Goal: Task Accomplishment & Management: Manage account settings

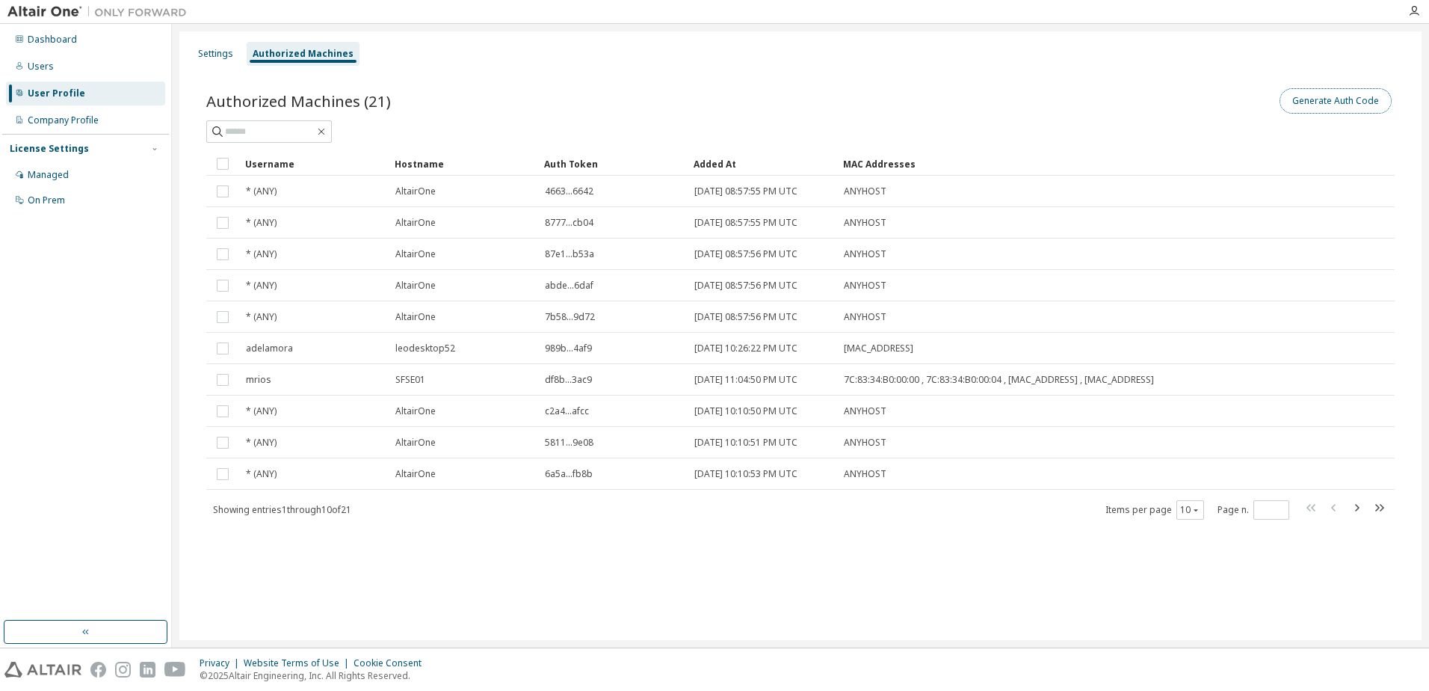
click at [1317, 99] on button "Generate Auth Code" at bounding box center [1335, 100] width 112 height 25
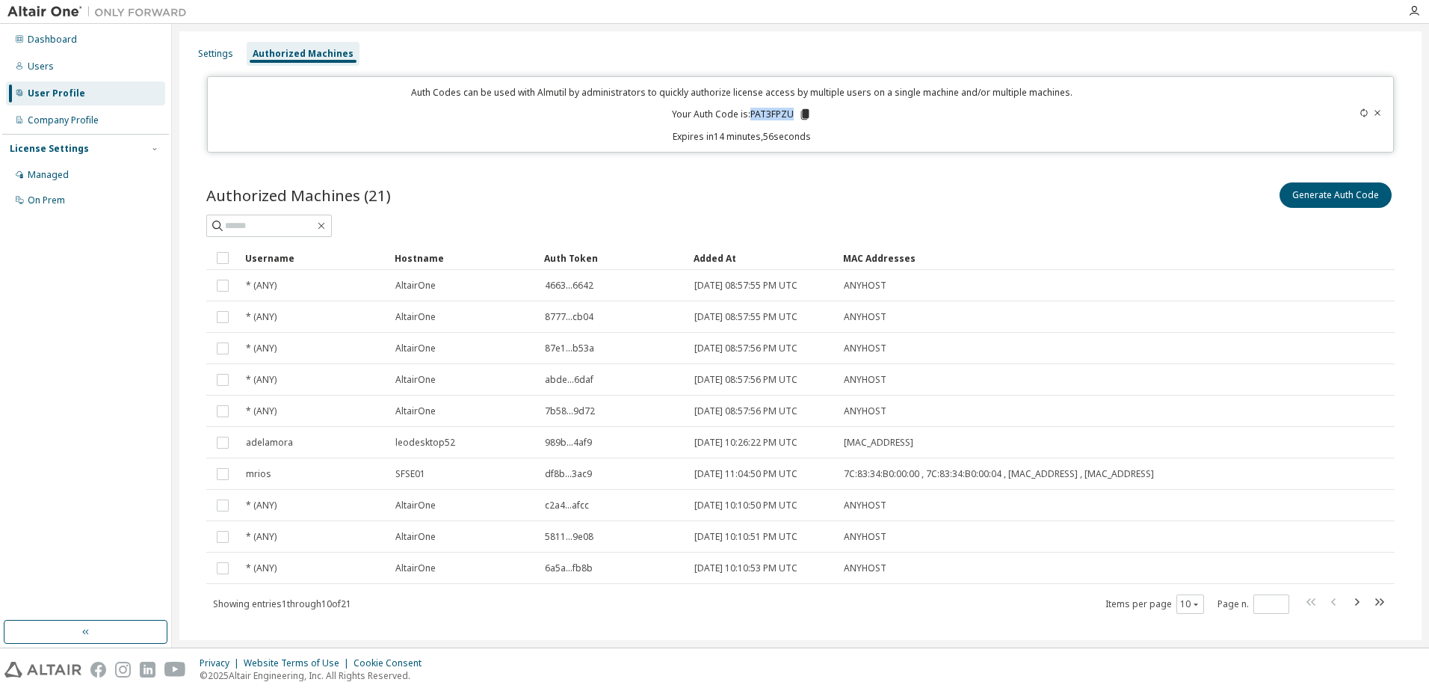
drag, startPoint x: 789, startPoint y: 114, endPoint x: 750, endPoint y: 109, distance: 39.1
click at [750, 109] on p "Your Auth Code is: PAT3FPZU" at bounding box center [742, 114] width 140 height 13
drag, startPoint x: 750, startPoint y: 109, endPoint x: 757, endPoint y: 114, distance: 8.1
copy p "PAT3FPZU"
click at [1373, 114] on icon at bounding box center [1377, 112] width 9 height 9
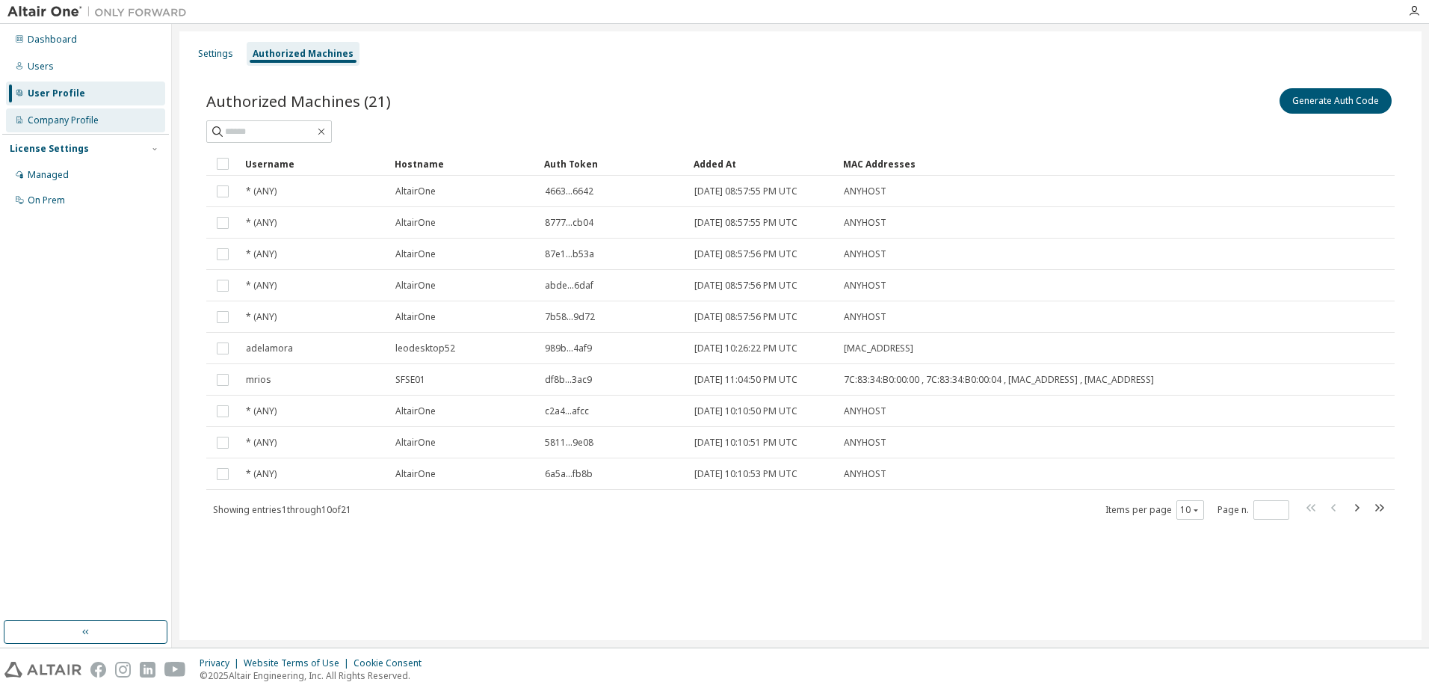
click at [91, 118] on div "Company Profile" at bounding box center [63, 120] width 71 height 12
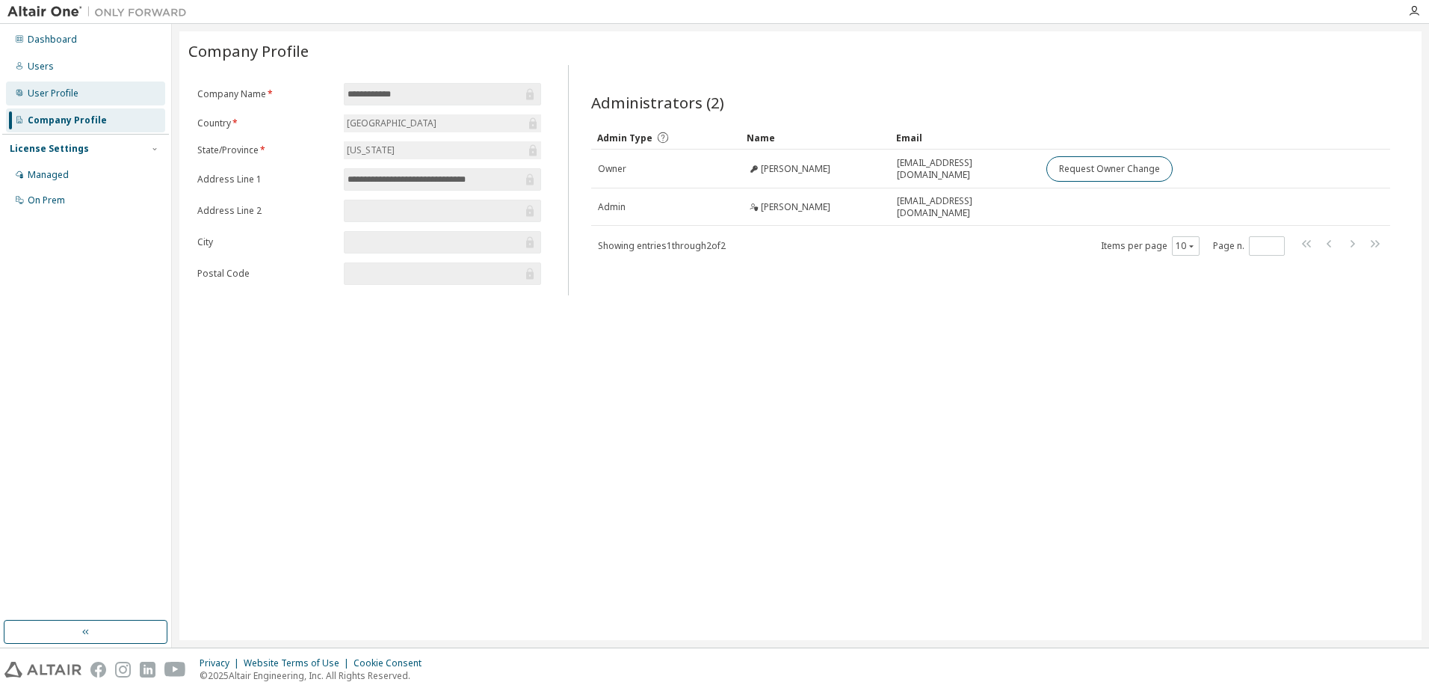
click at [76, 97] on div "User Profile" at bounding box center [53, 93] width 51 height 12
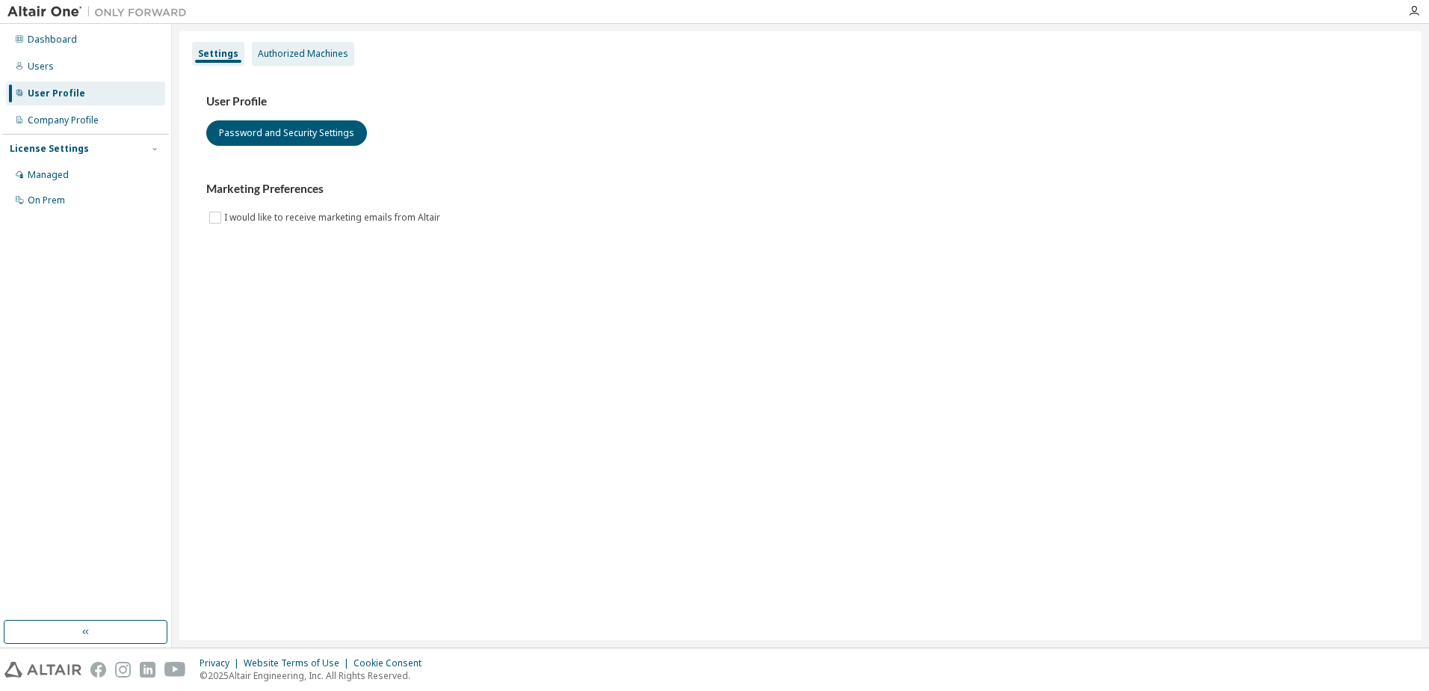
click at [283, 55] on div "Authorized Machines" at bounding box center [303, 54] width 90 height 12
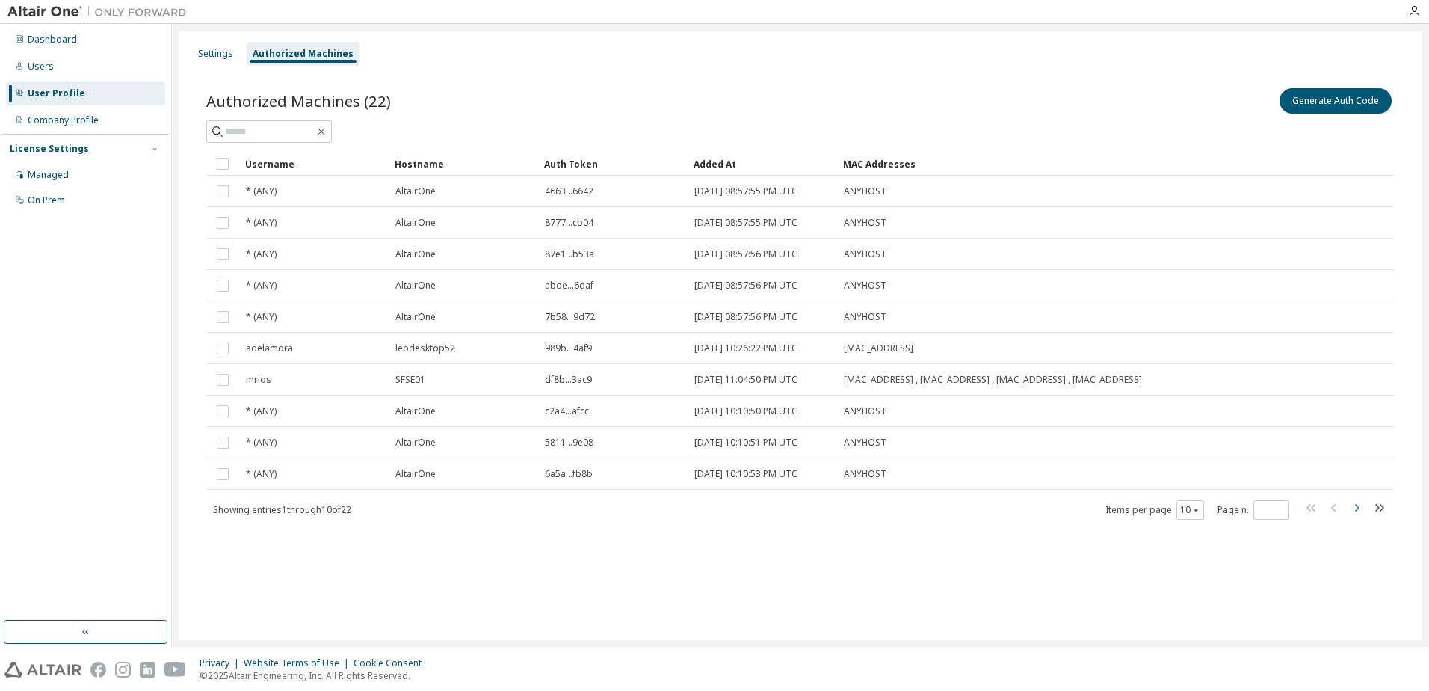
click at [1355, 508] on icon "button" at bounding box center [1356, 507] width 18 height 18
click at [1356, 508] on icon "button" at bounding box center [1356, 507] width 18 height 18
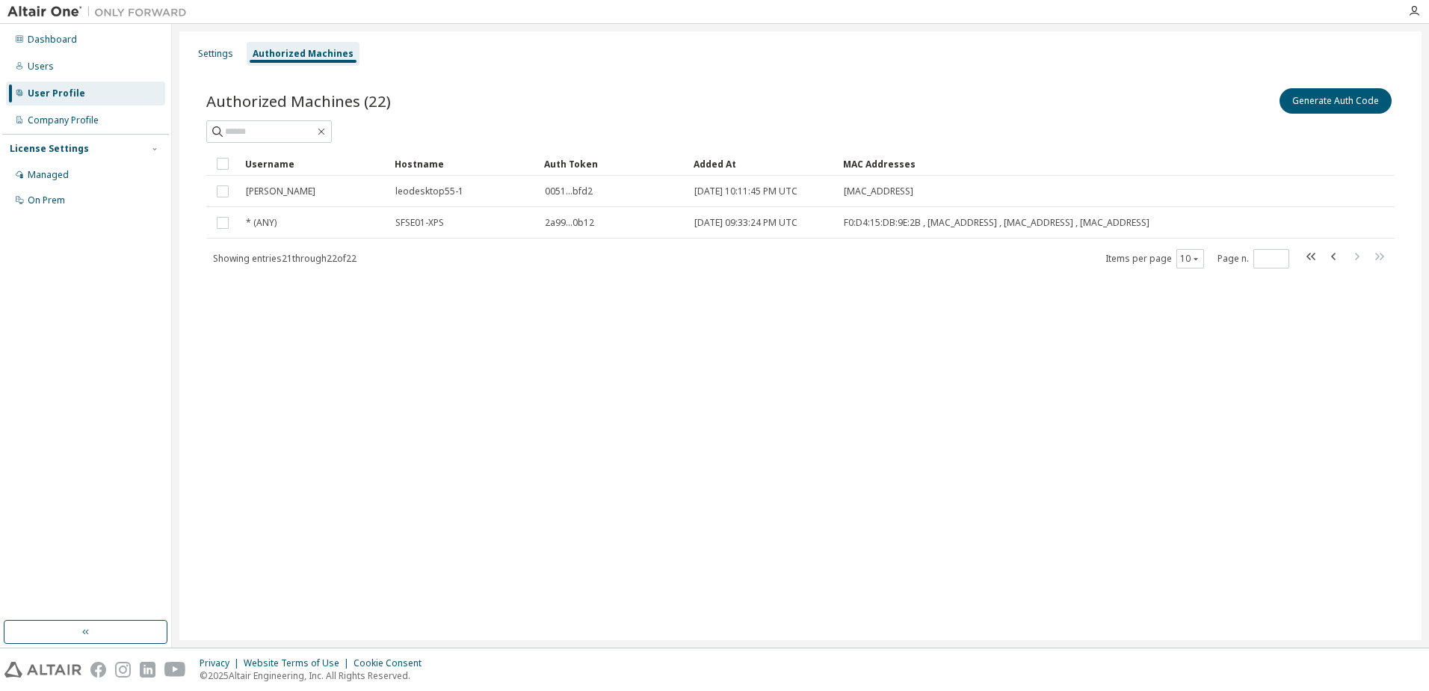
drag, startPoint x: 1356, startPoint y: 508, endPoint x: 1353, endPoint y: 530, distance: 21.8
click at [1354, 530] on div "Settings Authorized Machines Authorized Machines (22) Generate Auth Code Clear …" at bounding box center [800, 335] width 1242 height 608
click at [1334, 259] on icon "button" at bounding box center [1333, 256] width 4 height 7
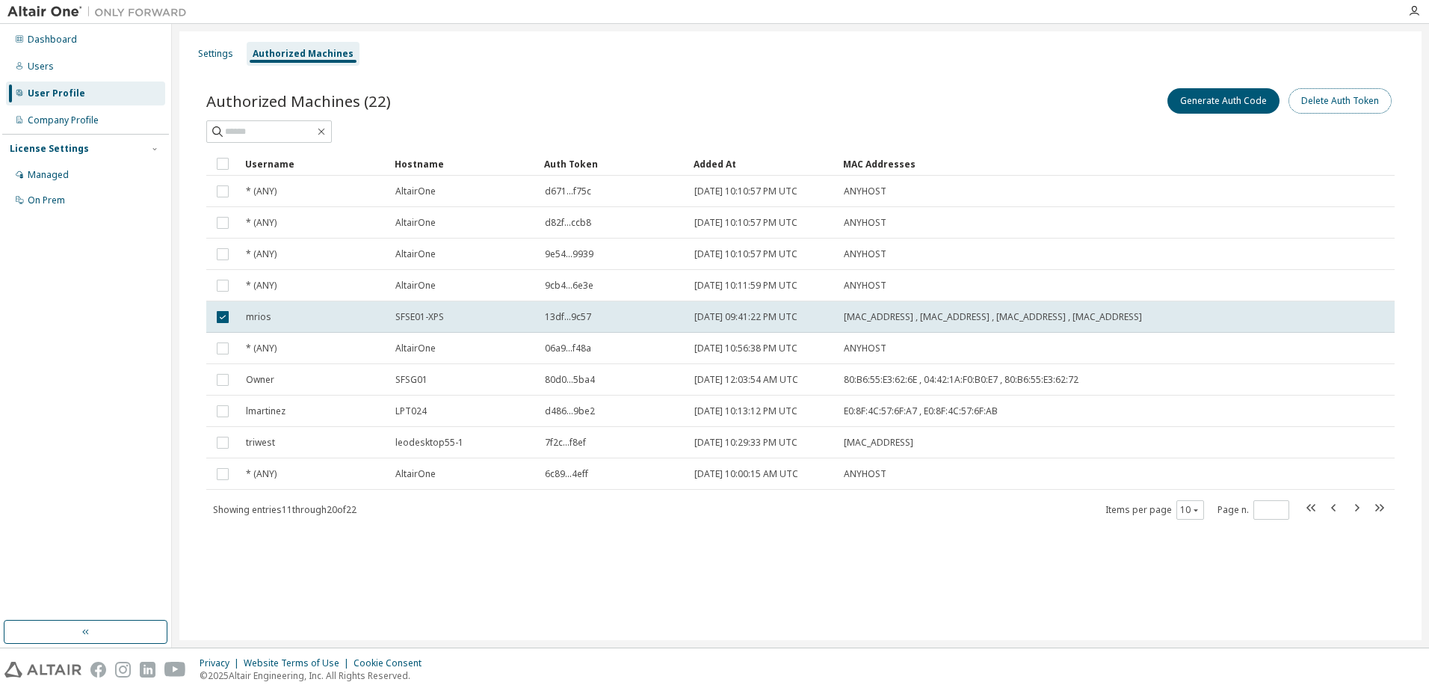
click at [1332, 98] on button "Delete Auth Token" at bounding box center [1339, 100] width 103 height 25
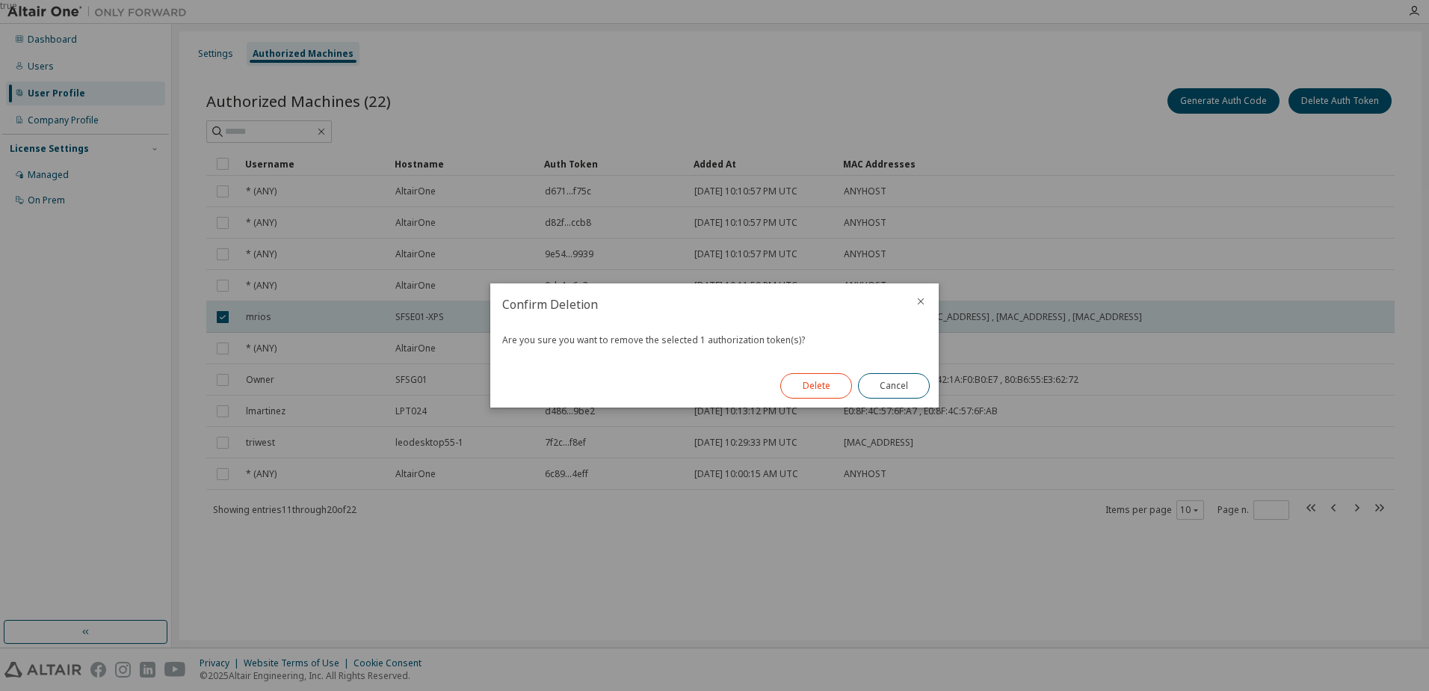
click at [808, 379] on button "Delete" at bounding box center [816, 385] width 72 height 25
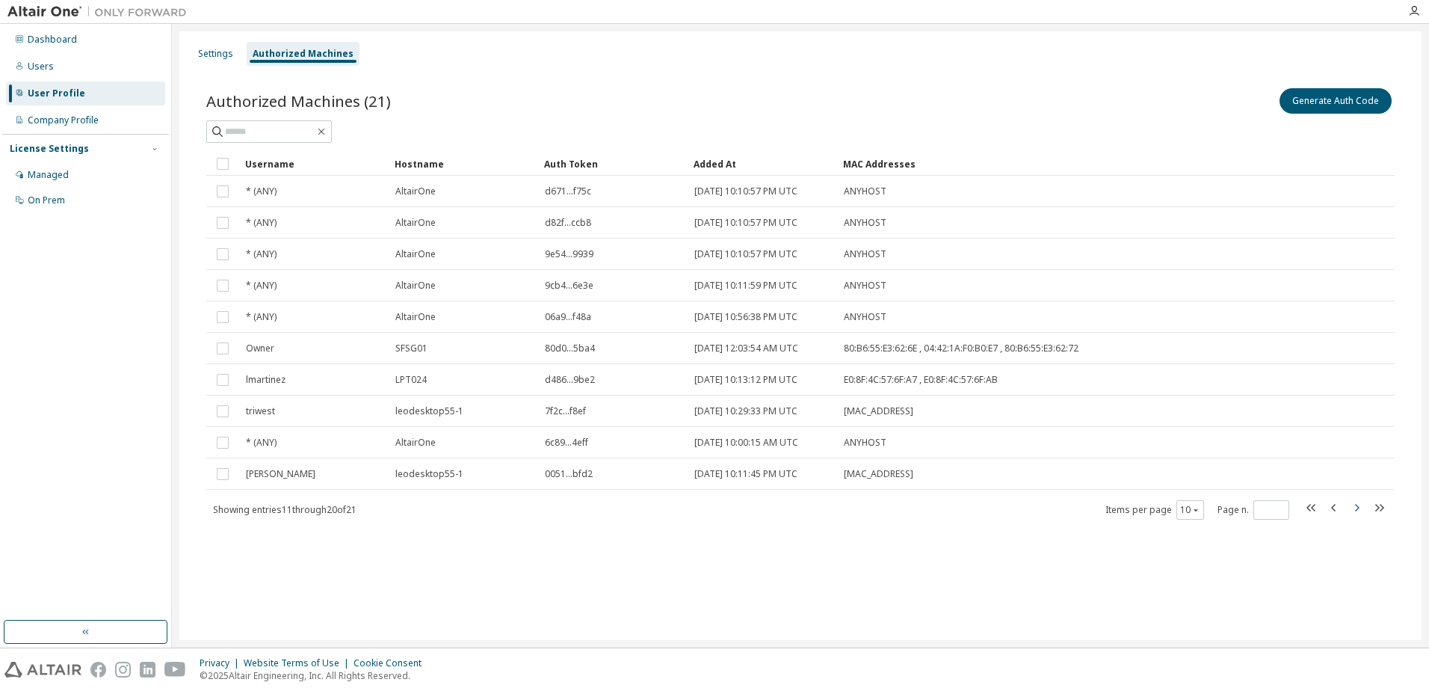
click at [1362, 507] on icon "button" at bounding box center [1356, 507] width 18 height 18
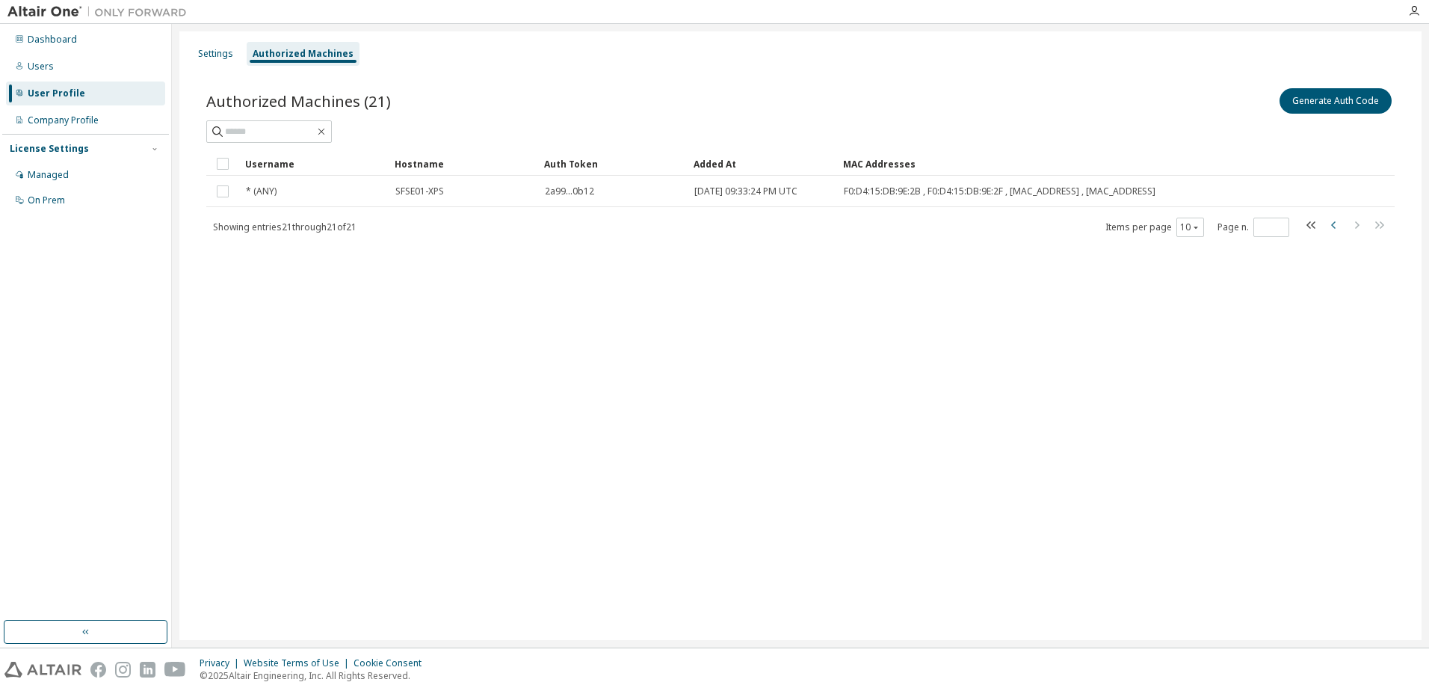
click at [1330, 225] on icon "button" at bounding box center [1334, 225] width 18 height 18
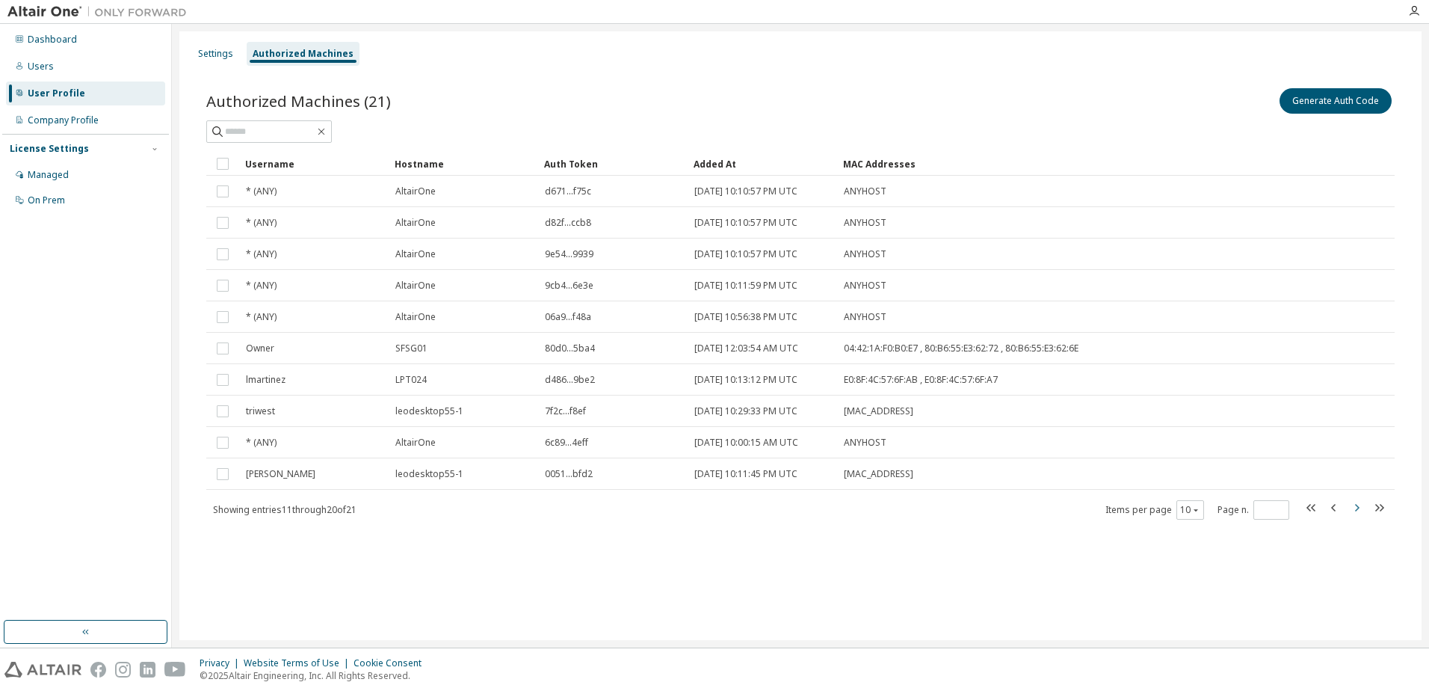
click at [1359, 509] on icon "button" at bounding box center [1356, 507] width 18 height 18
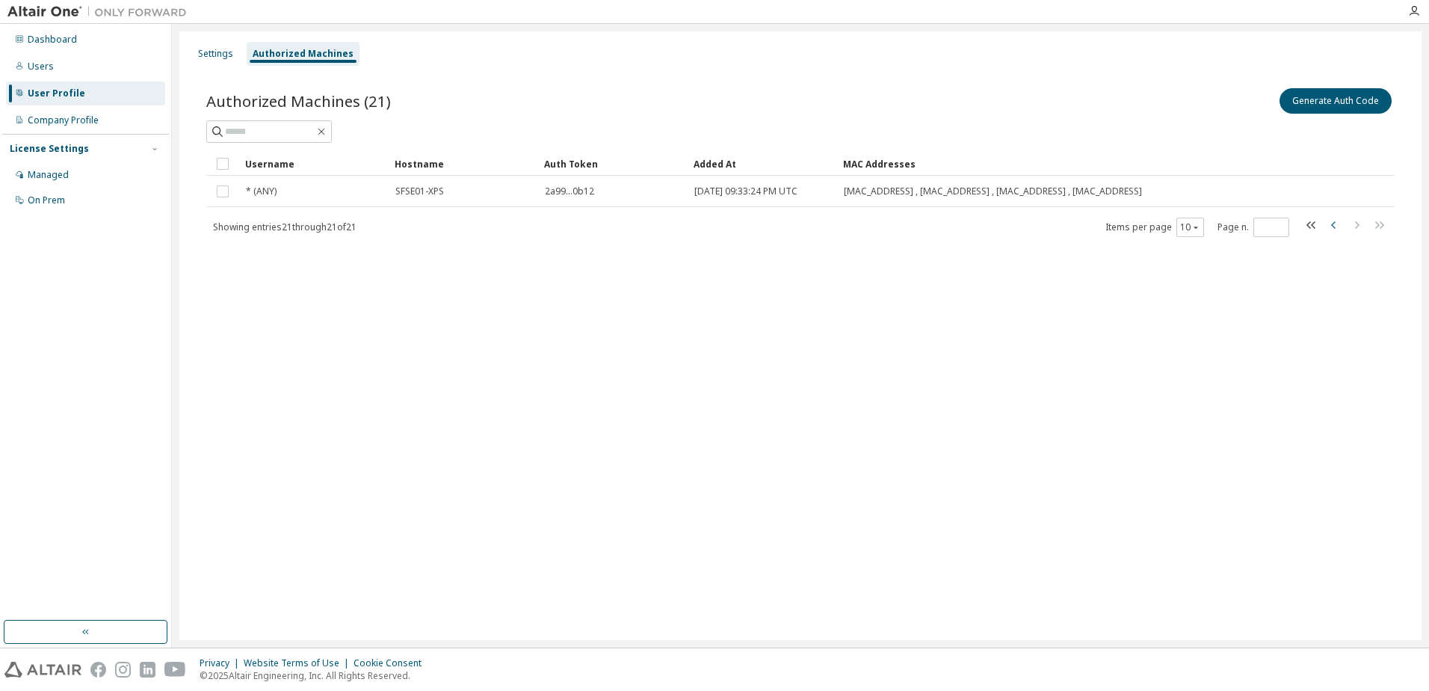
click at [1335, 224] on icon "button" at bounding box center [1334, 225] width 18 height 18
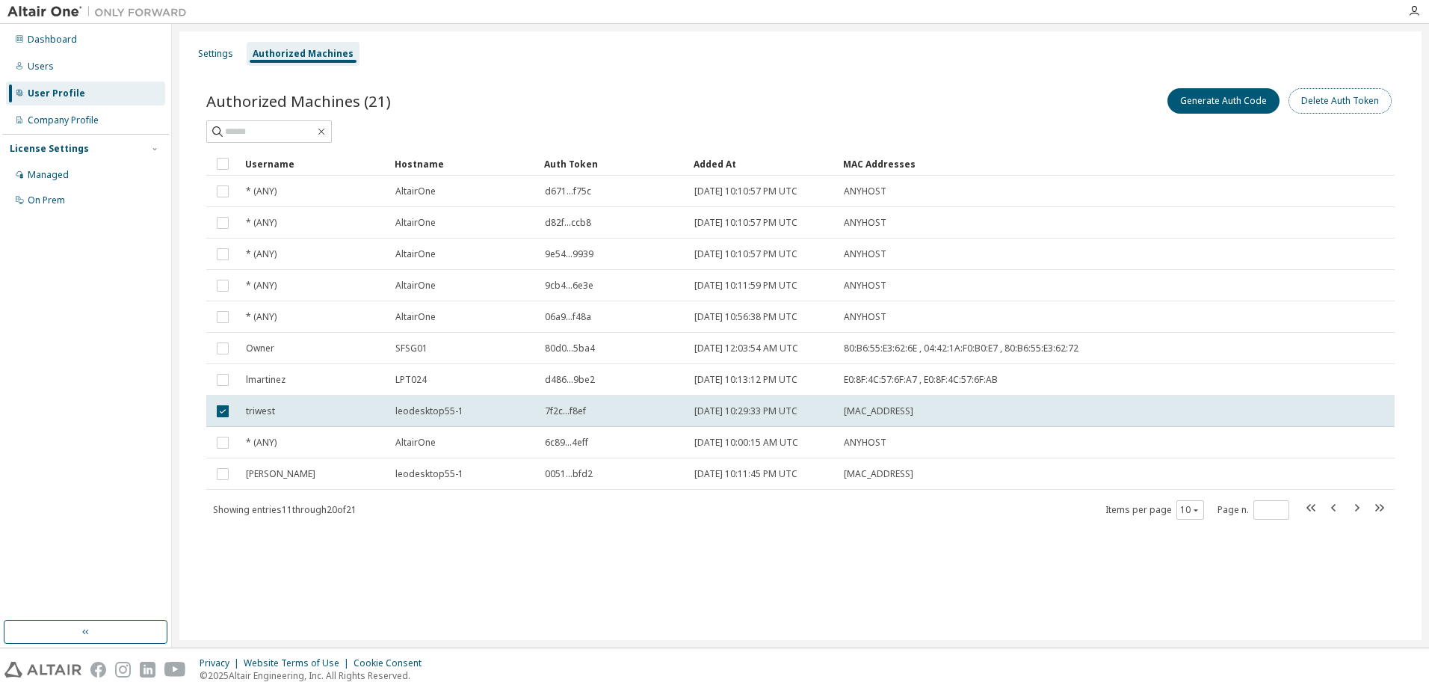
click at [1318, 104] on button "Delete Auth Token" at bounding box center [1339, 100] width 103 height 25
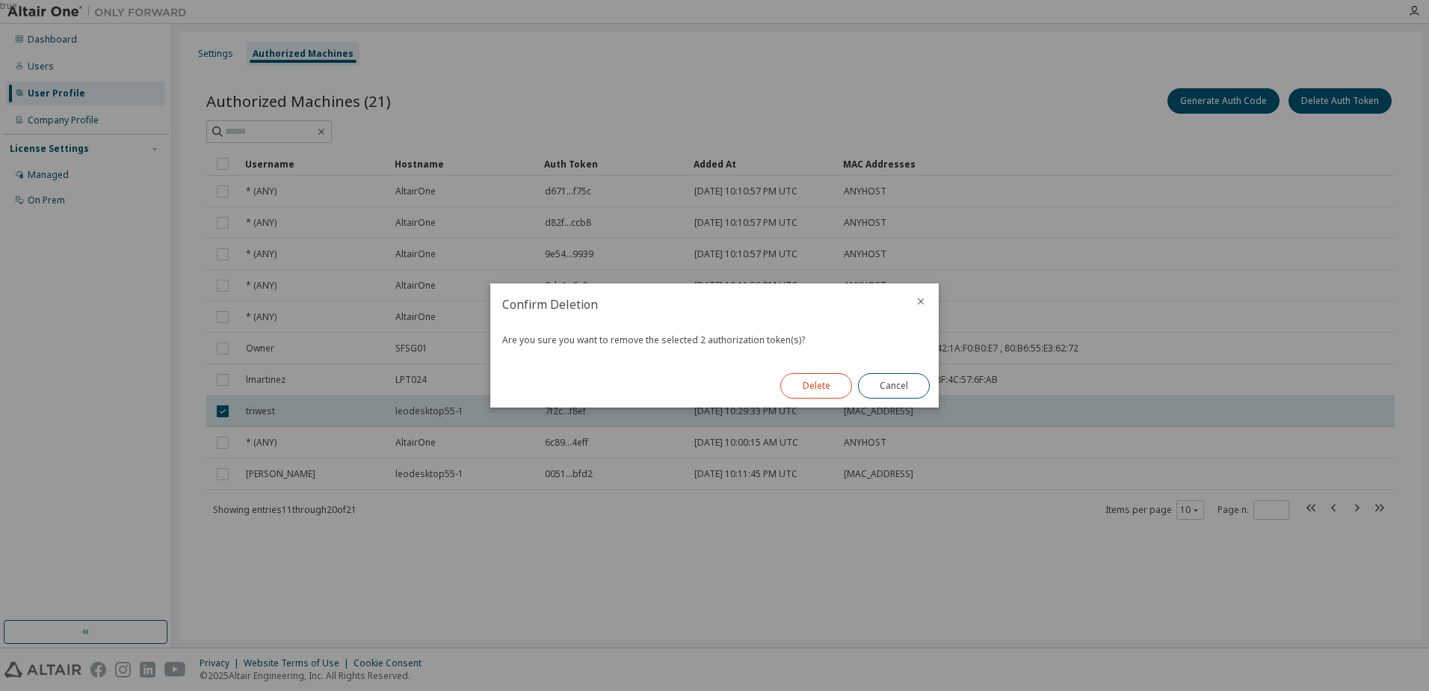
click at [813, 383] on button "Delete" at bounding box center [816, 385] width 72 height 25
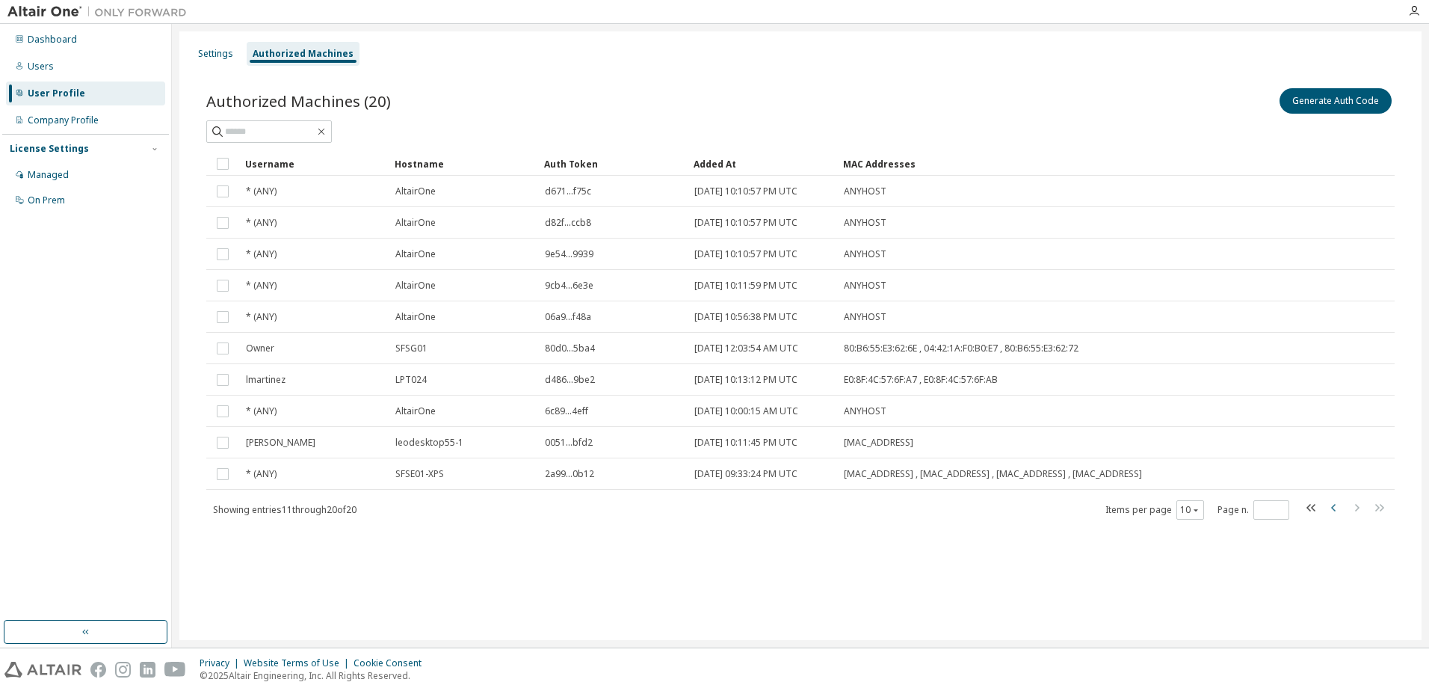
click at [1333, 509] on icon "button" at bounding box center [1333, 507] width 4 height 7
type input "*"
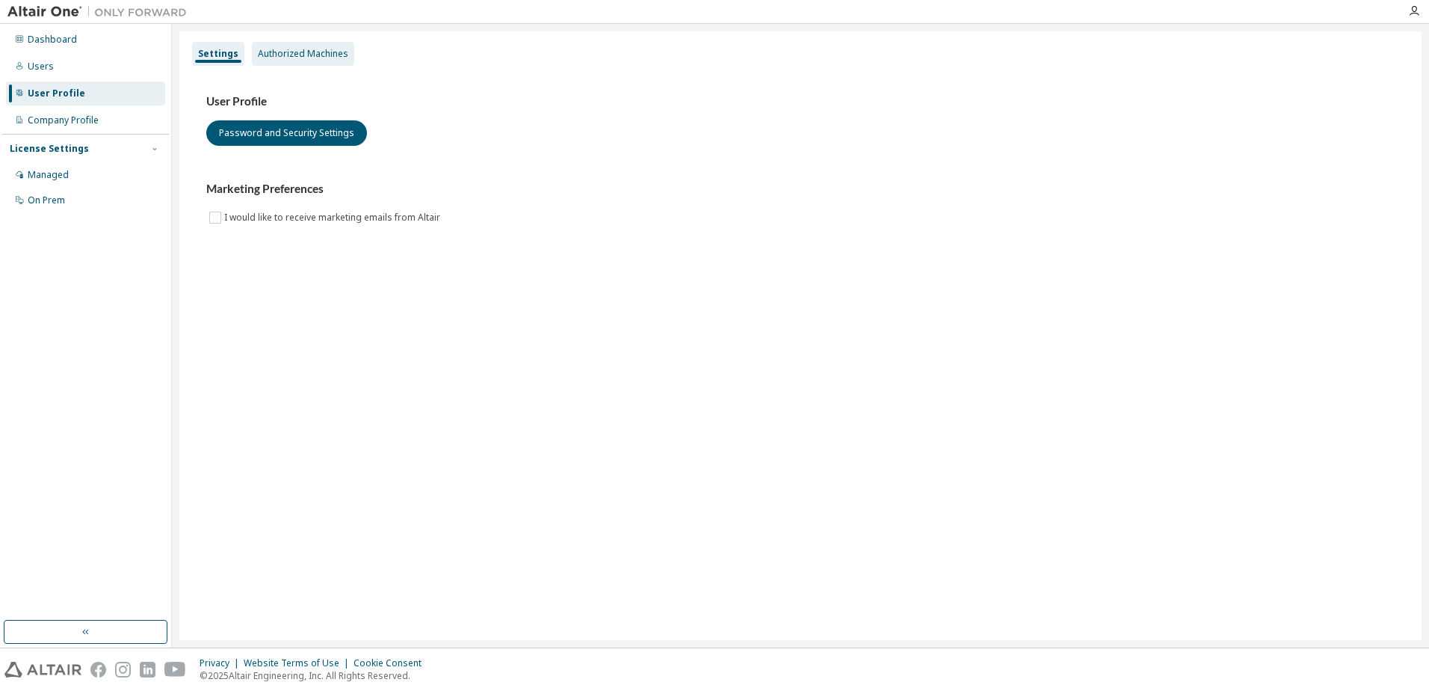
click at [295, 59] on div "Authorized Machines" at bounding box center [303, 54] width 90 height 12
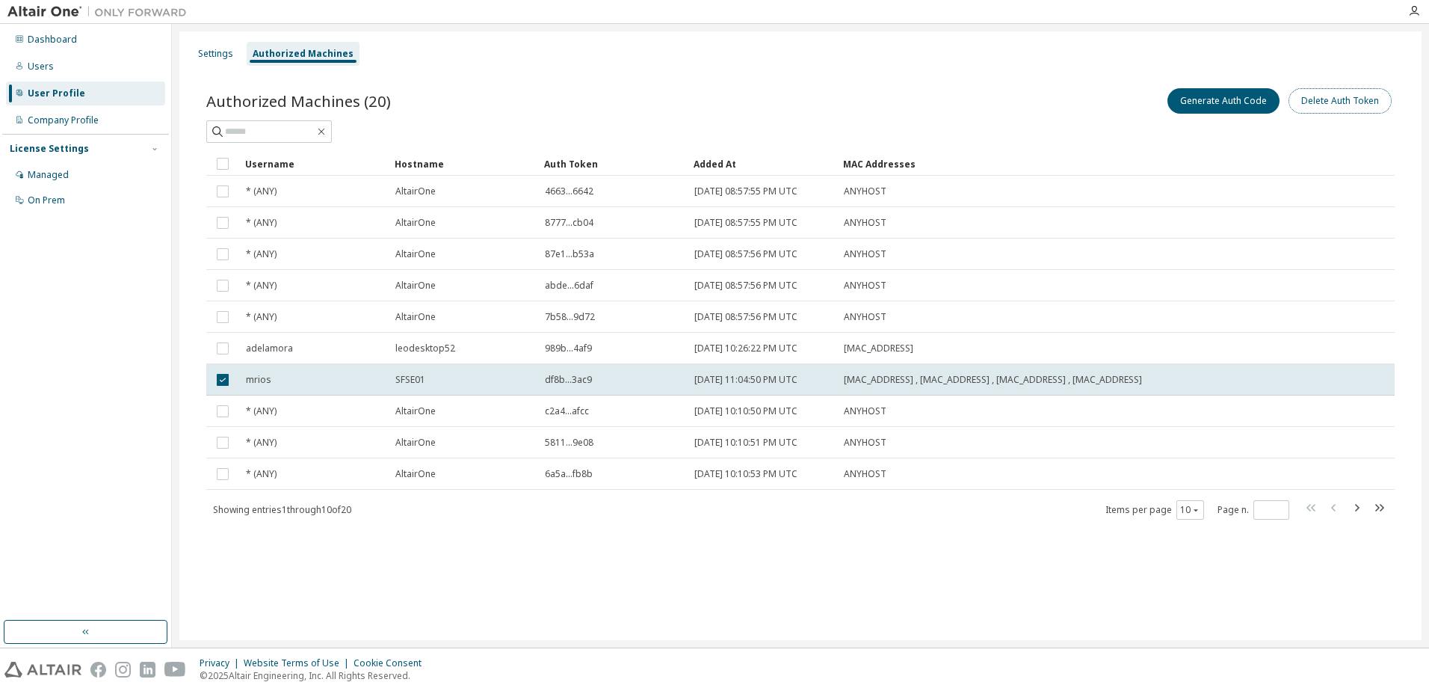
click at [1332, 96] on button "Delete Auth Token" at bounding box center [1339, 100] width 103 height 25
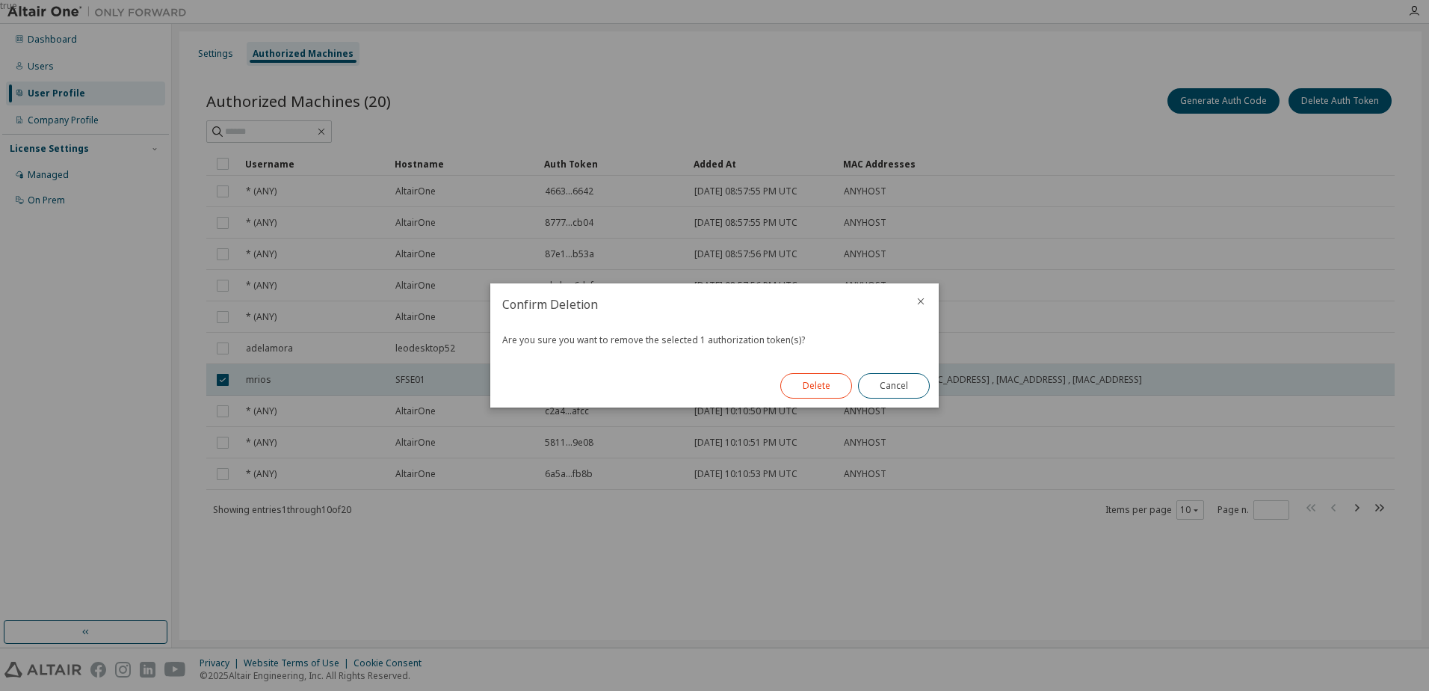
click at [789, 386] on button "Delete" at bounding box center [816, 385] width 72 height 25
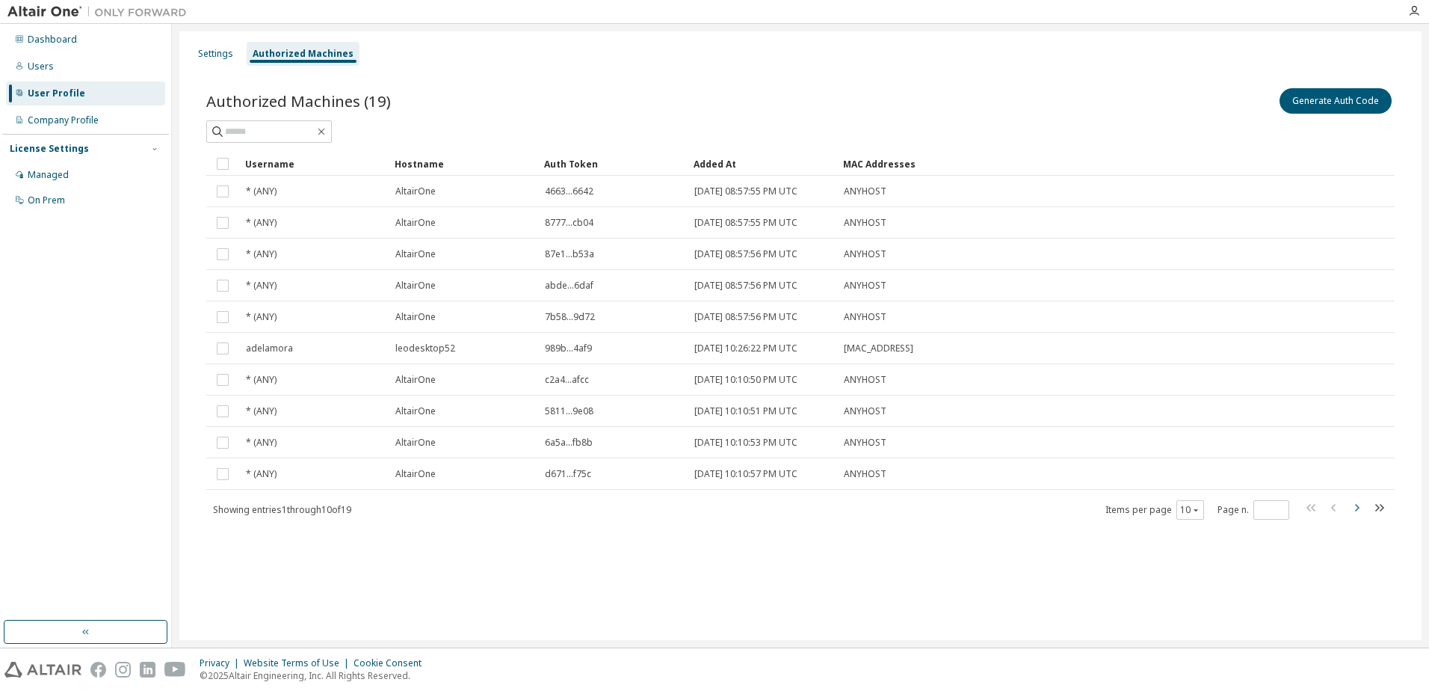
click at [1353, 510] on icon "button" at bounding box center [1356, 507] width 18 height 18
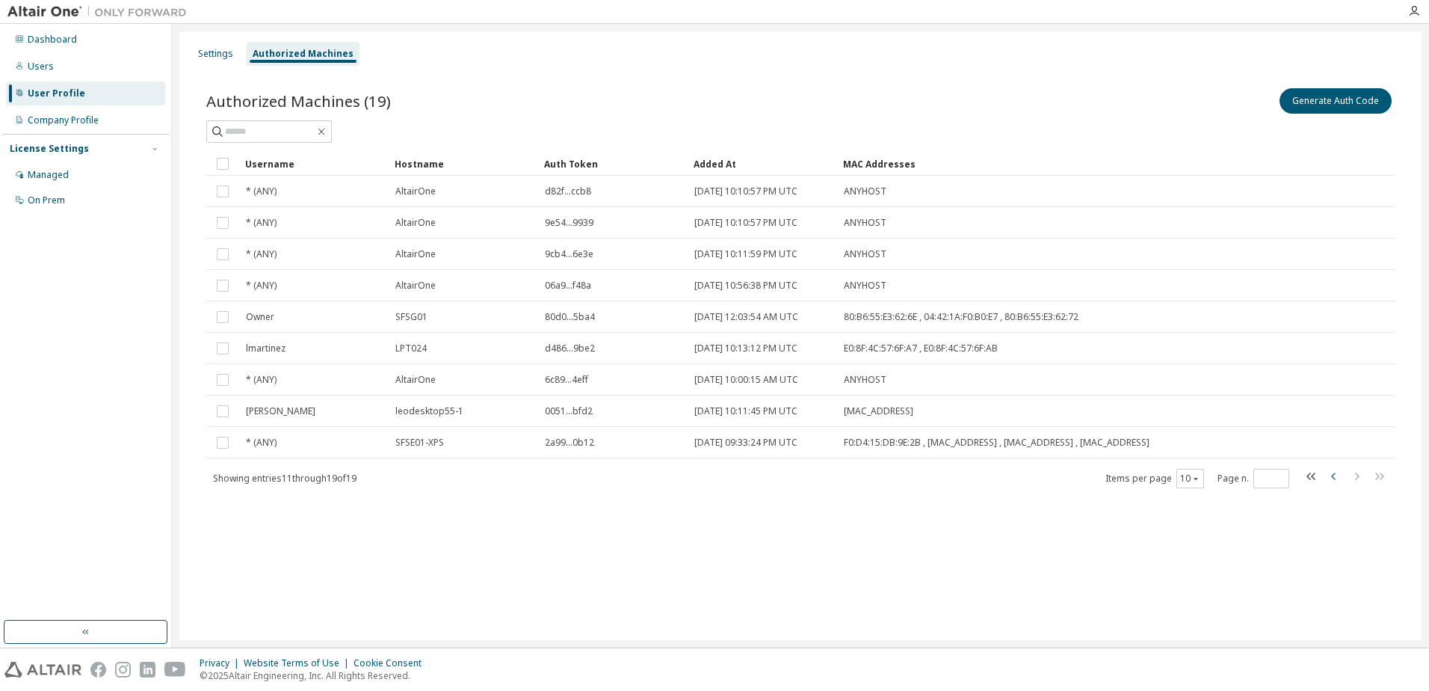
click at [1330, 480] on icon "button" at bounding box center [1334, 476] width 18 height 18
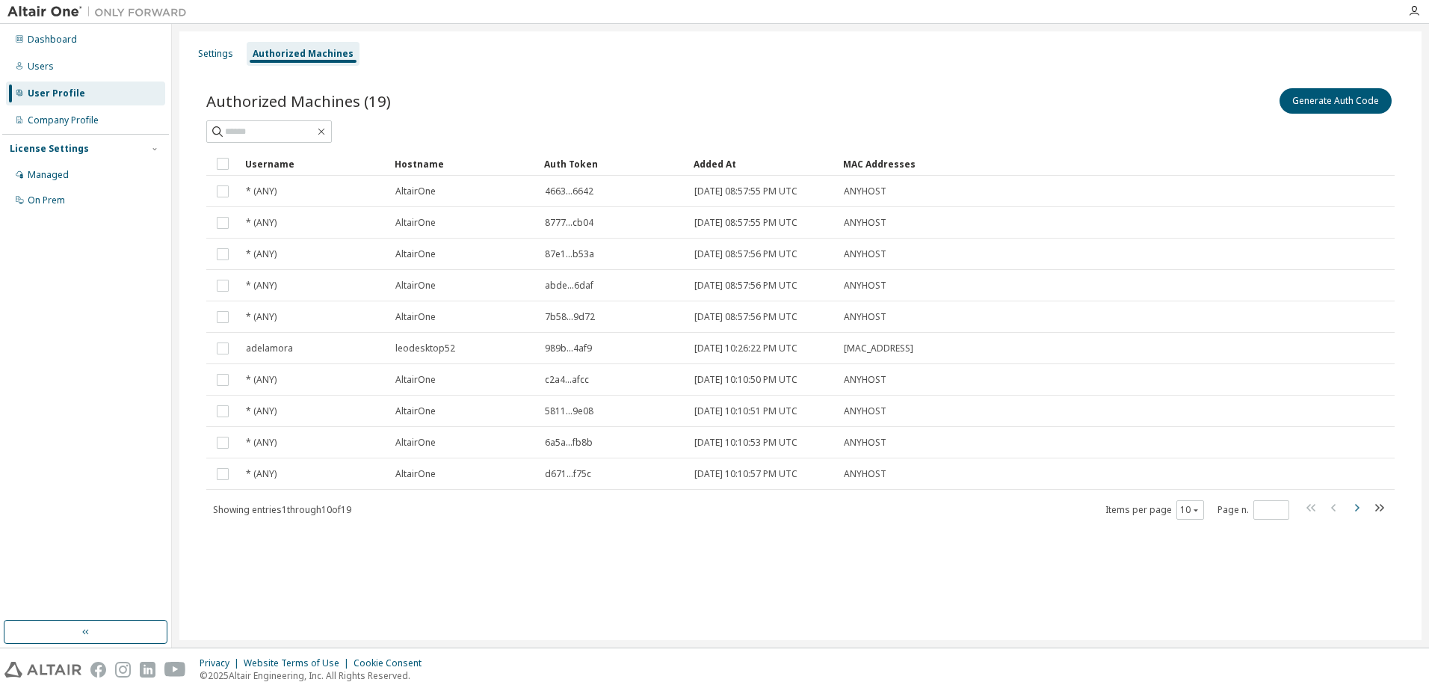
click at [1352, 504] on icon "button" at bounding box center [1356, 507] width 18 height 18
type input "*"
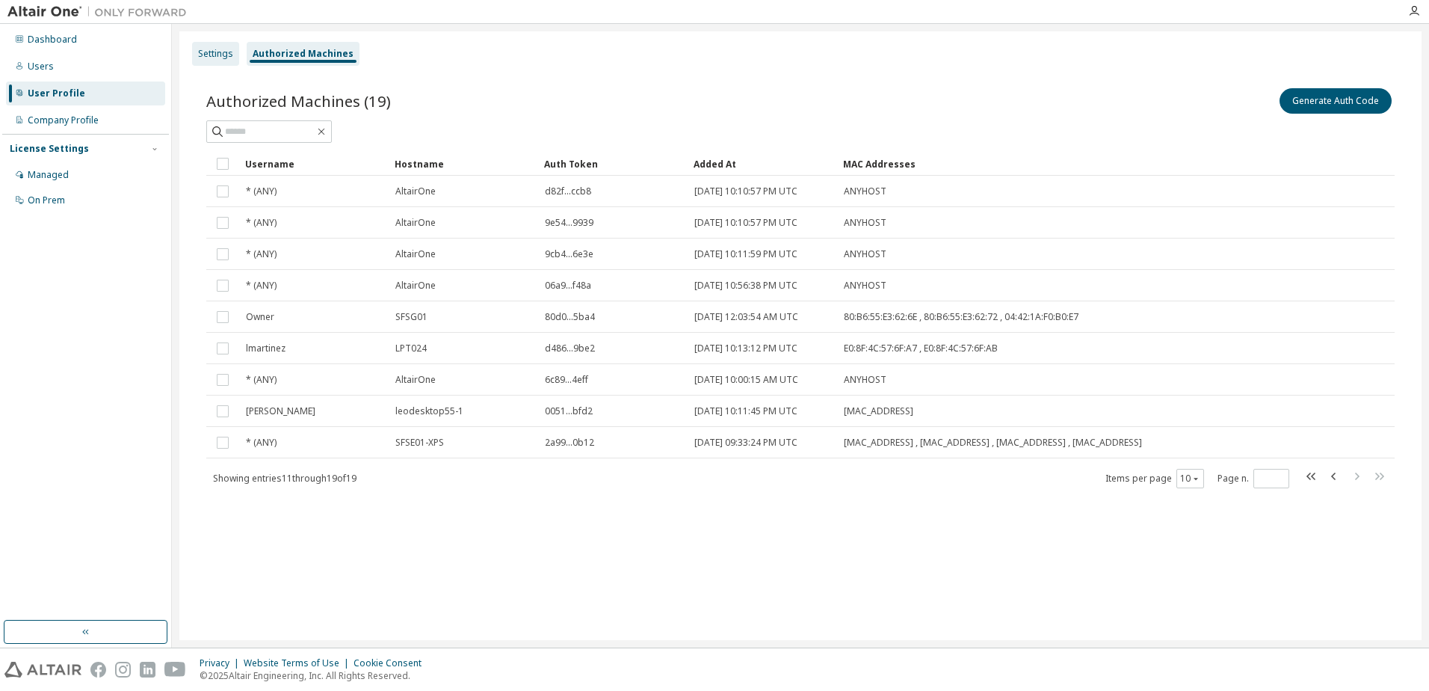
click at [212, 58] on div "Settings" at bounding box center [215, 54] width 35 height 12
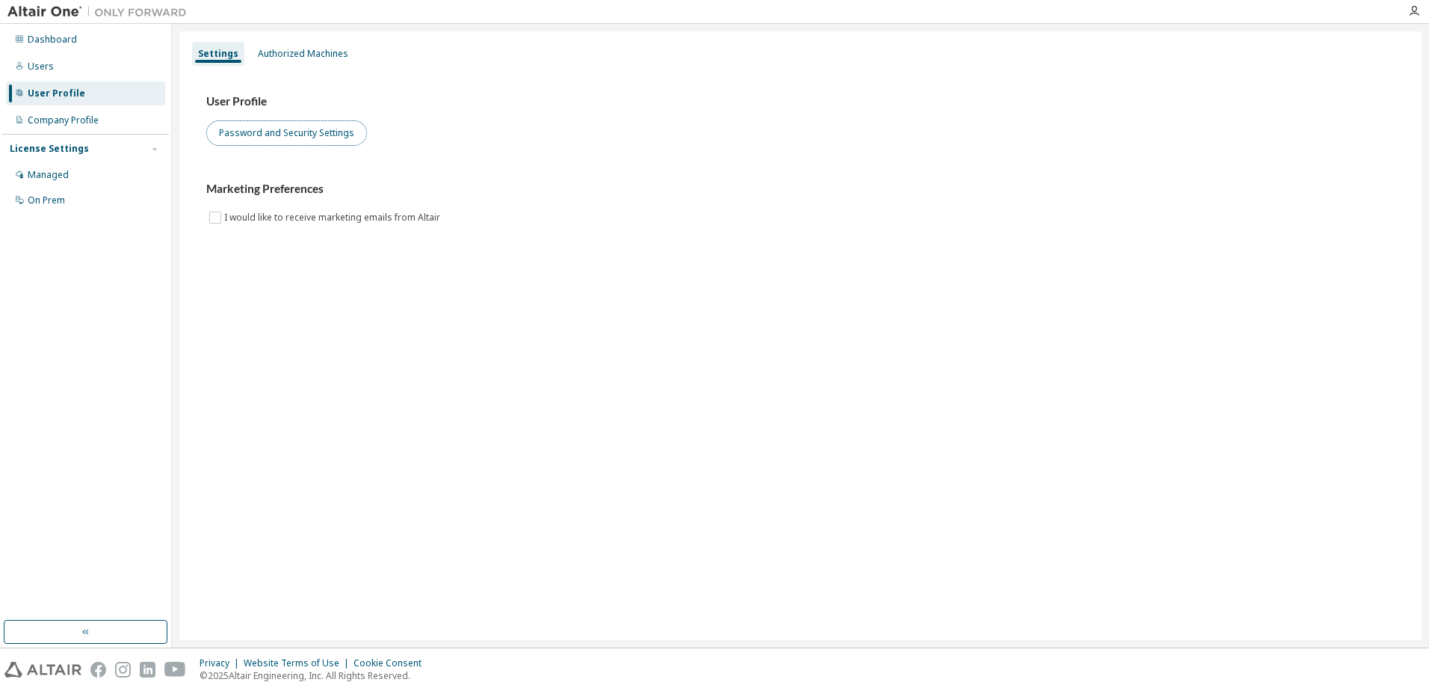
click at [258, 138] on button "Password and Security Settings" at bounding box center [286, 132] width 161 height 25
click at [55, 169] on div "Managed" at bounding box center [48, 175] width 41 height 12
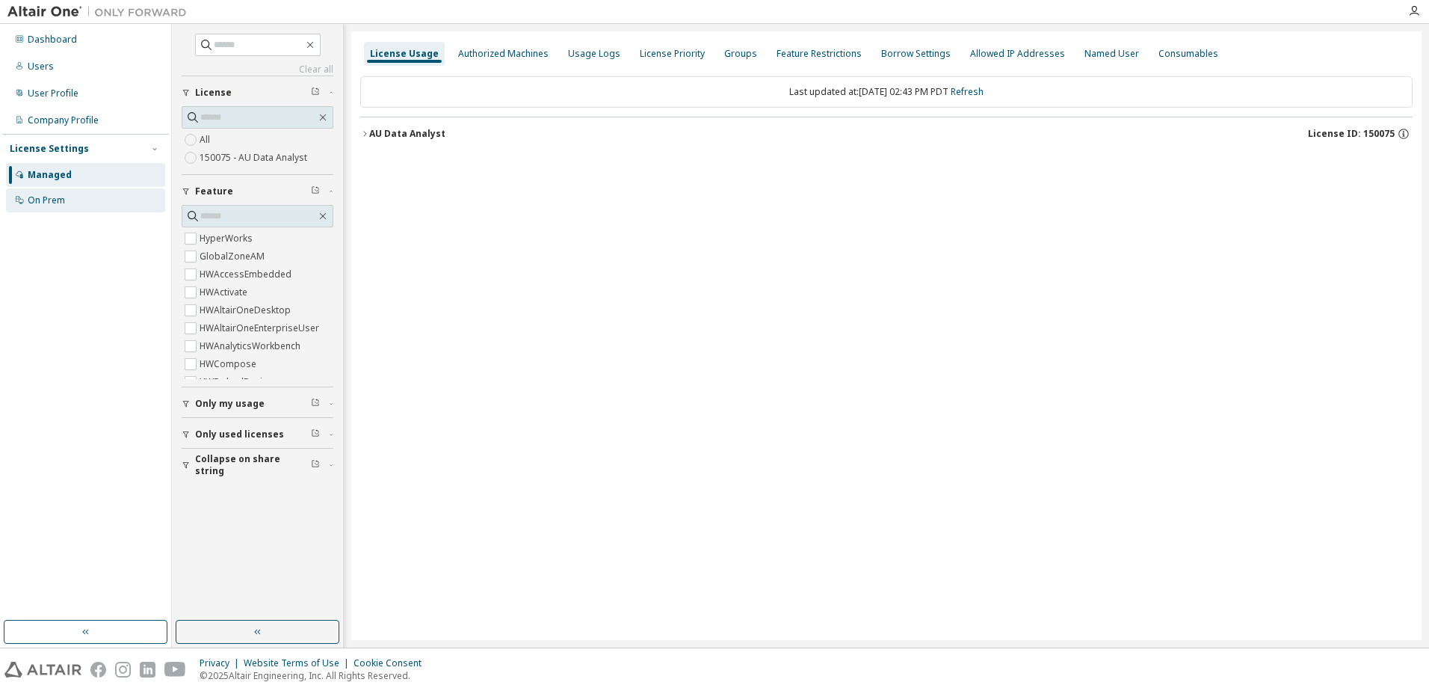
click at [69, 200] on div "On Prem" at bounding box center [85, 200] width 159 height 24
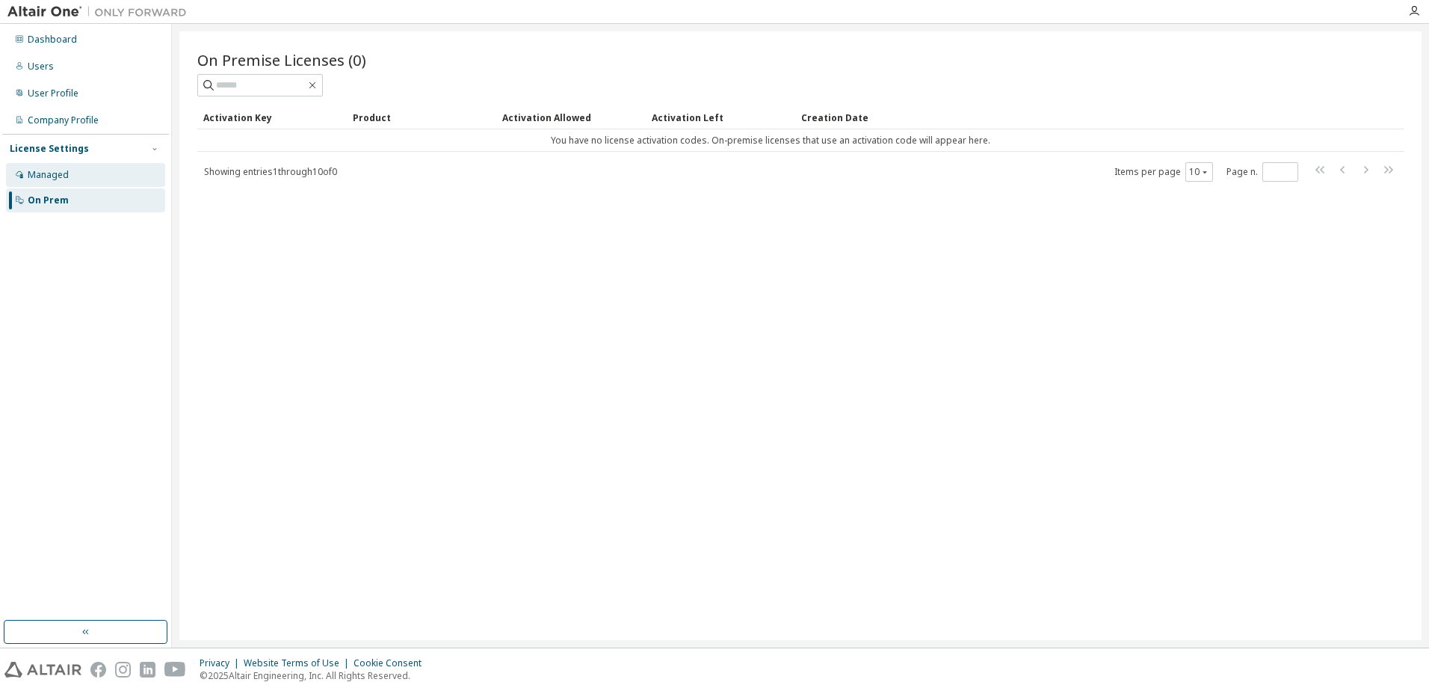
click at [67, 177] on div "Managed" at bounding box center [48, 175] width 41 height 12
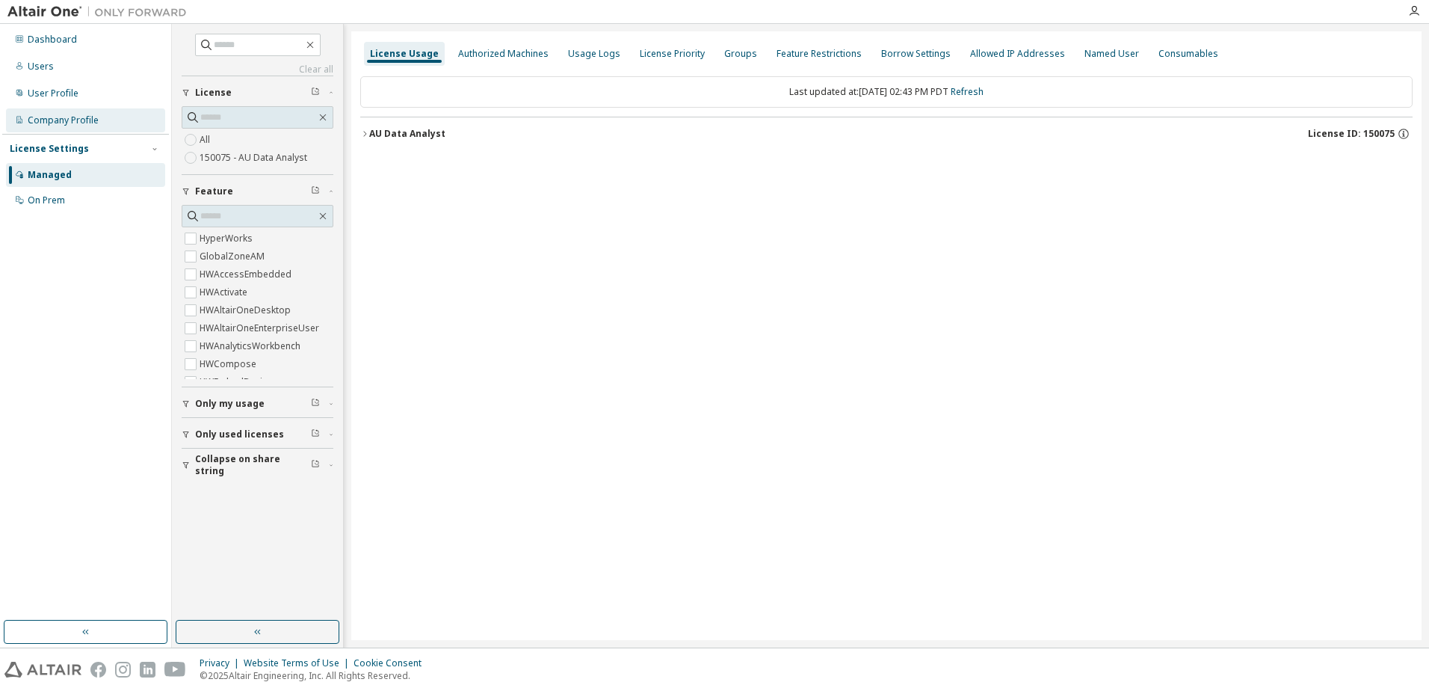
click at [83, 120] on div "Company Profile" at bounding box center [63, 120] width 71 height 12
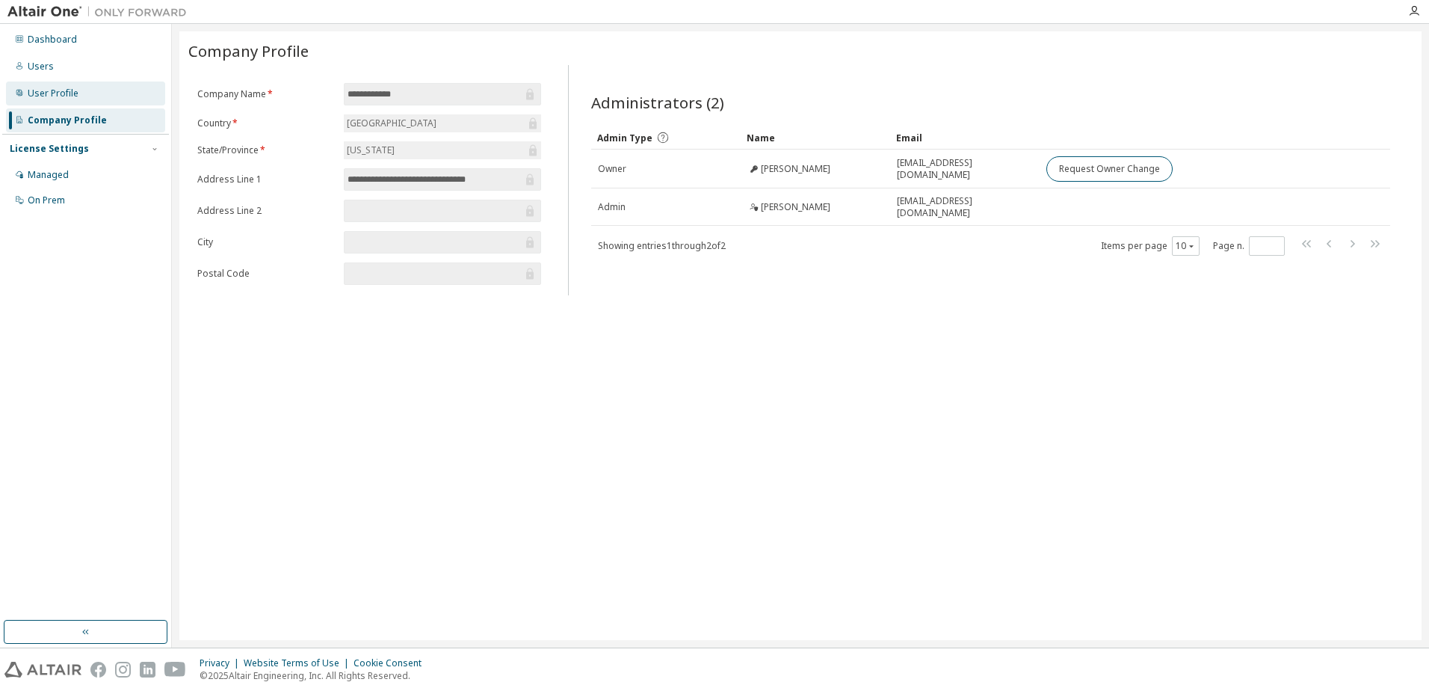
click at [66, 101] on div "User Profile" at bounding box center [85, 93] width 159 height 24
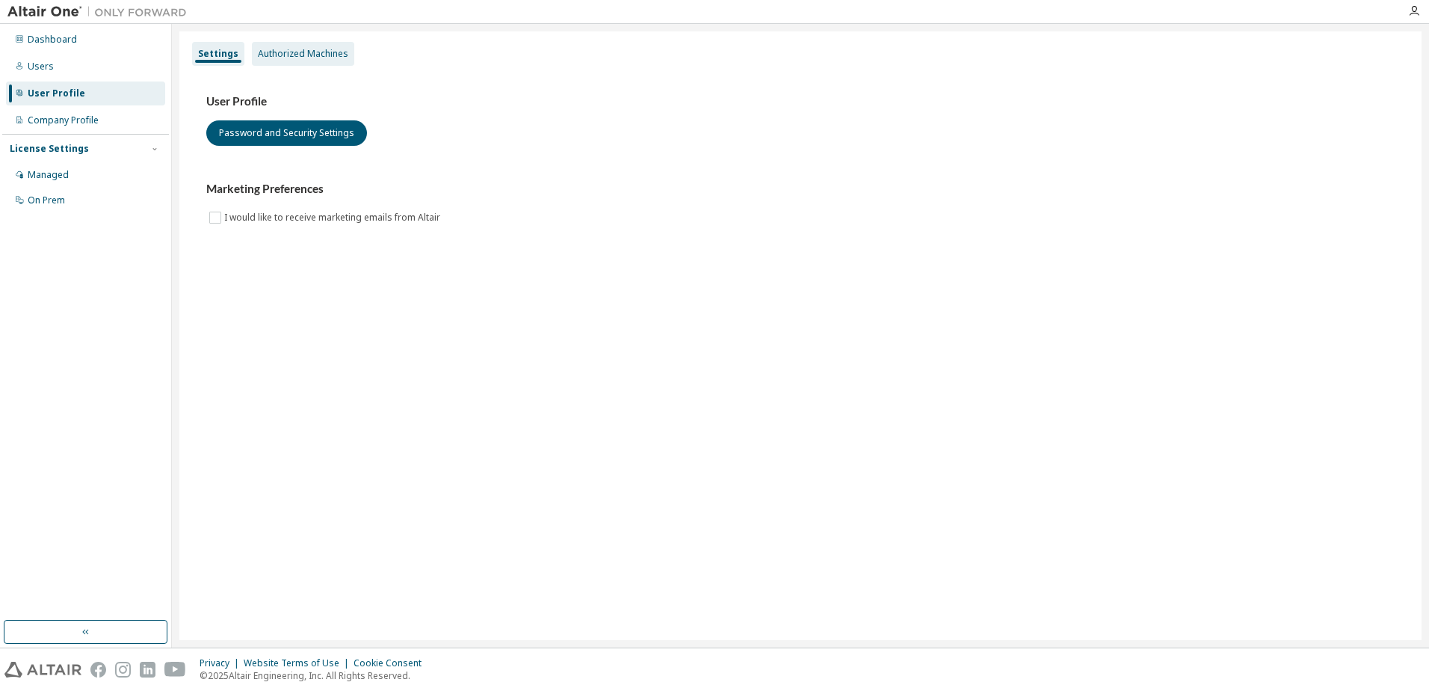
click at [294, 48] on div "Authorized Machines" at bounding box center [303, 54] width 90 height 12
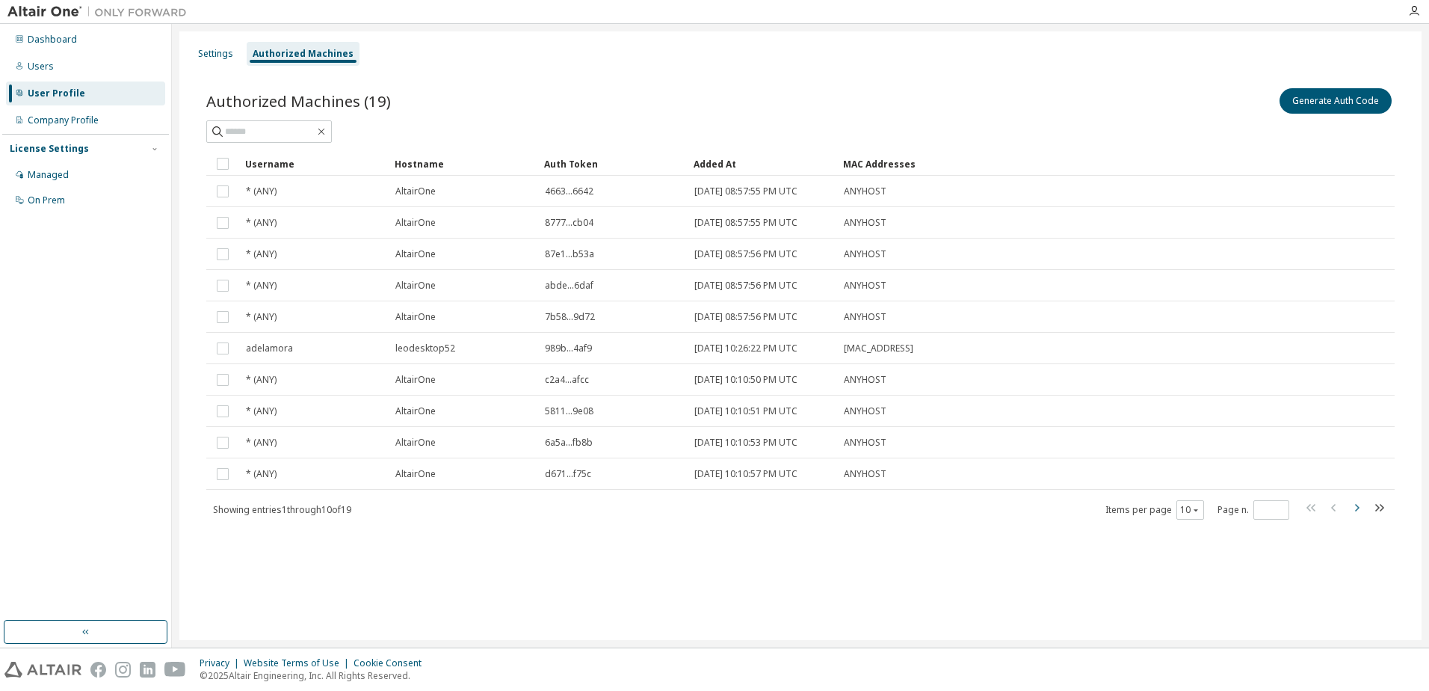
click at [1356, 512] on icon "button" at bounding box center [1356, 507] width 18 height 18
type input "*"
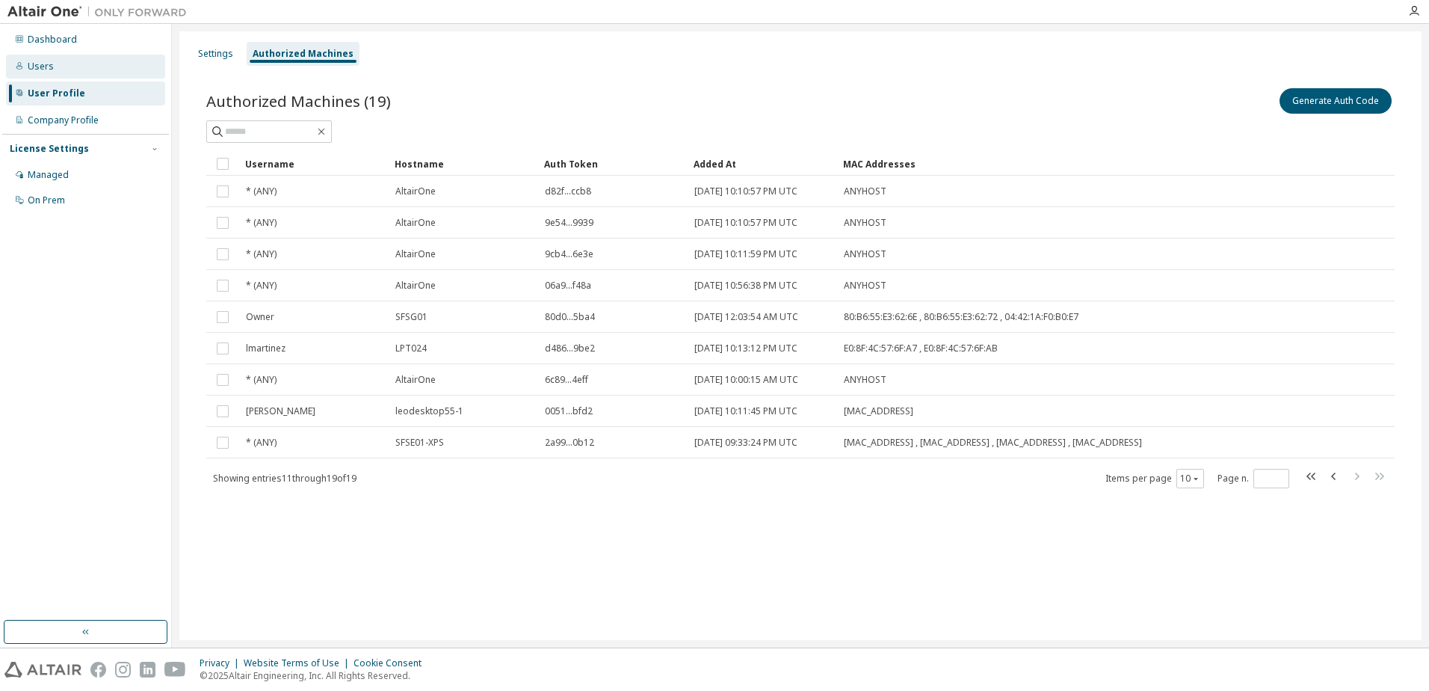
click at [45, 69] on div "Users" at bounding box center [41, 67] width 26 height 12
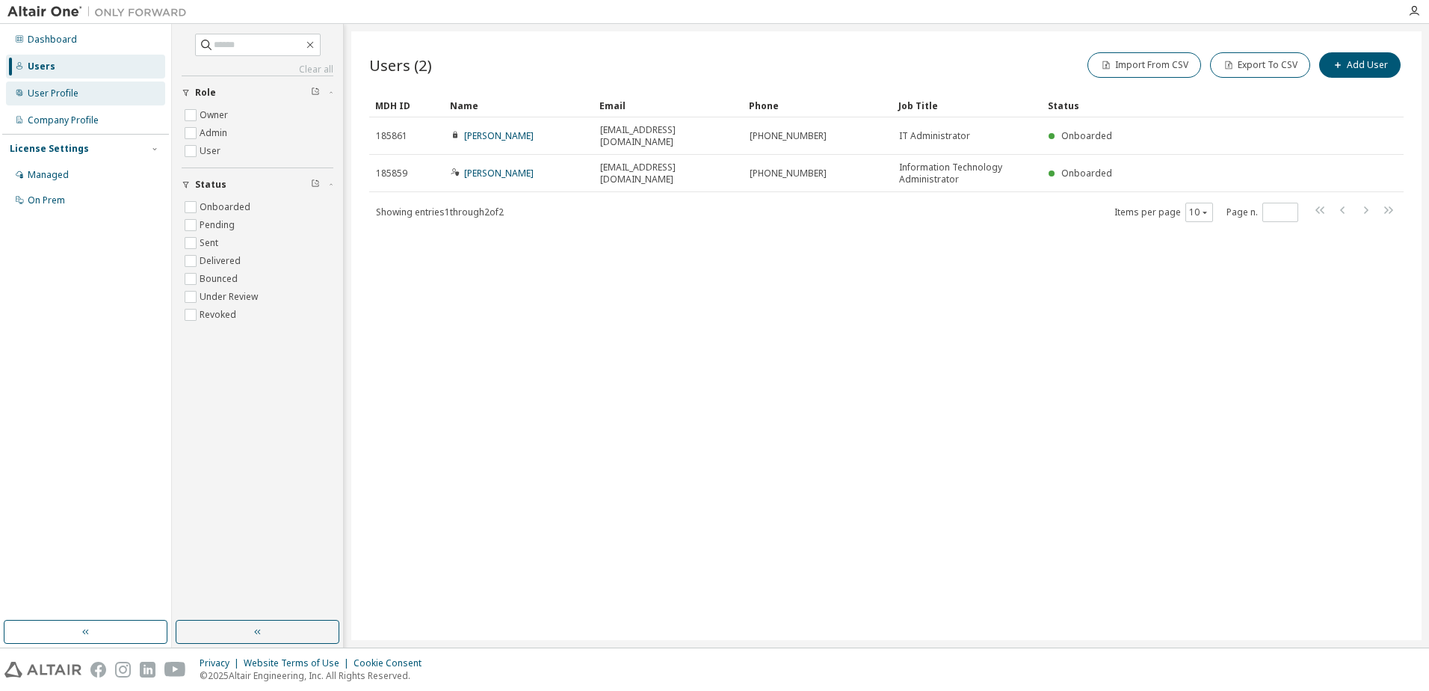
click at [67, 99] on div "User Profile" at bounding box center [53, 93] width 51 height 12
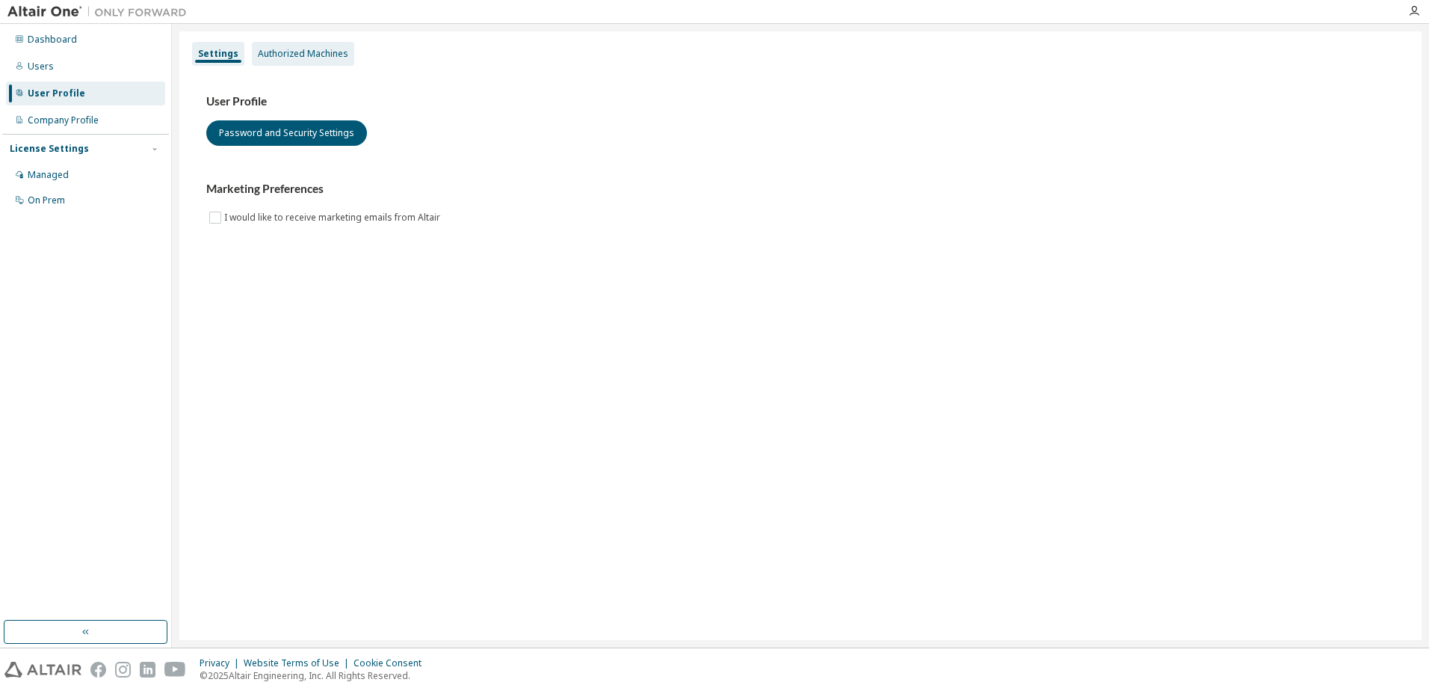
click at [295, 53] on div "Authorized Machines" at bounding box center [303, 54] width 90 height 12
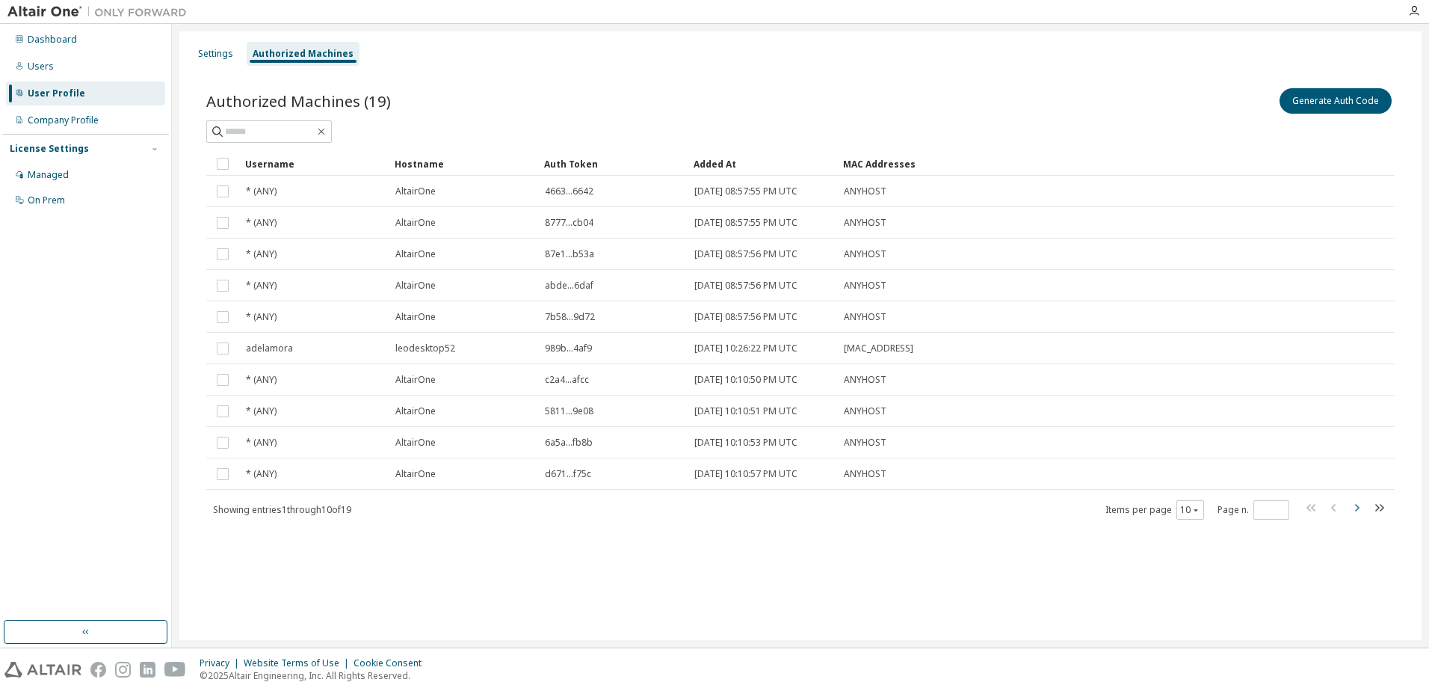
click at [1356, 513] on icon "button" at bounding box center [1356, 507] width 18 height 18
type input "*"
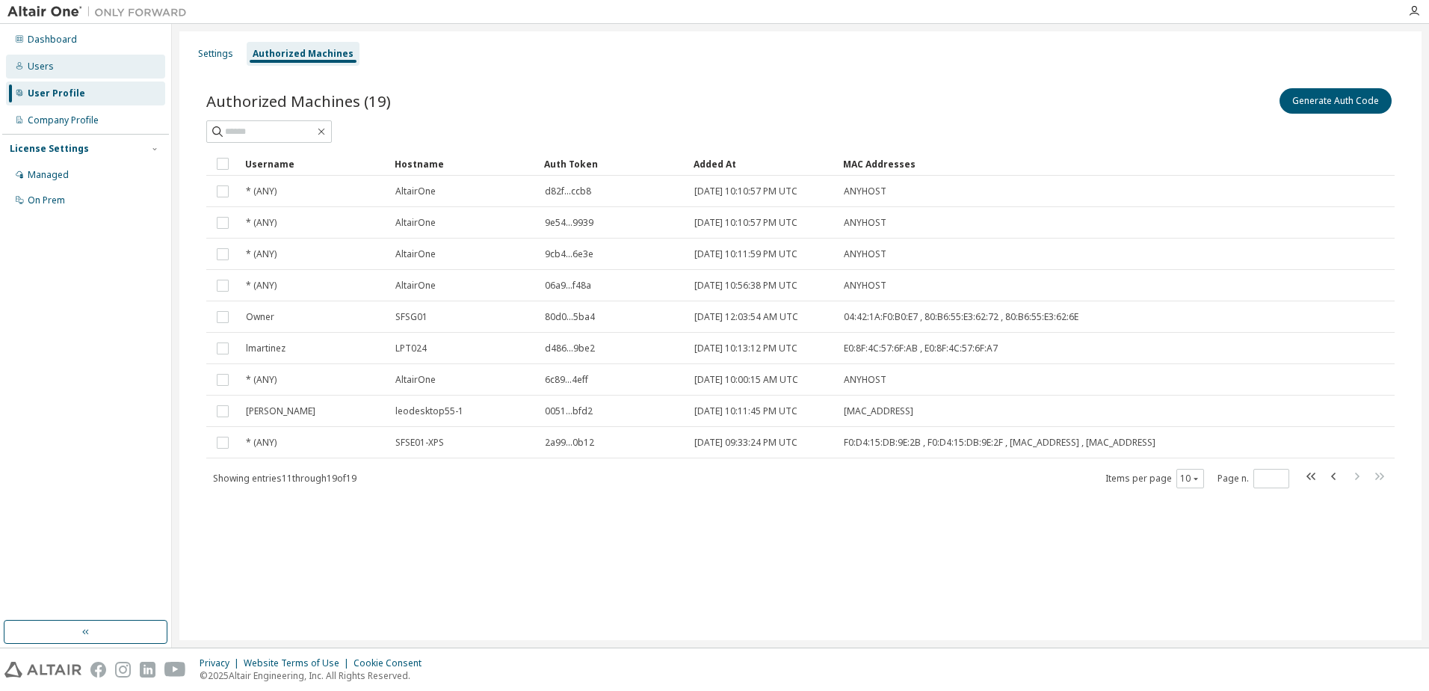
click at [53, 66] on div "Users" at bounding box center [85, 67] width 159 height 24
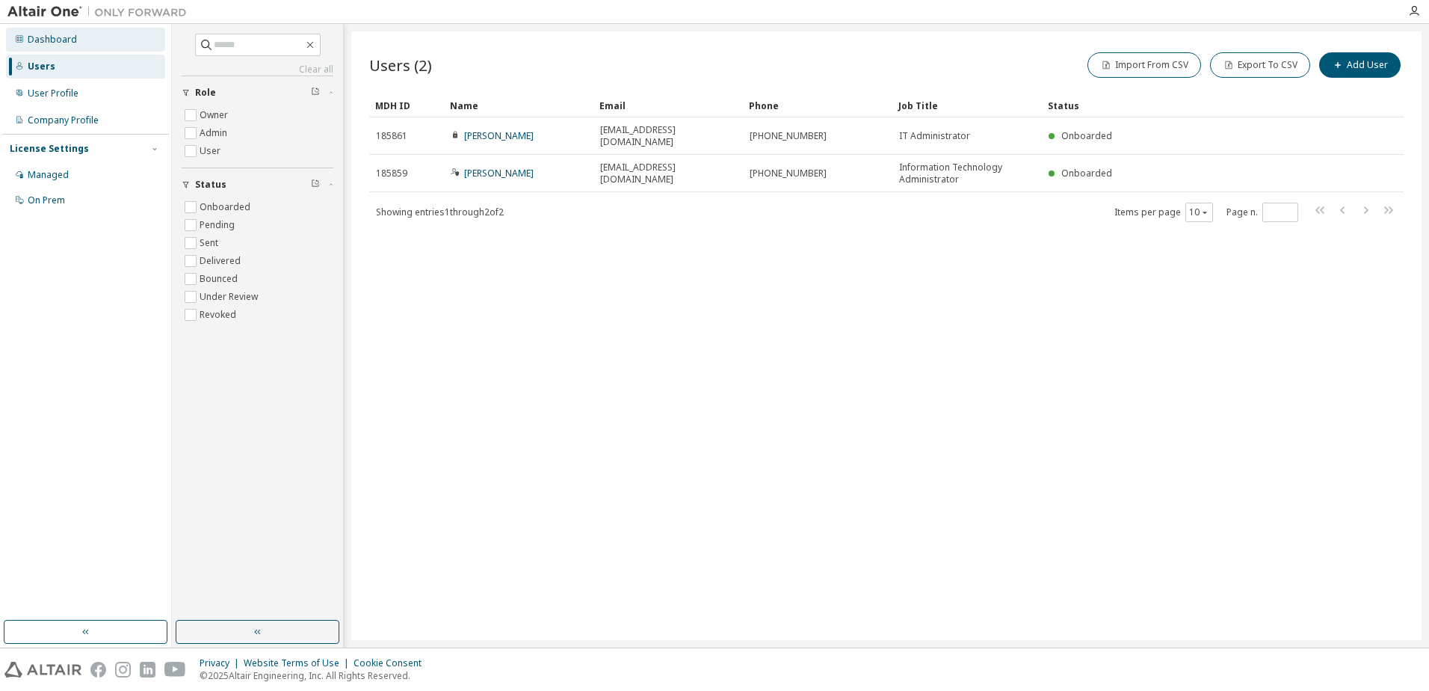
click at [43, 43] on div "Dashboard" at bounding box center [52, 40] width 49 height 12
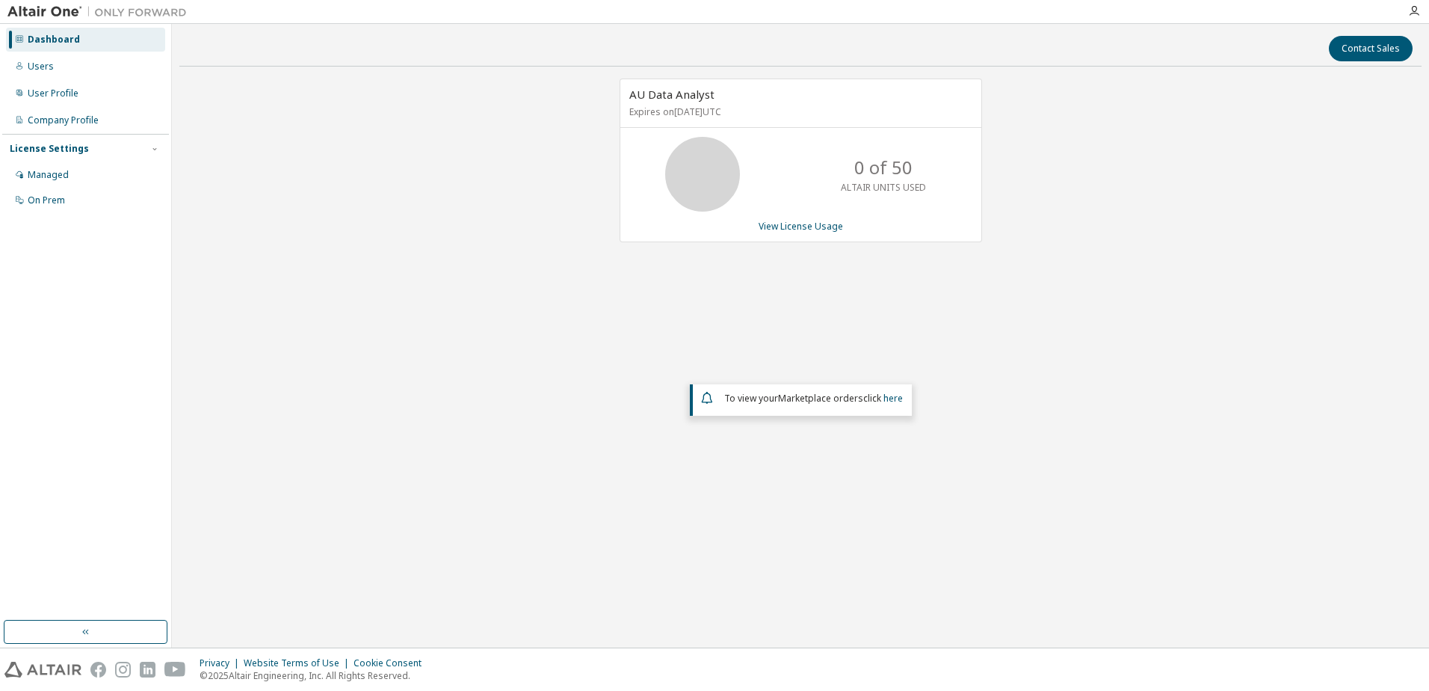
drag, startPoint x: 717, startPoint y: 177, endPoint x: 735, endPoint y: 194, distance: 25.4
click at [717, 182] on icon at bounding box center [702, 173] width 37 height 37
click at [804, 227] on link "View License Usage" at bounding box center [801, 226] width 84 height 13
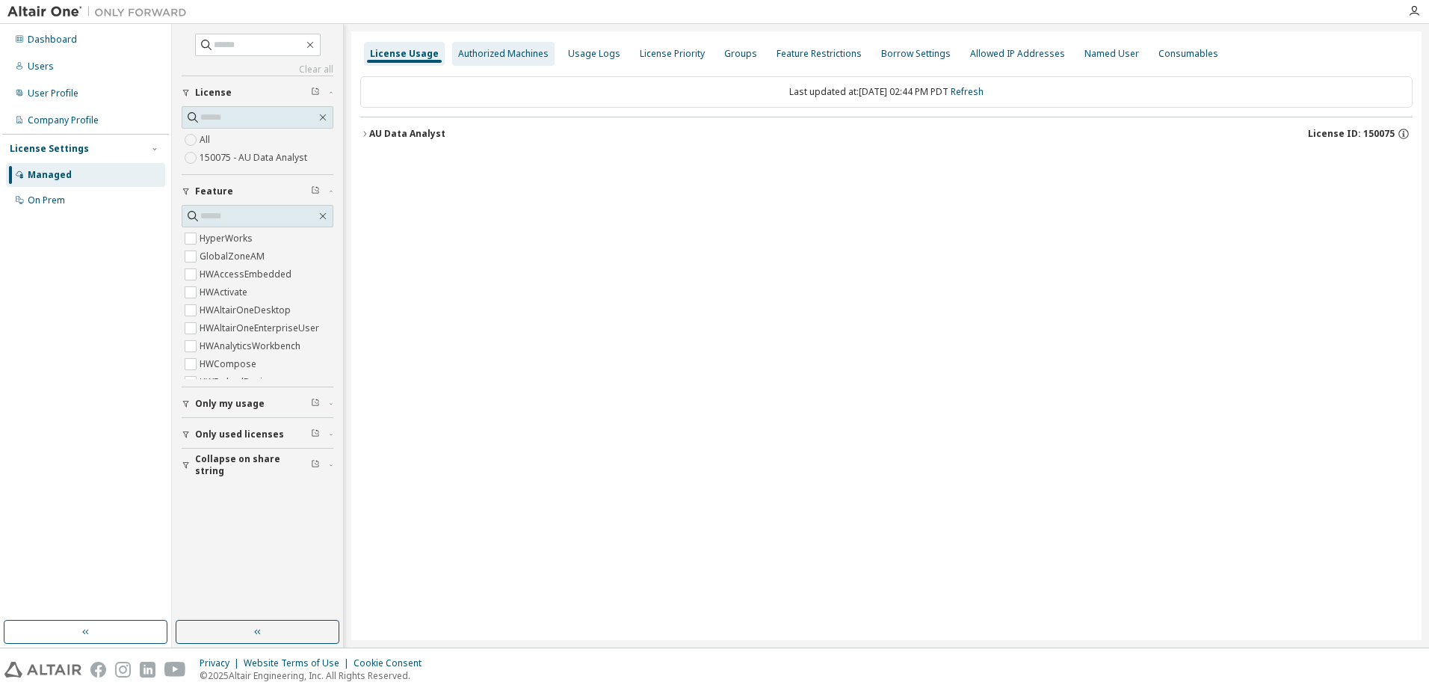
click at [503, 55] on div "Authorized Machines" at bounding box center [503, 54] width 90 height 12
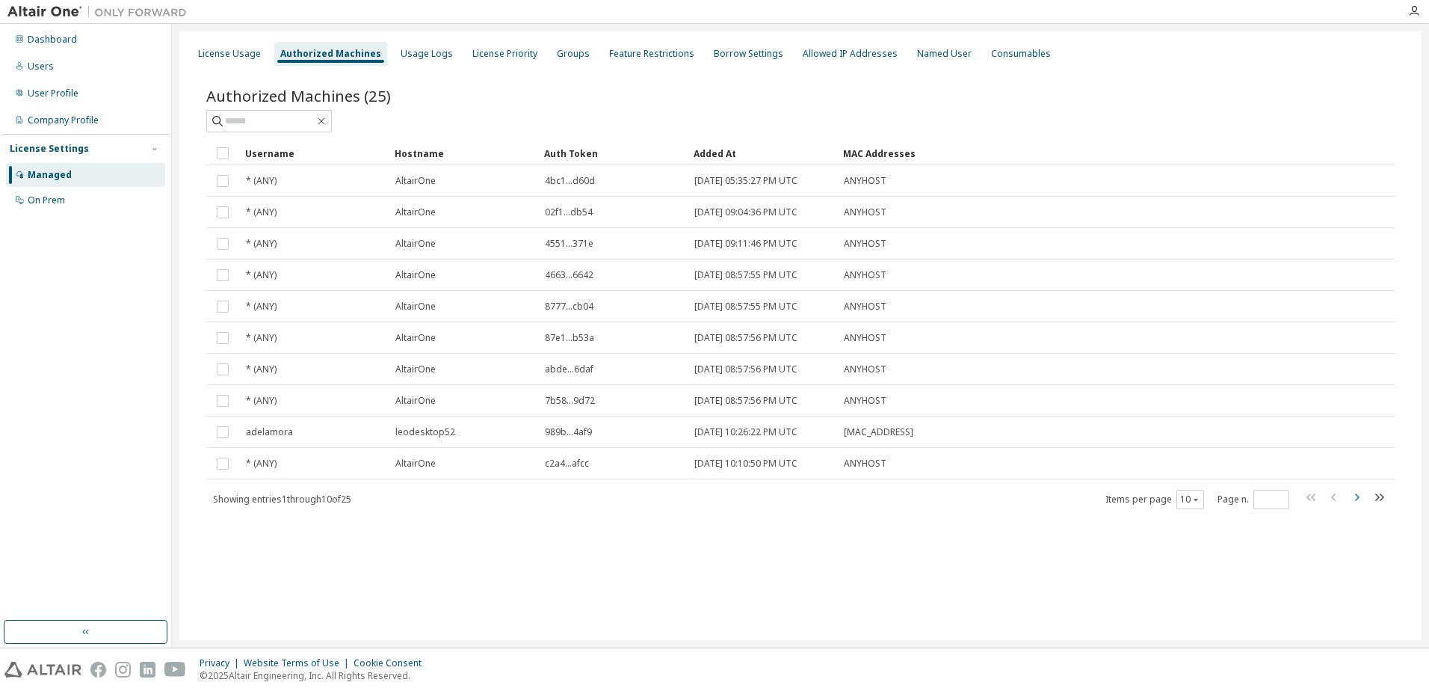
click at [1354, 496] on icon "button" at bounding box center [1356, 497] width 18 height 18
click at [1336, 501] on icon "button" at bounding box center [1334, 497] width 18 height 18
click at [1361, 495] on icon "button" at bounding box center [1356, 497] width 18 height 18
click at [1360, 498] on icon "button" at bounding box center [1356, 497] width 18 height 18
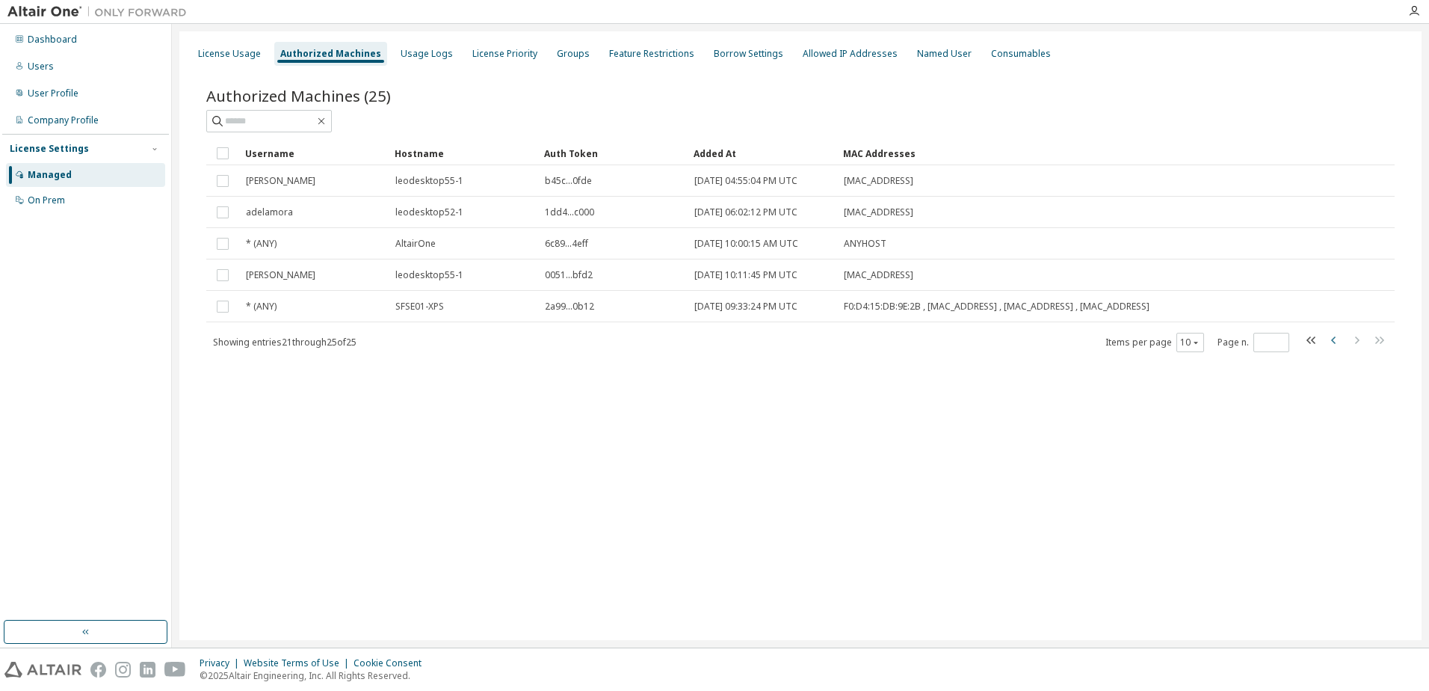
click at [1335, 345] on icon "button" at bounding box center [1334, 340] width 18 height 18
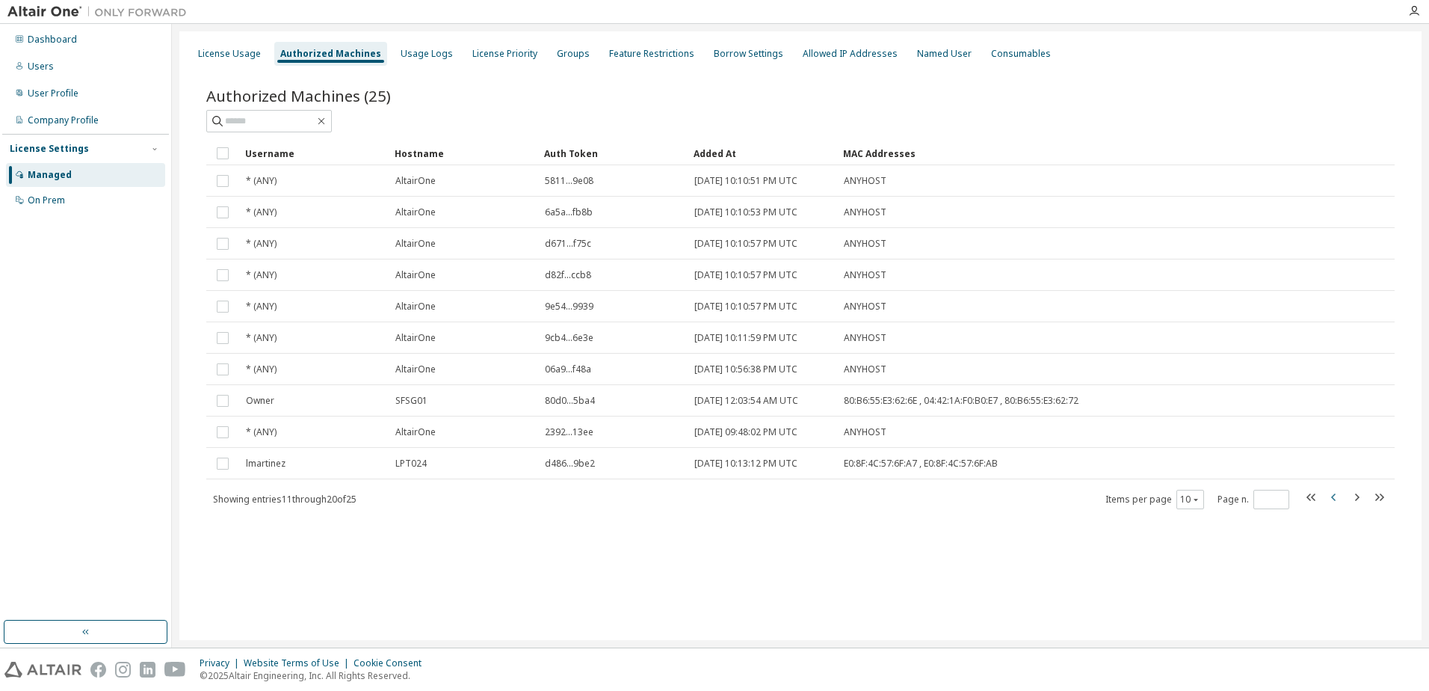
click at [1337, 501] on icon "button" at bounding box center [1334, 497] width 18 height 18
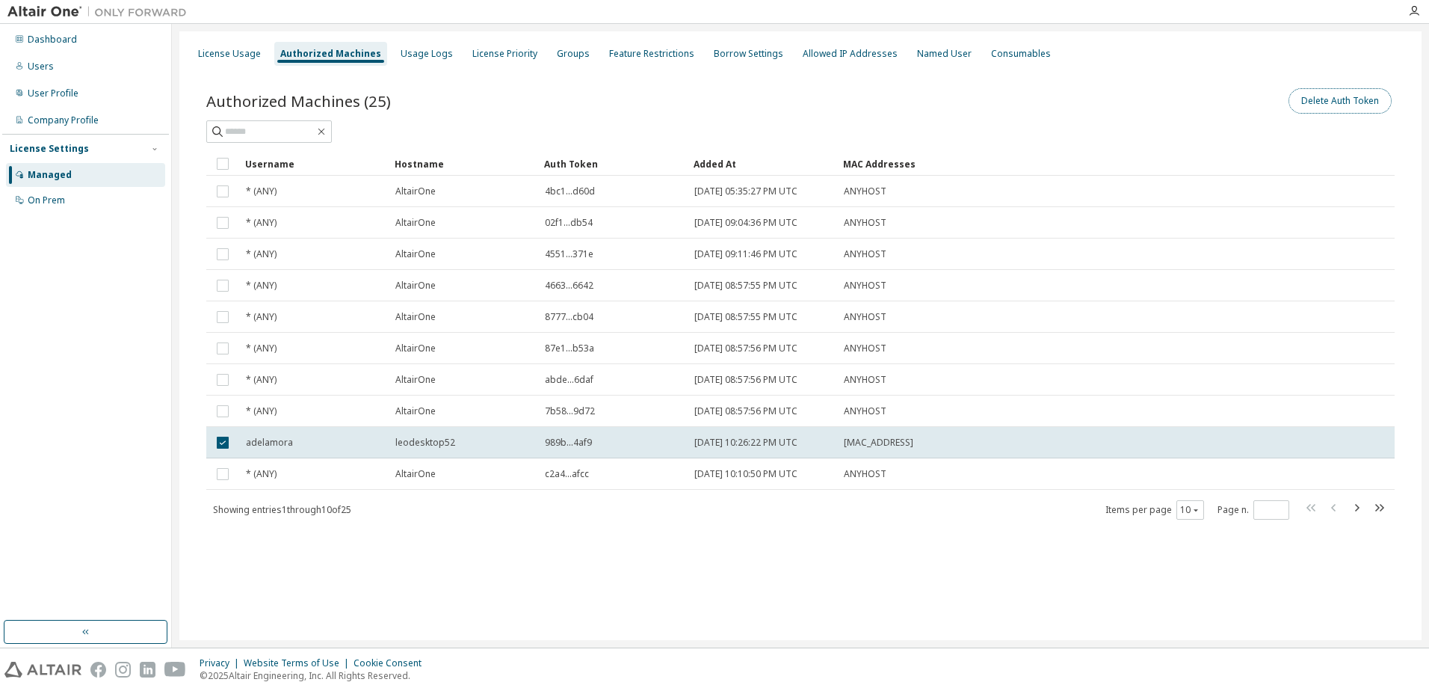
click at [1321, 106] on button "Delete Auth Token" at bounding box center [1339, 100] width 103 height 25
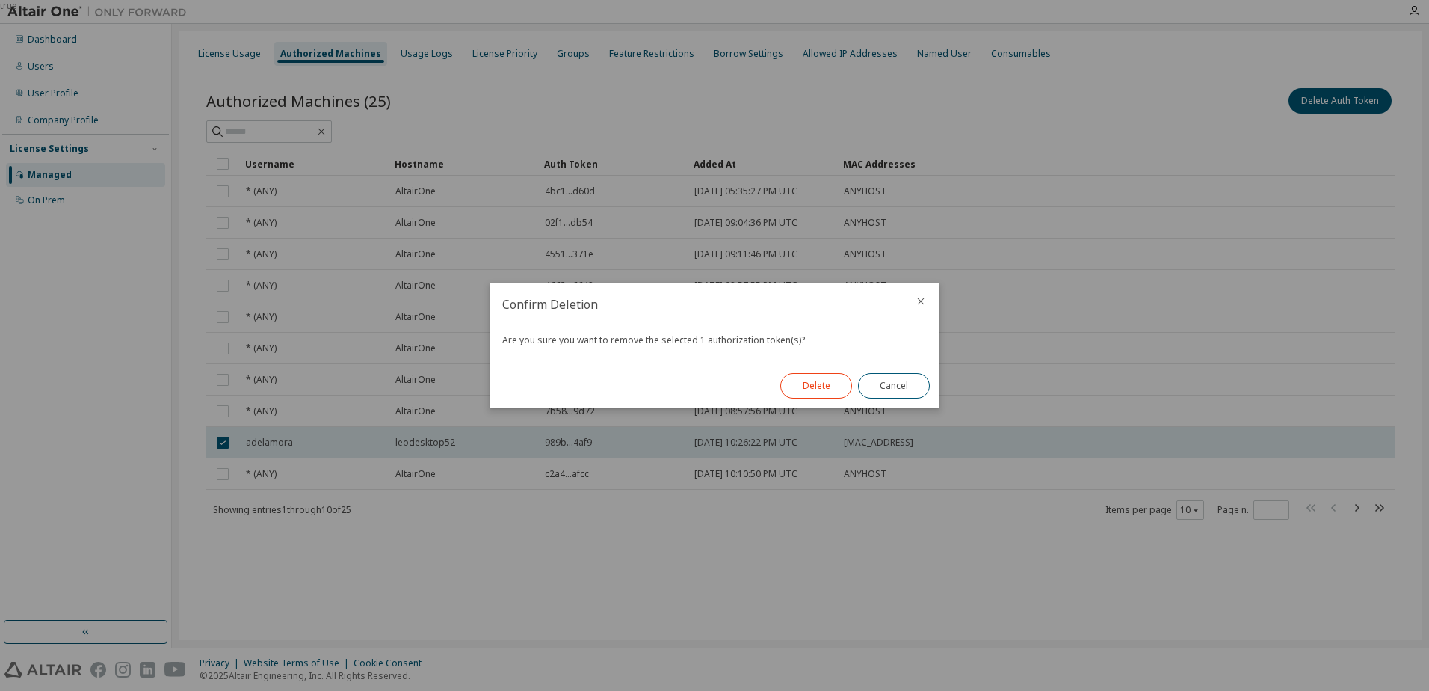
click at [797, 384] on button "Delete" at bounding box center [816, 385] width 72 height 25
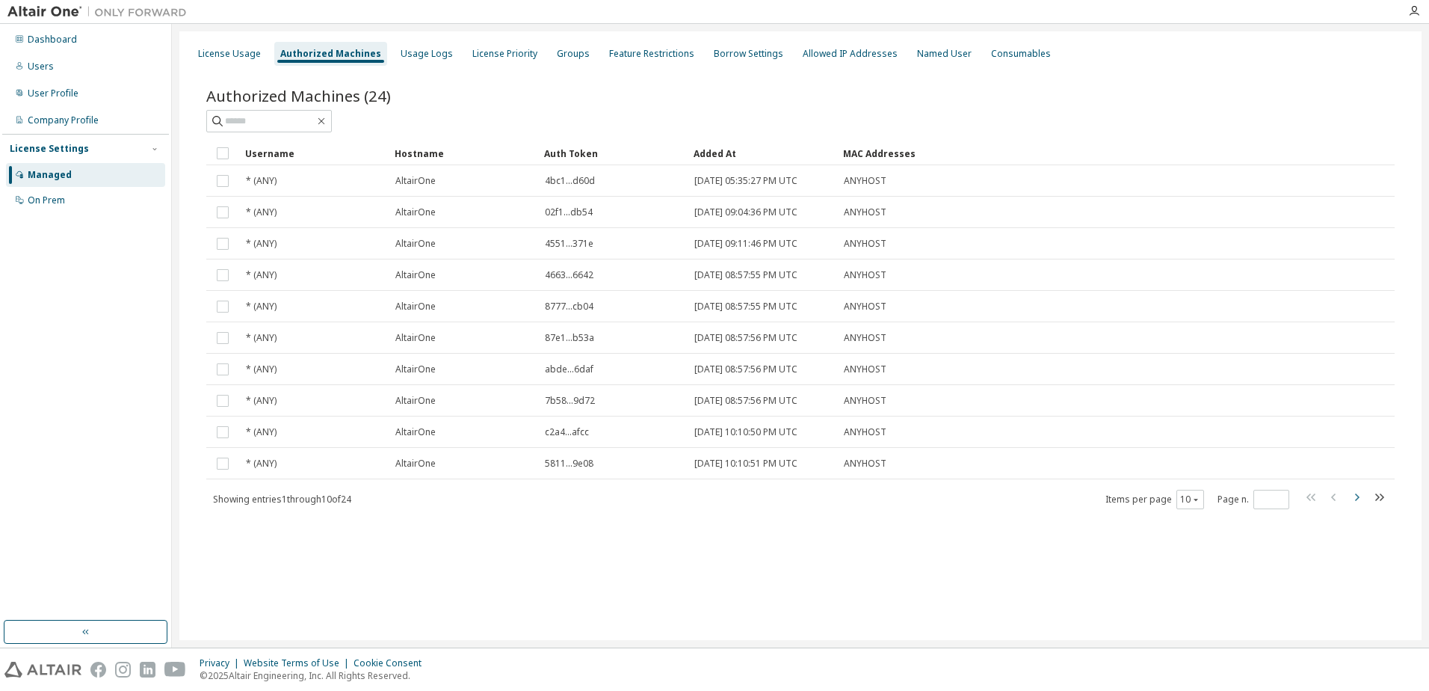
click at [1354, 501] on icon "button" at bounding box center [1356, 497] width 18 height 18
click at [1339, 501] on icon "button" at bounding box center [1334, 497] width 18 height 18
click at [1359, 503] on icon "button" at bounding box center [1356, 497] width 18 height 18
click at [1353, 498] on icon "button" at bounding box center [1356, 497] width 18 height 18
type input "*"
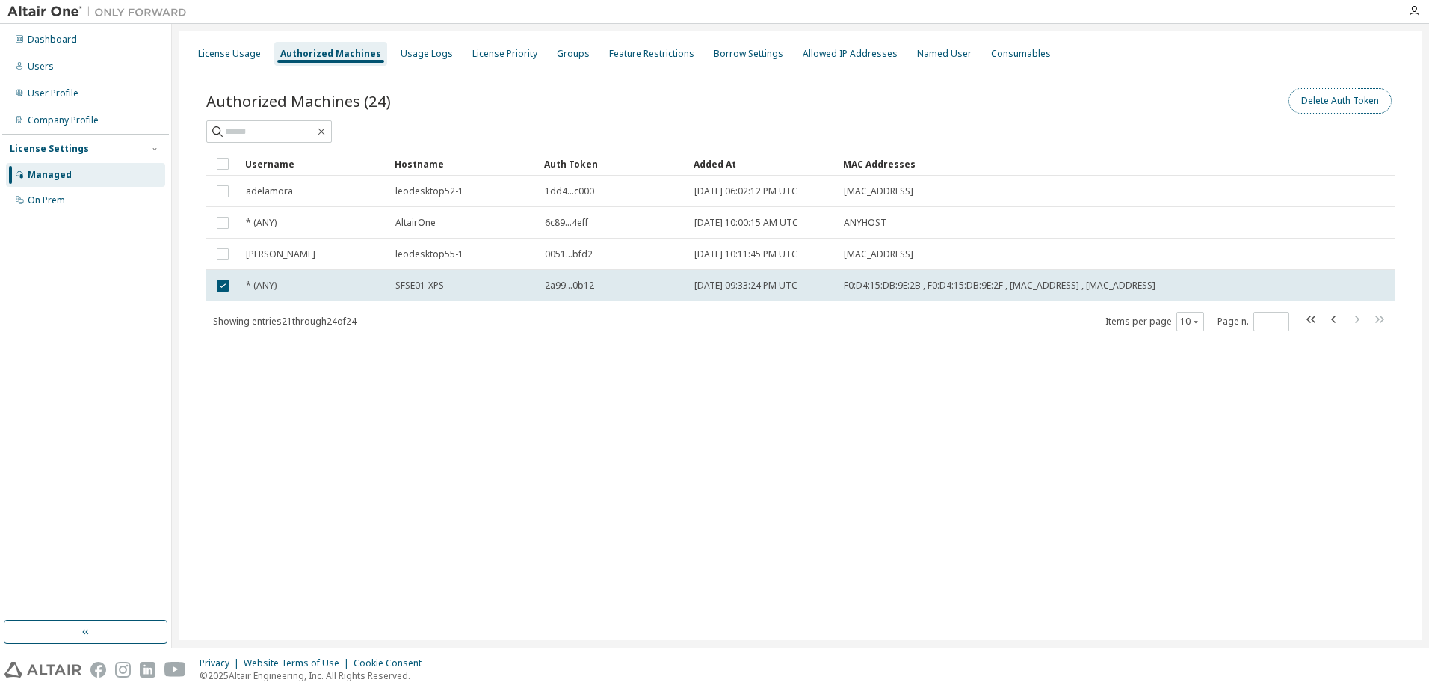
click at [1353, 100] on button "Delete Auth Token" at bounding box center [1339, 100] width 103 height 25
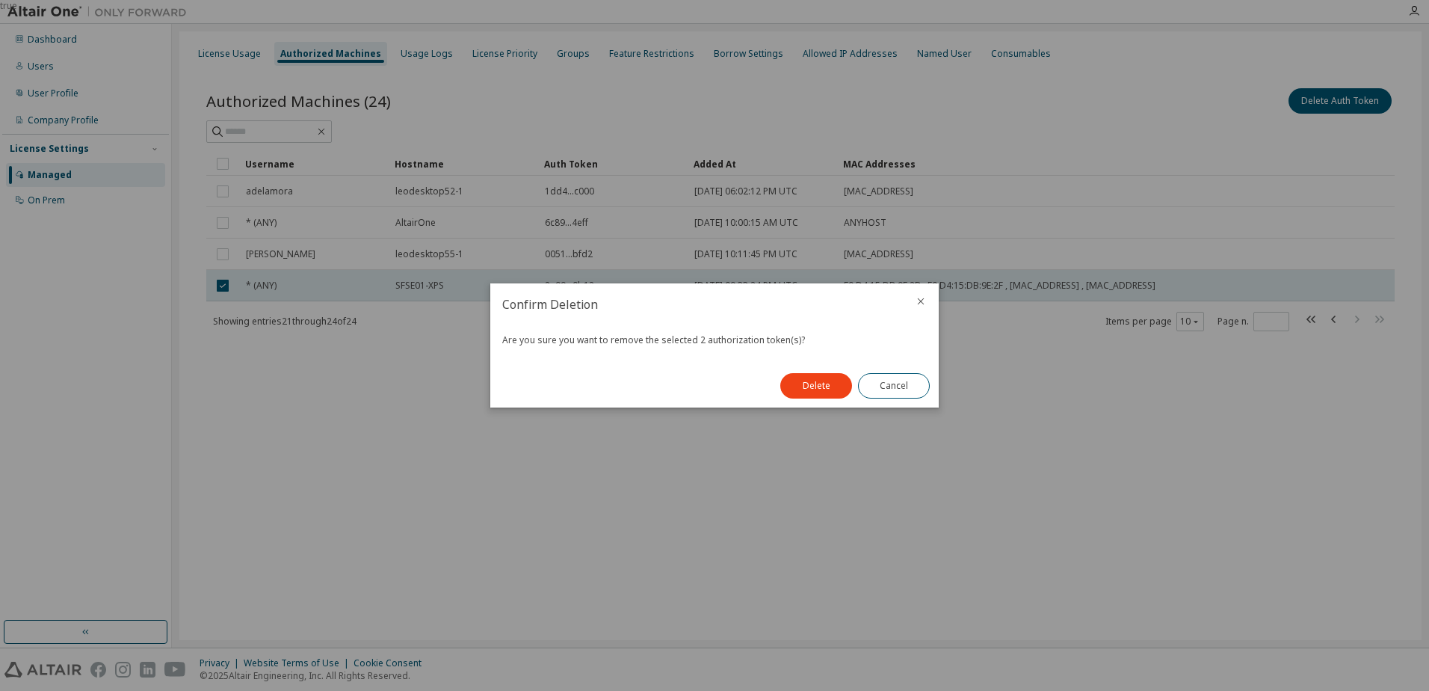
click at [821, 389] on button "Delete" at bounding box center [816, 385] width 72 height 25
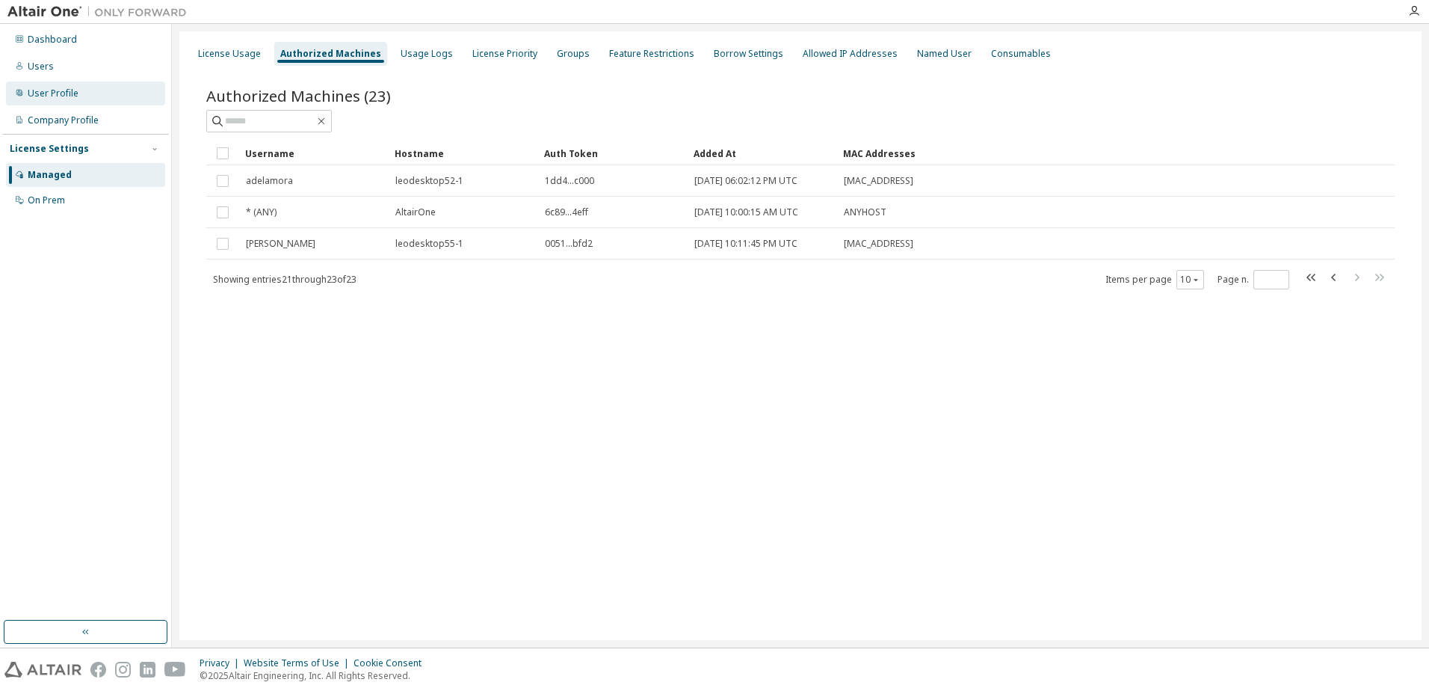
click at [66, 91] on div "User Profile" at bounding box center [53, 93] width 51 height 12
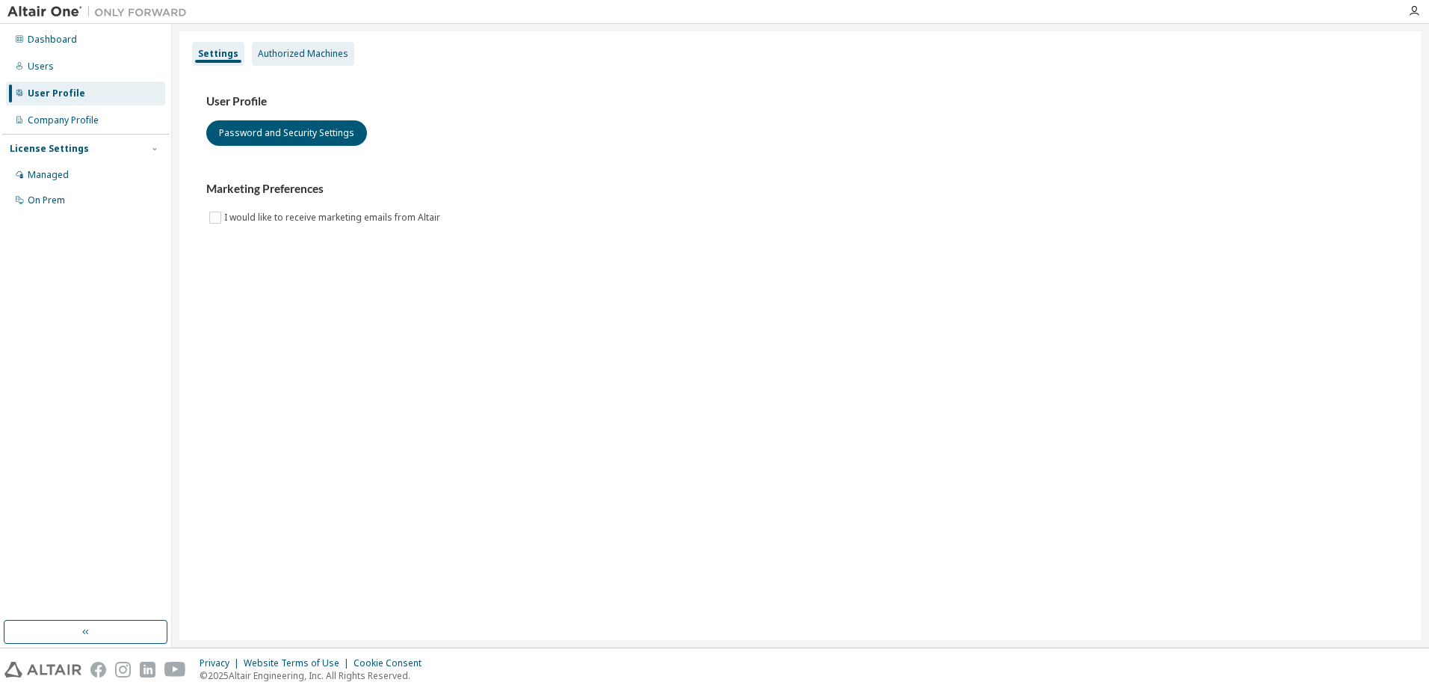
click at [290, 55] on div "Authorized Machines" at bounding box center [303, 54] width 90 height 12
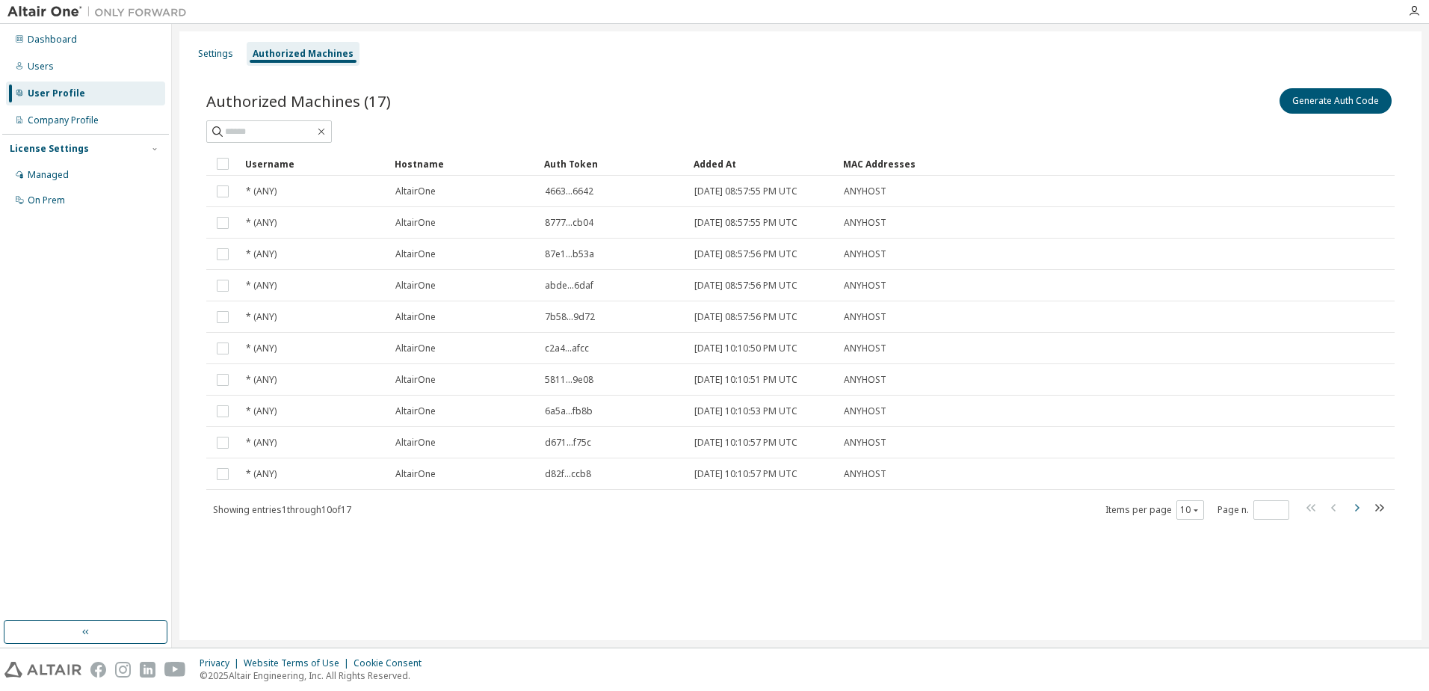
click at [1356, 510] on icon "button" at bounding box center [1357, 507] width 4 height 7
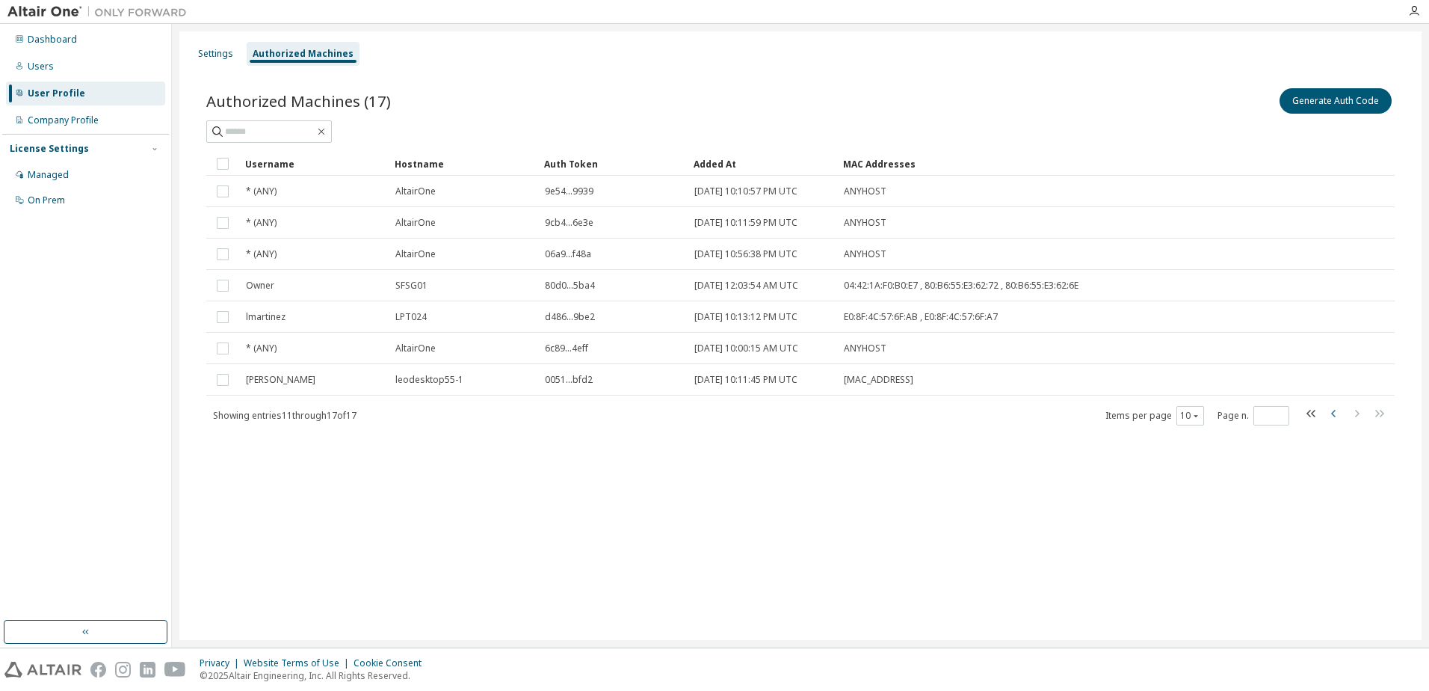
click at [1330, 412] on icon "button" at bounding box center [1334, 413] width 18 height 18
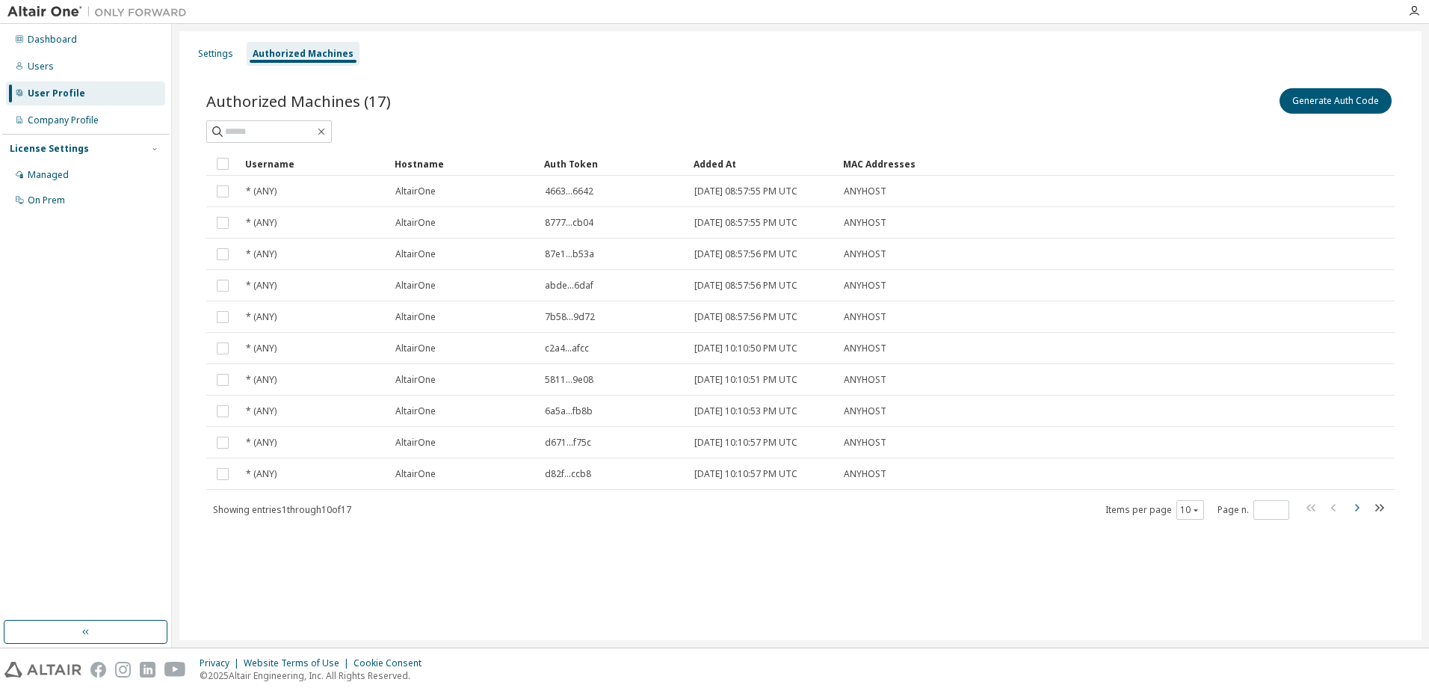
click at [1355, 504] on icon "button" at bounding box center [1356, 507] width 18 height 18
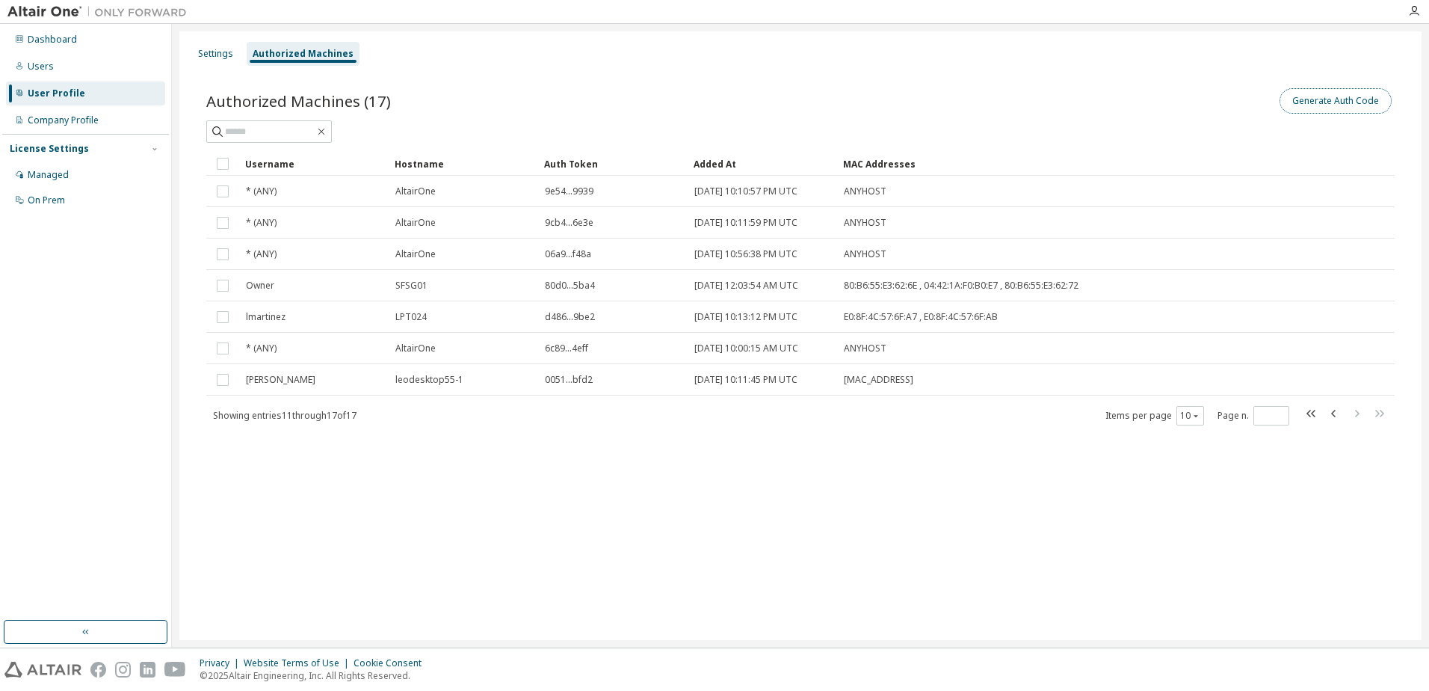
click at [1323, 99] on button "Generate Auth Code" at bounding box center [1335, 100] width 112 height 25
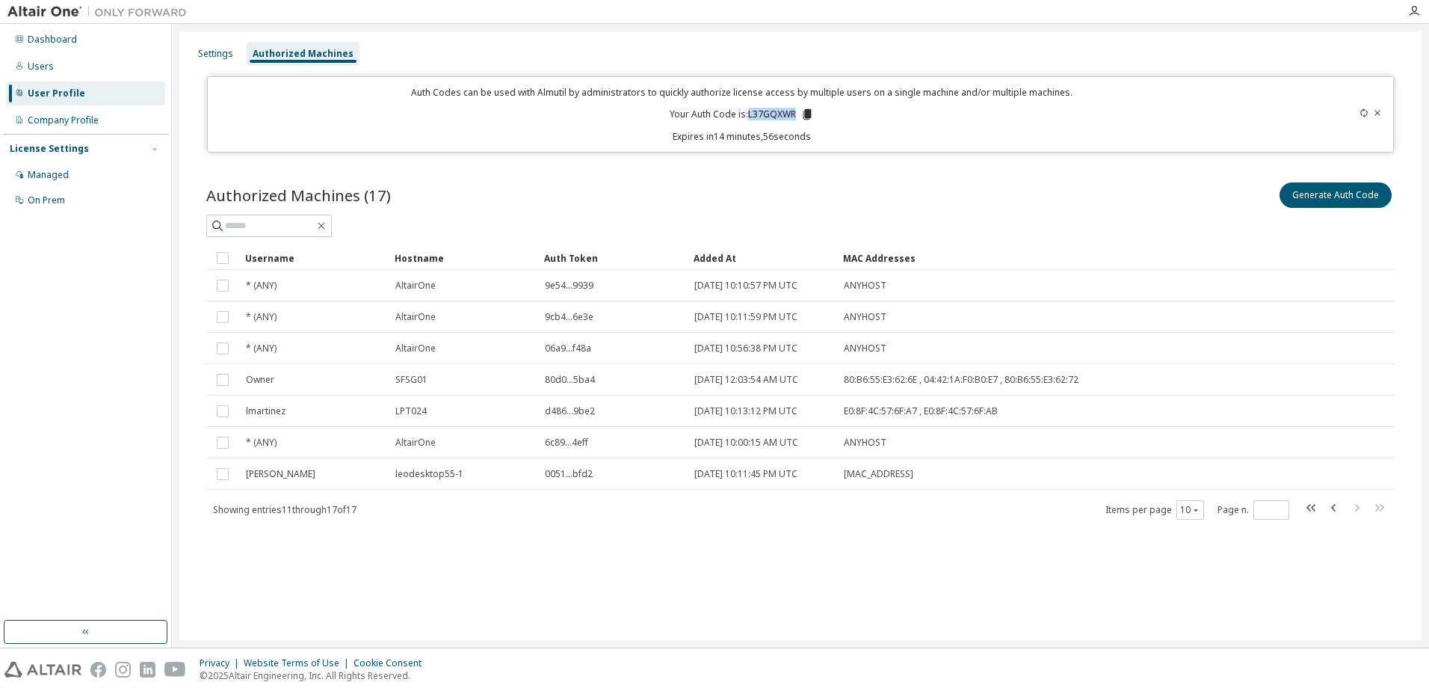
drag, startPoint x: 794, startPoint y: 112, endPoint x: 750, endPoint y: 118, distance: 44.5
click at [750, 118] on p "Your Auth Code is: L37GQXWR" at bounding box center [742, 114] width 144 height 13
copy p "L37GQXWR"
click at [1307, 507] on icon "button" at bounding box center [1310, 507] width 9 height 7
type input "*"
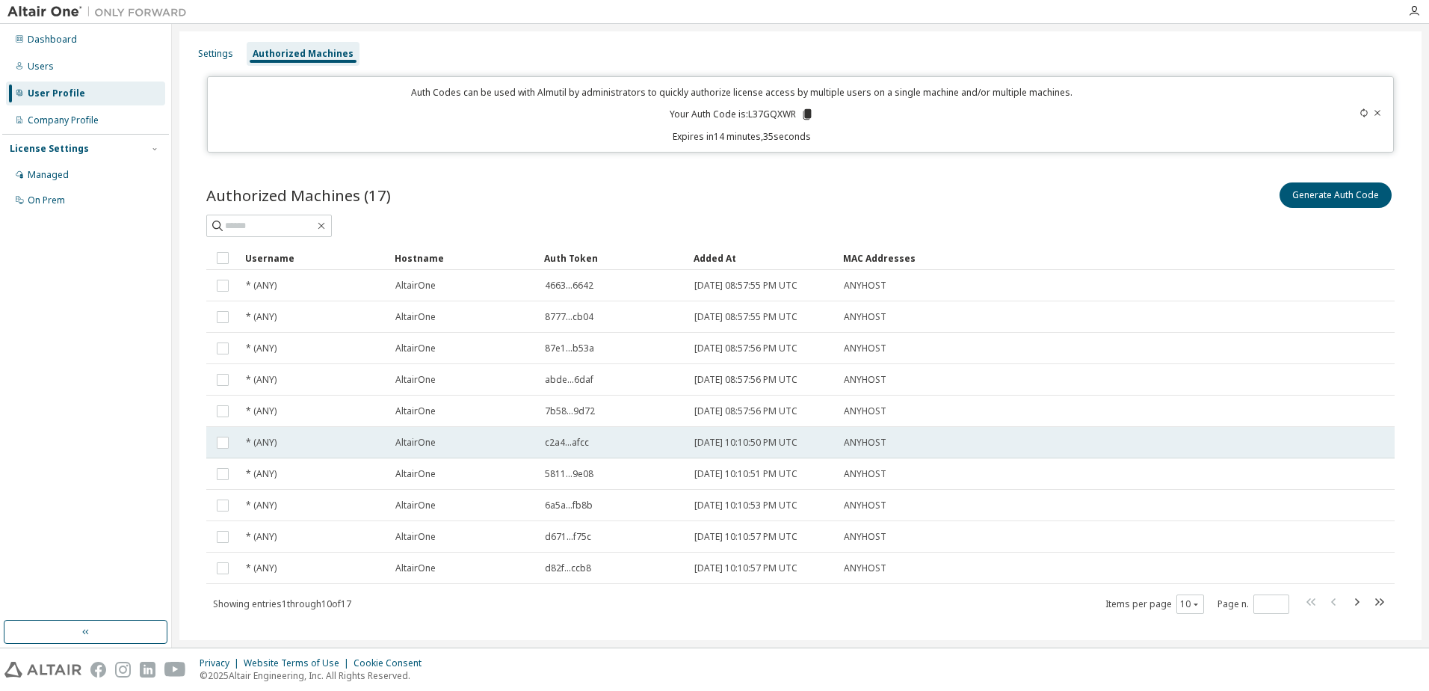
scroll to position [22, 0]
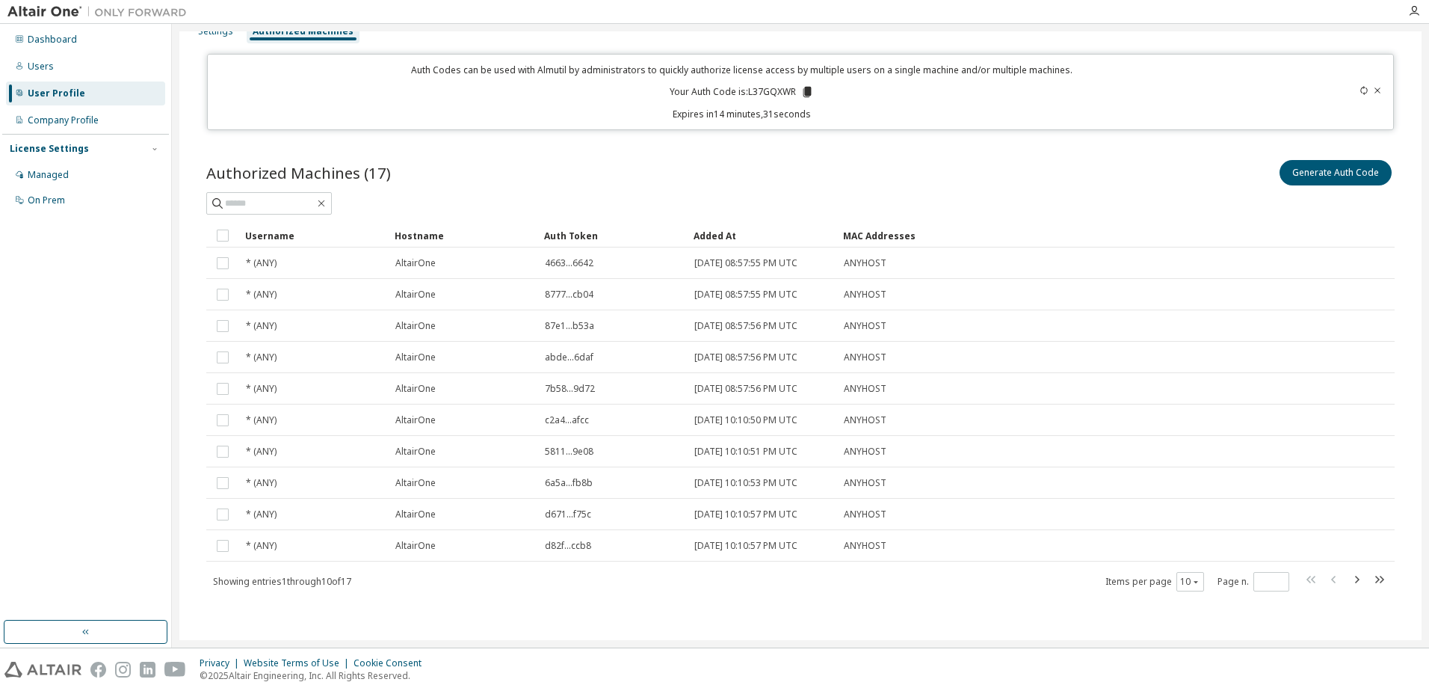
click at [1359, 91] on icon at bounding box center [1363, 90] width 9 height 9
click at [1373, 90] on icon at bounding box center [1377, 90] width 9 height 9
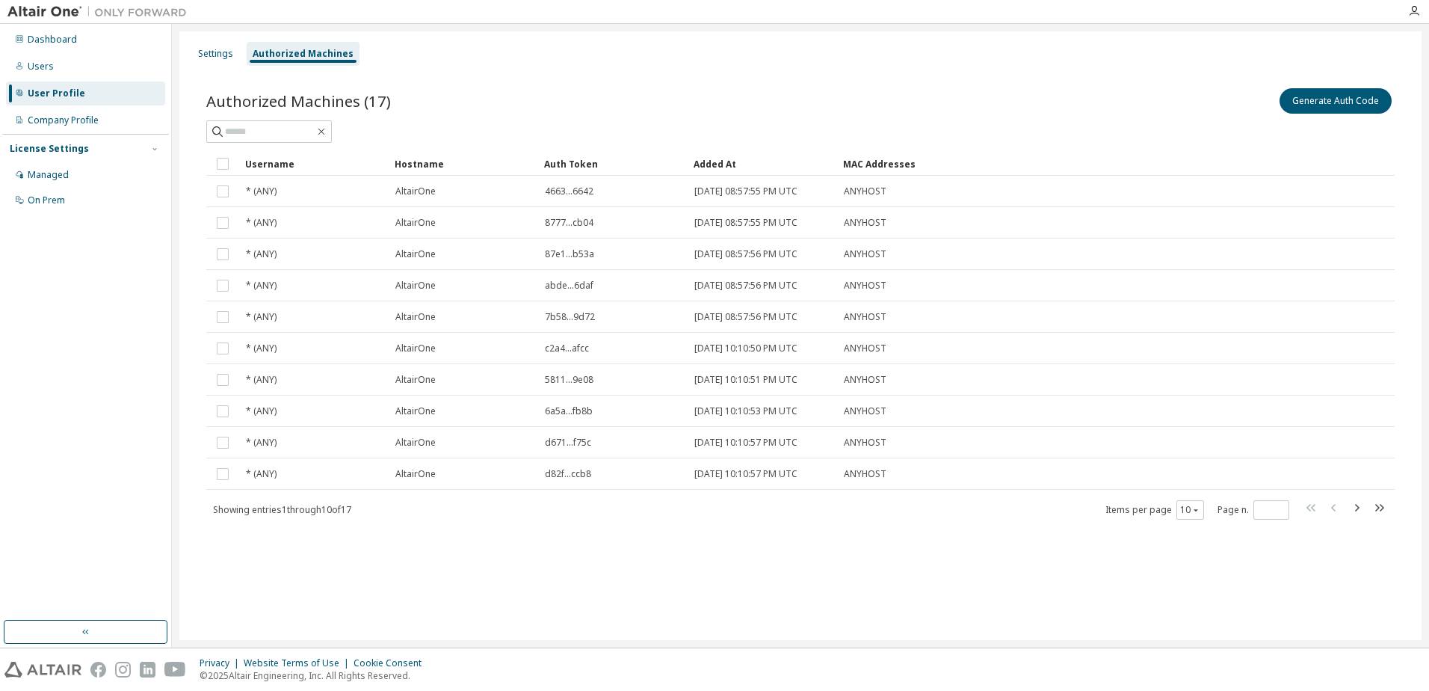
scroll to position [0, 0]
click at [50, 68] on div "Users" at bounding box center [41, 67] width 26 height 12
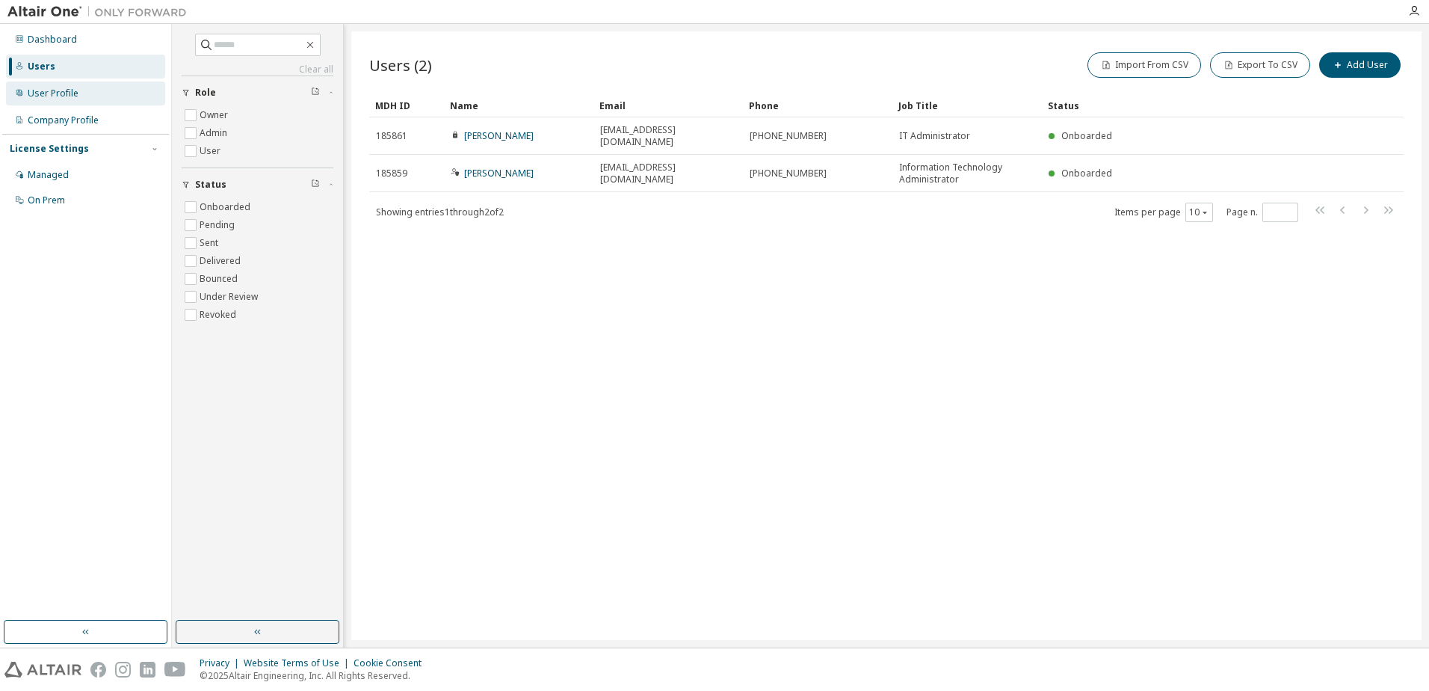
click at [61, 91] on div "User Profile" at bounding box center [53, 93] width 51 height 12
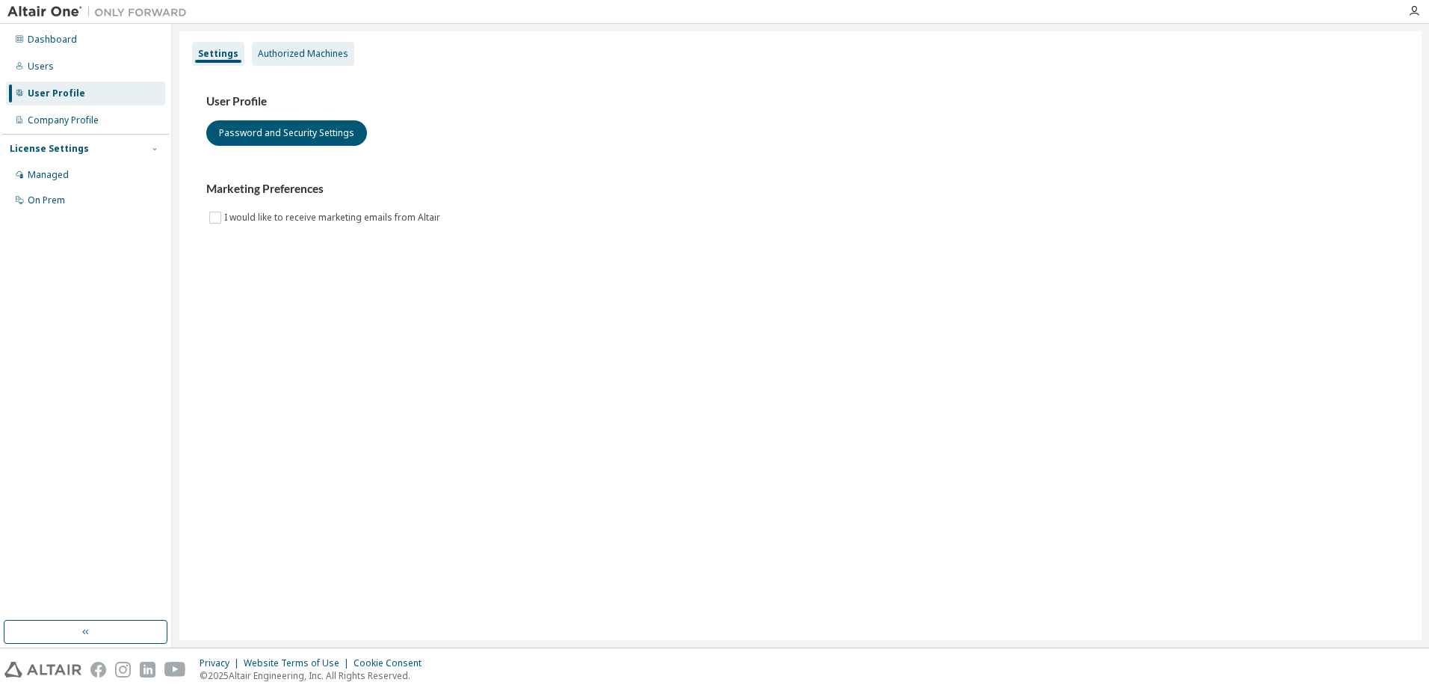
click at [297, 49] on div "Authorized Machines" at bounding box center [303, 54] width 90 height 12
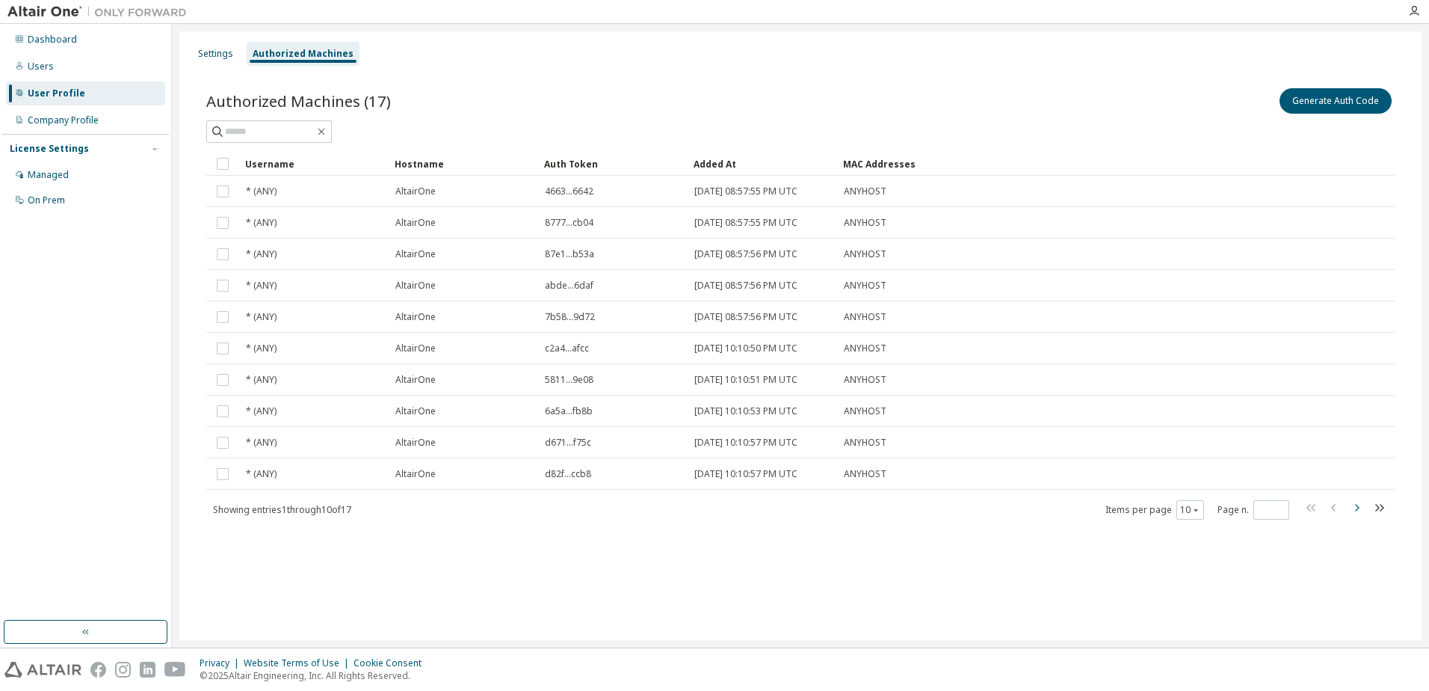
click at [1352, 510] on icon "button" at bounding box center [1356, 507] width 18 height 18
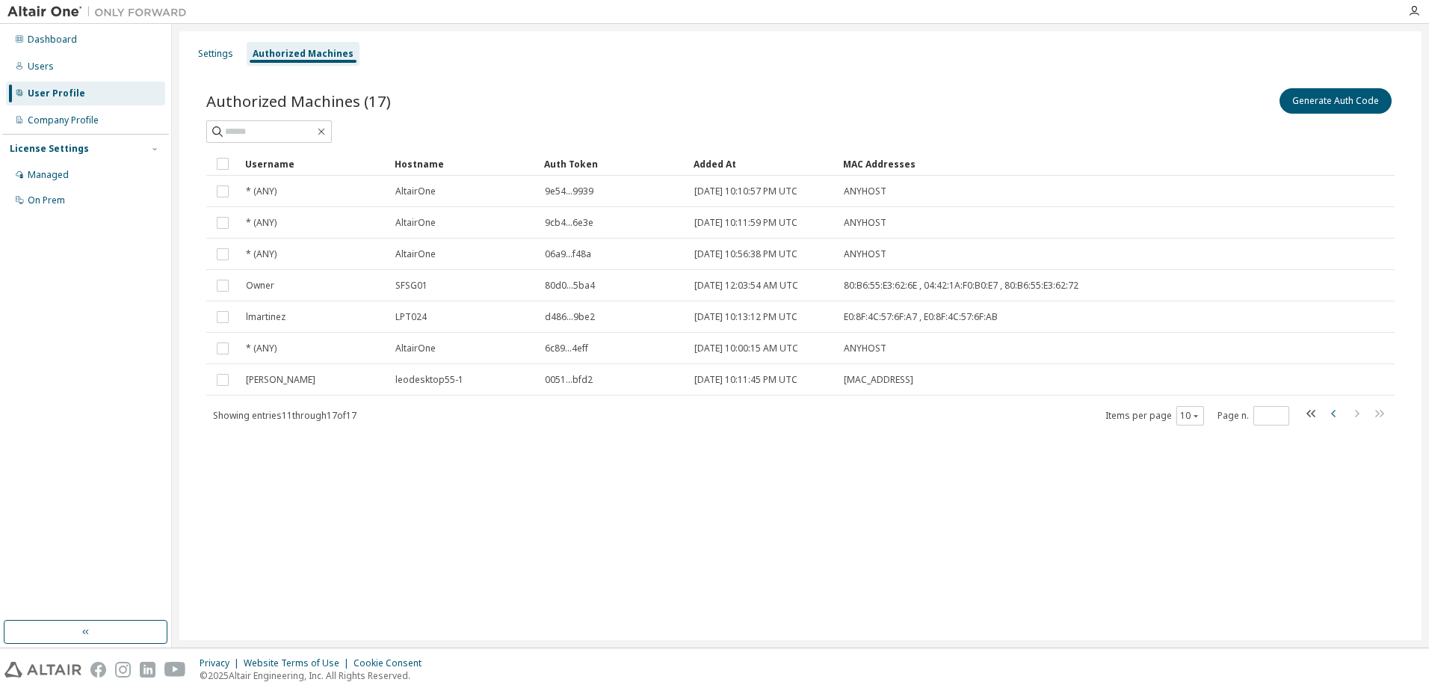
click at [1334, 413] on icon "button" at bounding box center [1334, 413] width 18 height 18
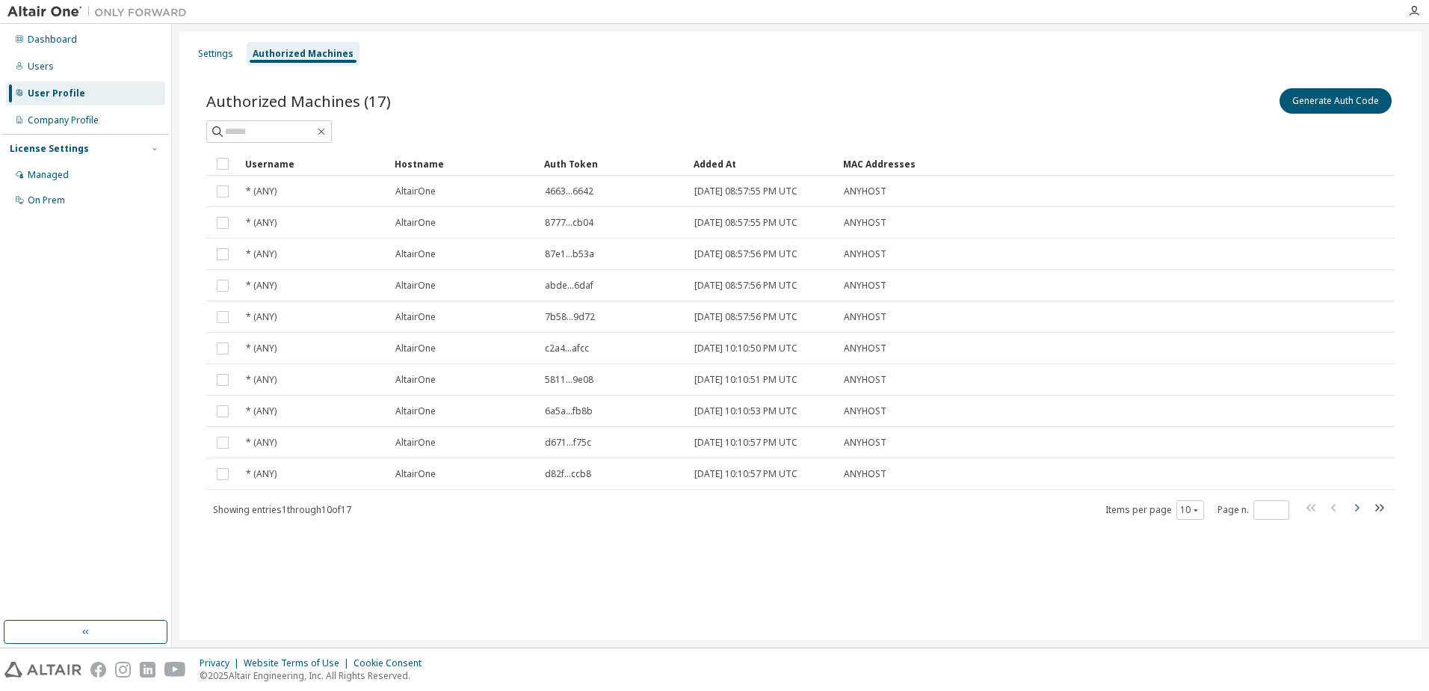
click at [1356, 506] on icon "button" at bounding box center [1357, 507] width 4 height 7
type input "*"
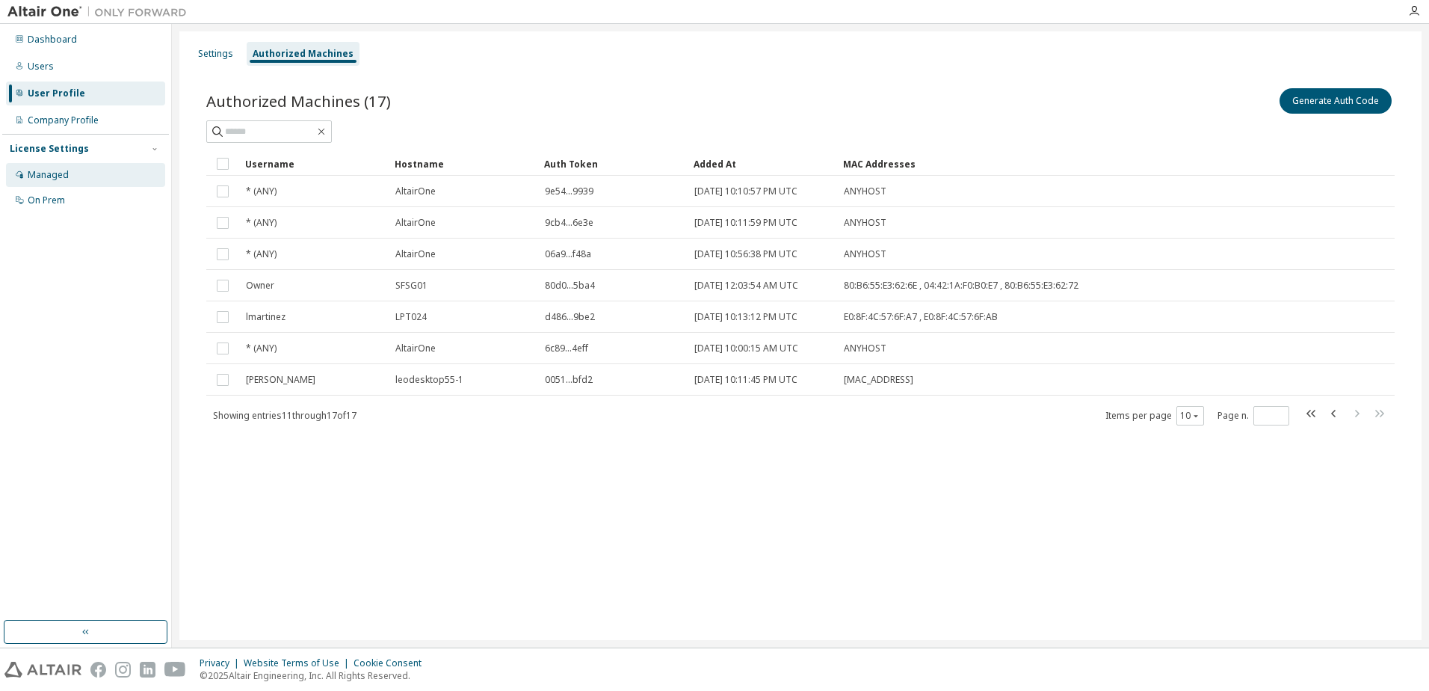
click at [56, 180] on div "Managed" at bounding box center [48, 175] width 41 height 12
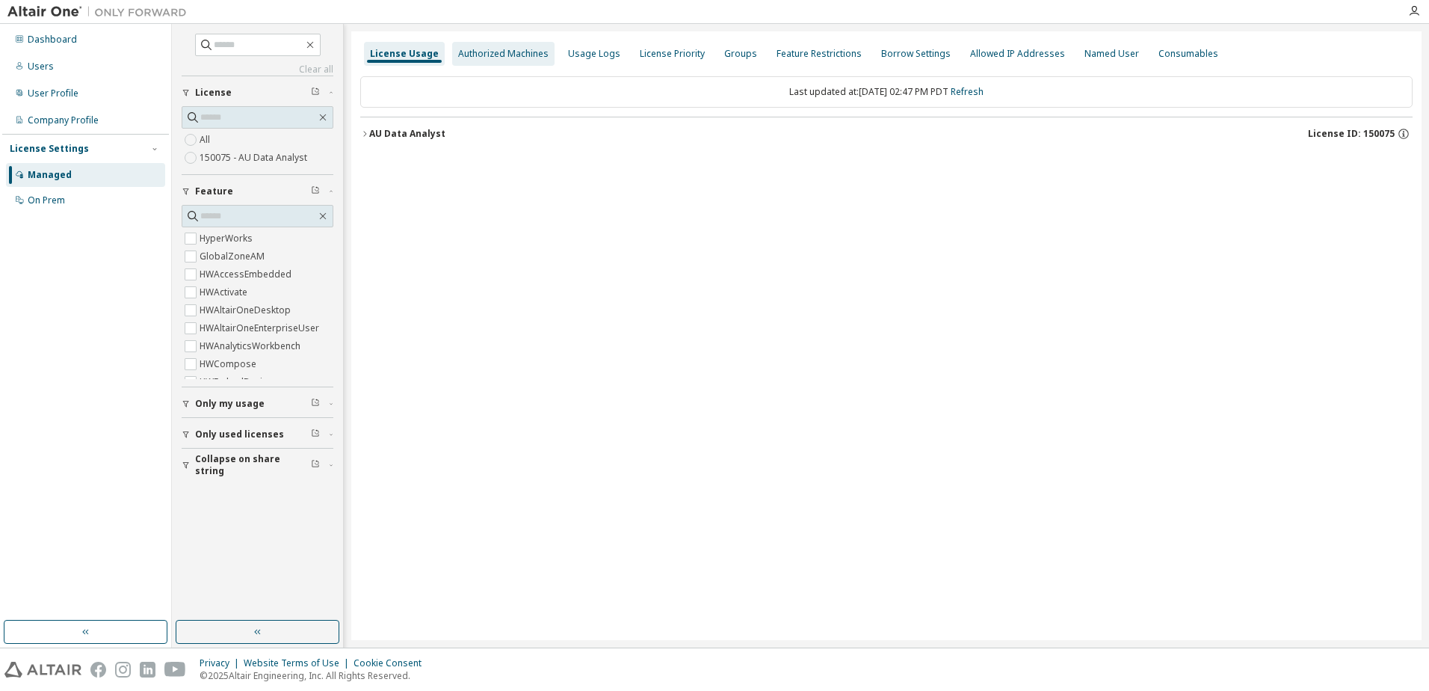
click at [498, 61] on div "Authorized Machines" at bounding box center [503, 54] width 102 height 24
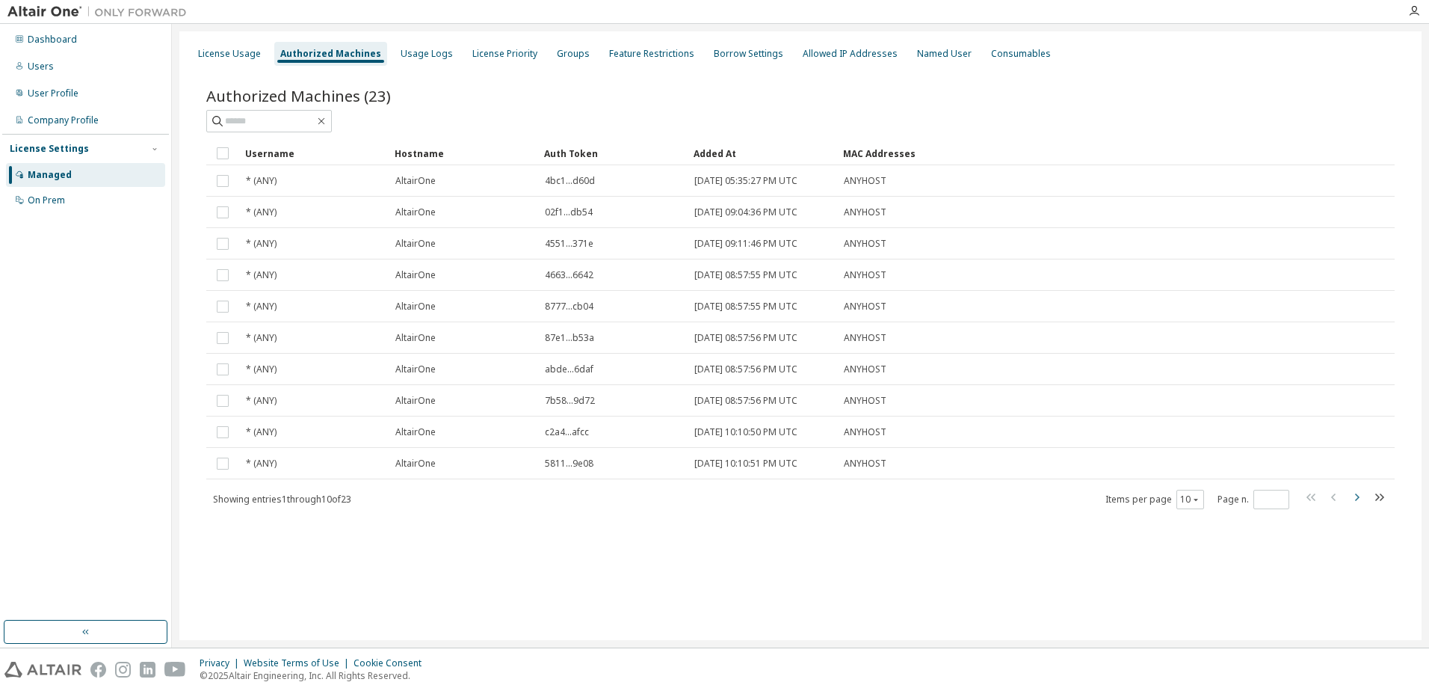
click at [1361, 499] on icon "button" at bounding box center [1356, 497] width 18 height 18
click at [1360, 501] on icon "button" at bounding box center [1356, 497] width 18 height 18
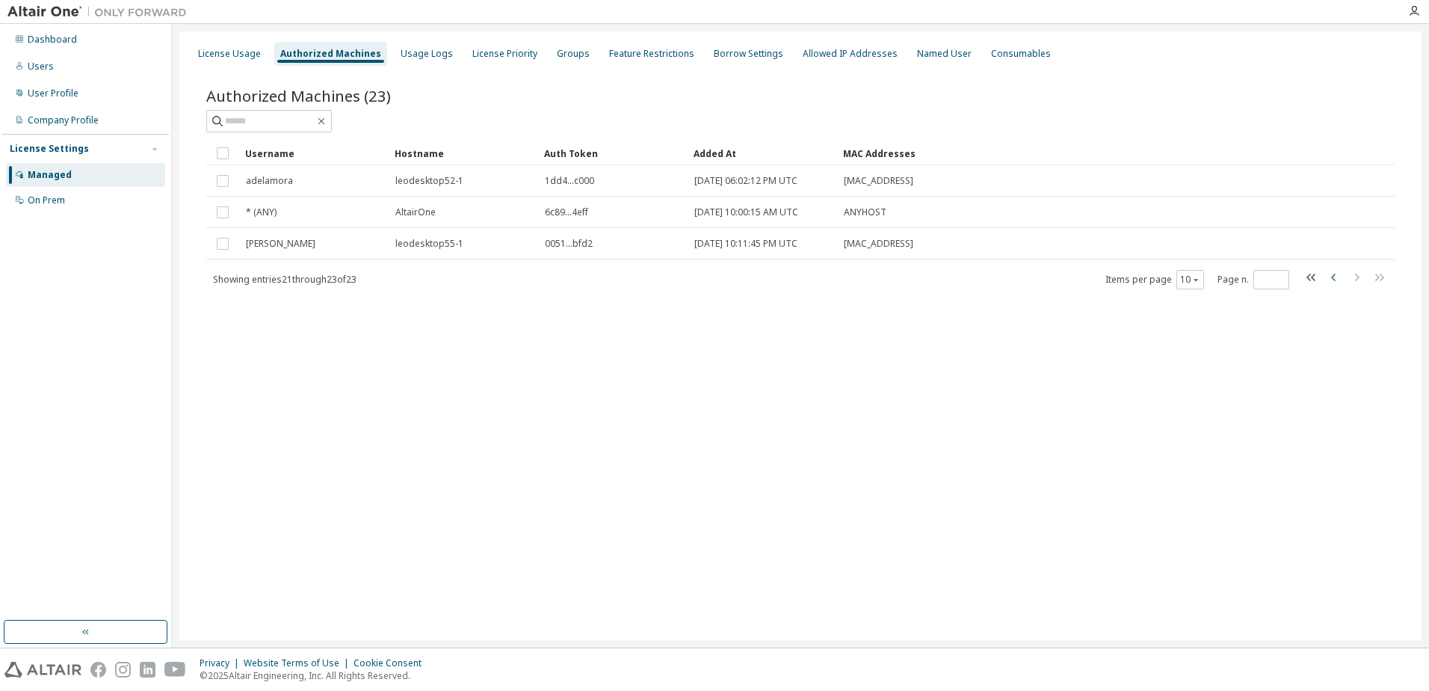
click at [1331, 282] on icon "button" at bounding box center [1334, 277] width 18 height 18
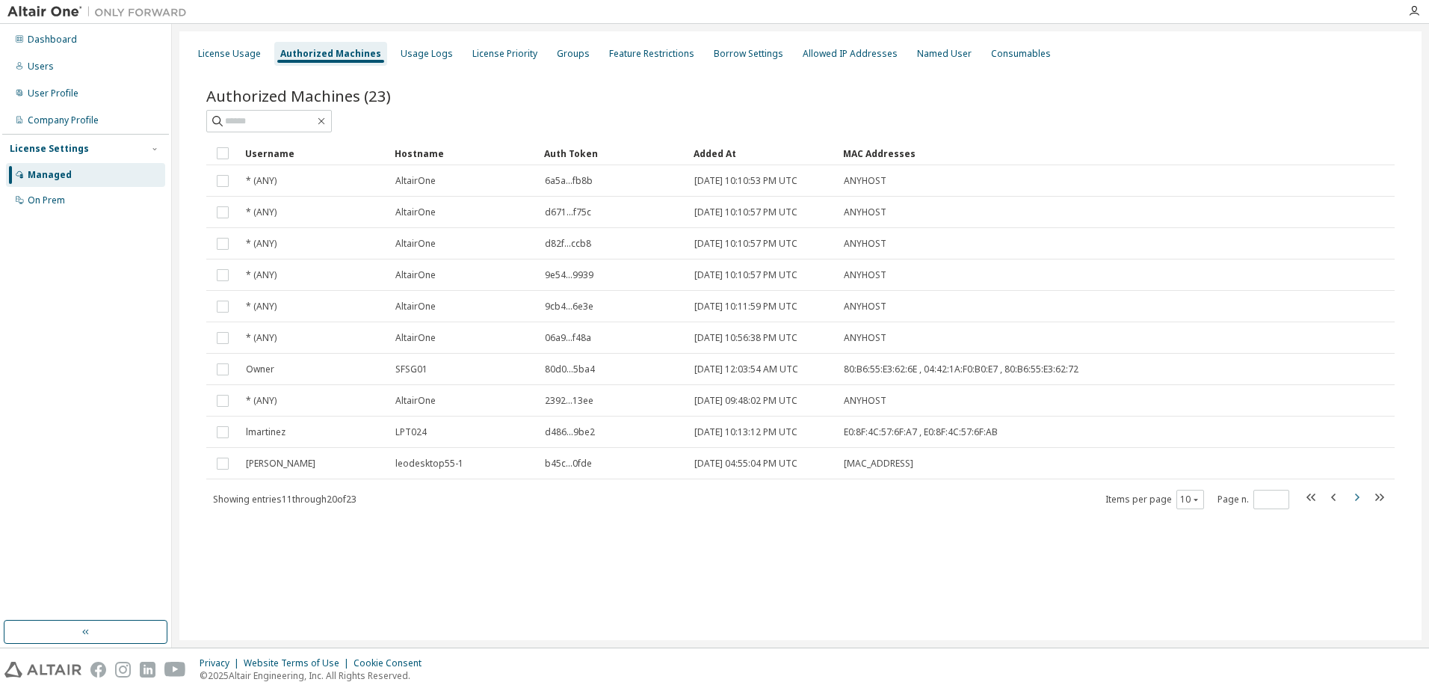
click at [1359, 498] on icon "button" at bounding box center [1356, 497] width 18 height 18
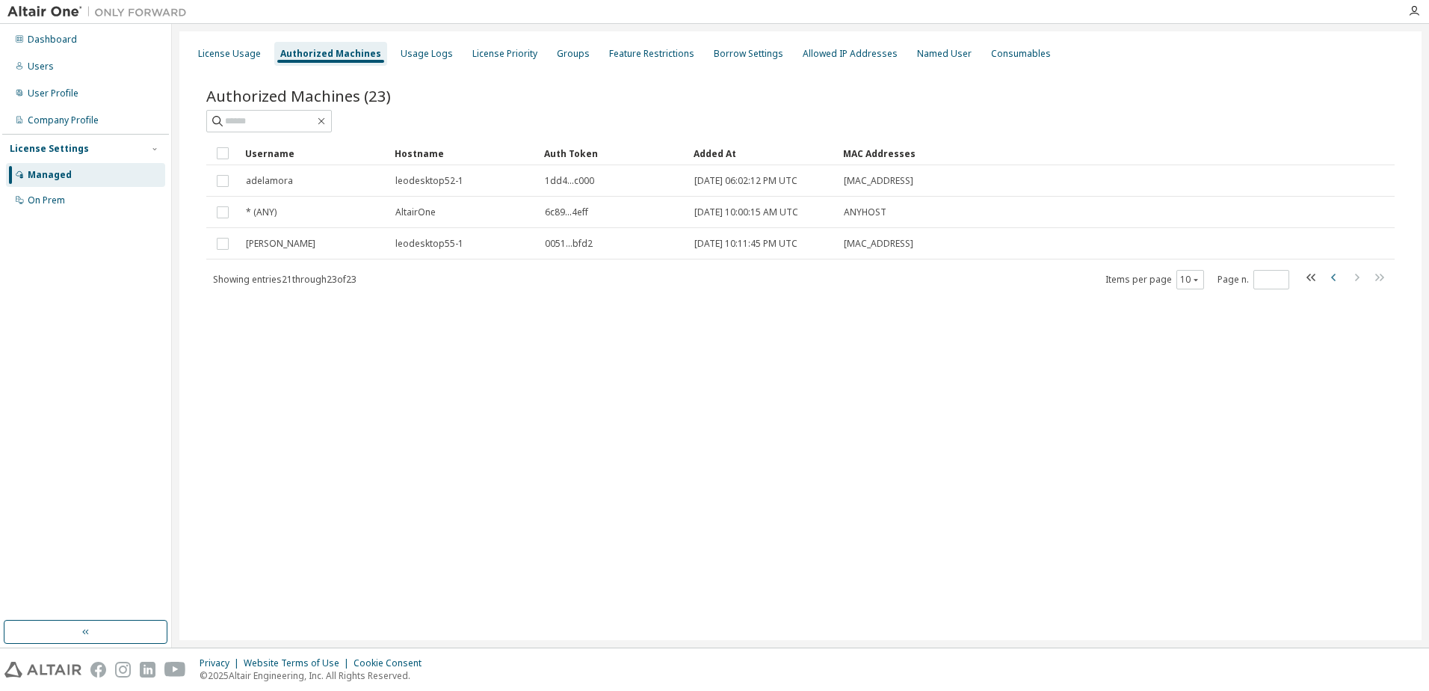
click at [1332, 274] on icon "button" at bounding box center [1334, 277] width 18 height 18
type input "*"
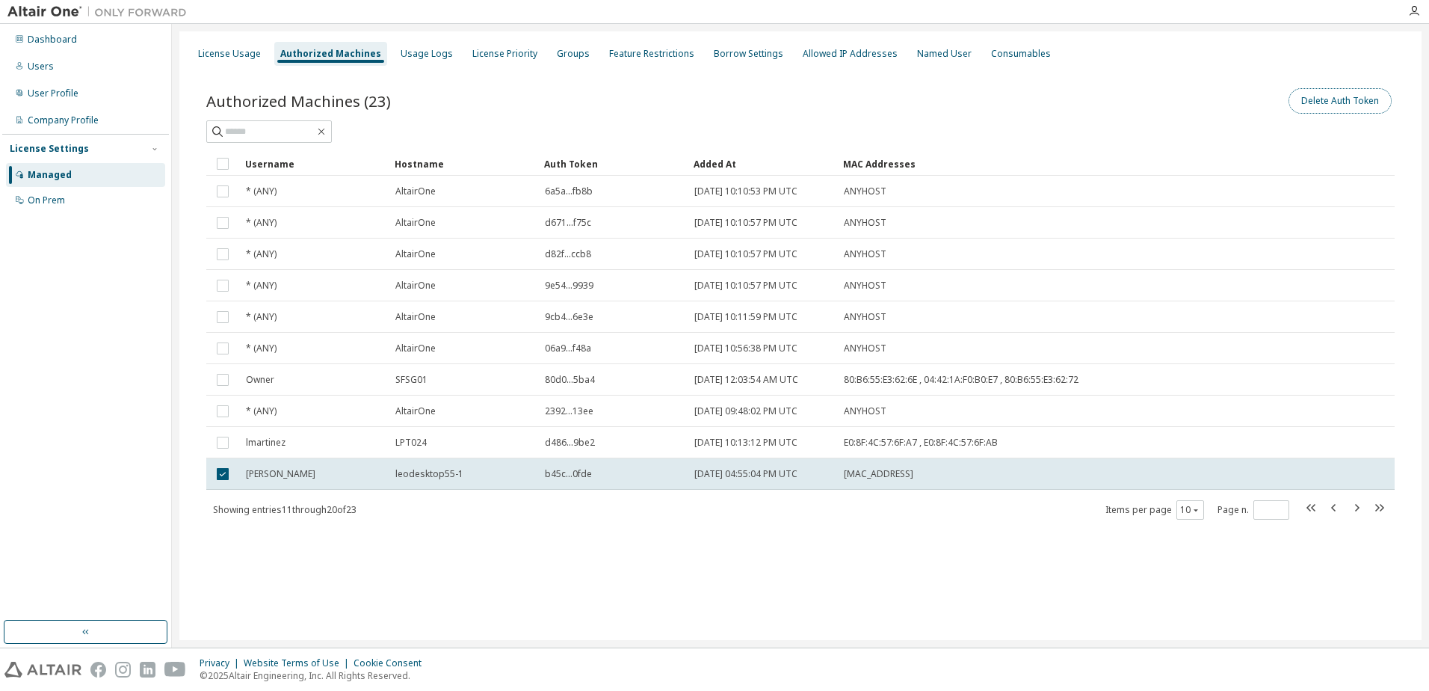
click at [1338, 111] on button "Delete Auth Token" at bounding box center [1339, 100] width 103 height 25
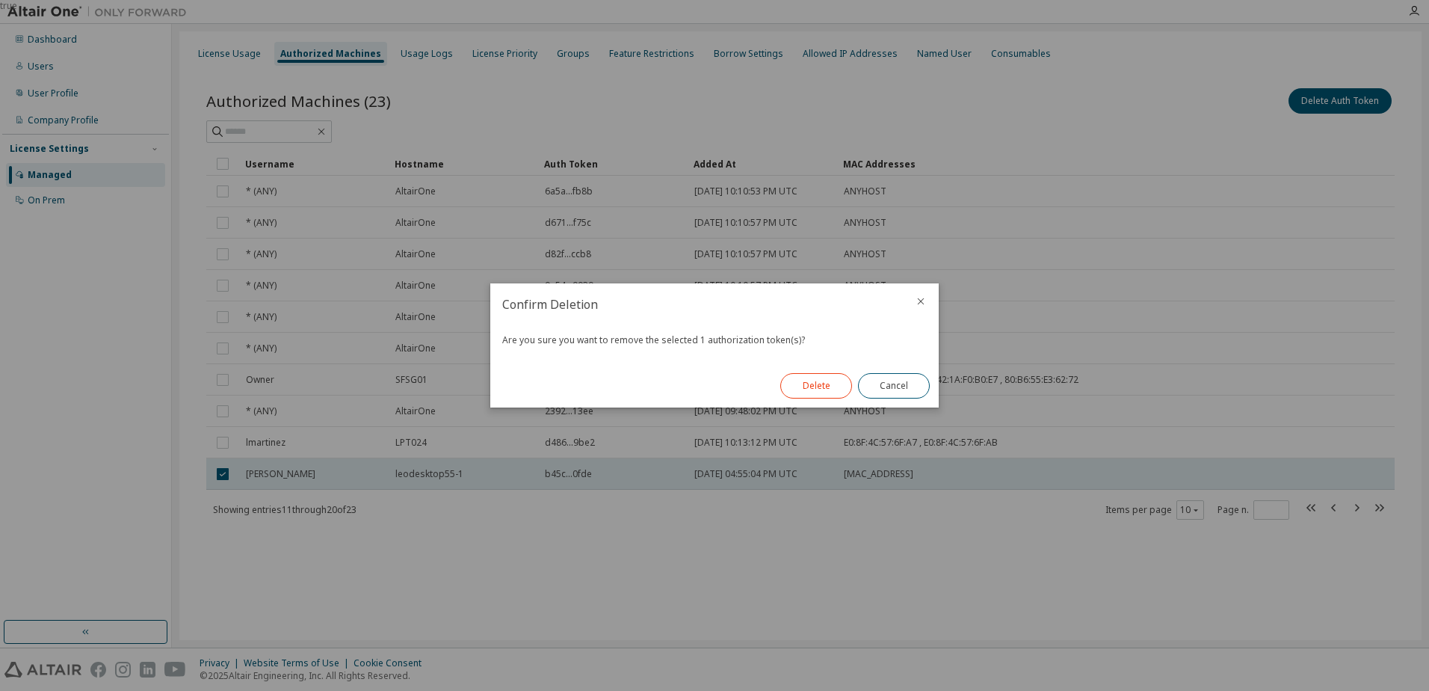
click at [815, 389] on button "Delete" at bounding box center [816, 385] width 72 height 25
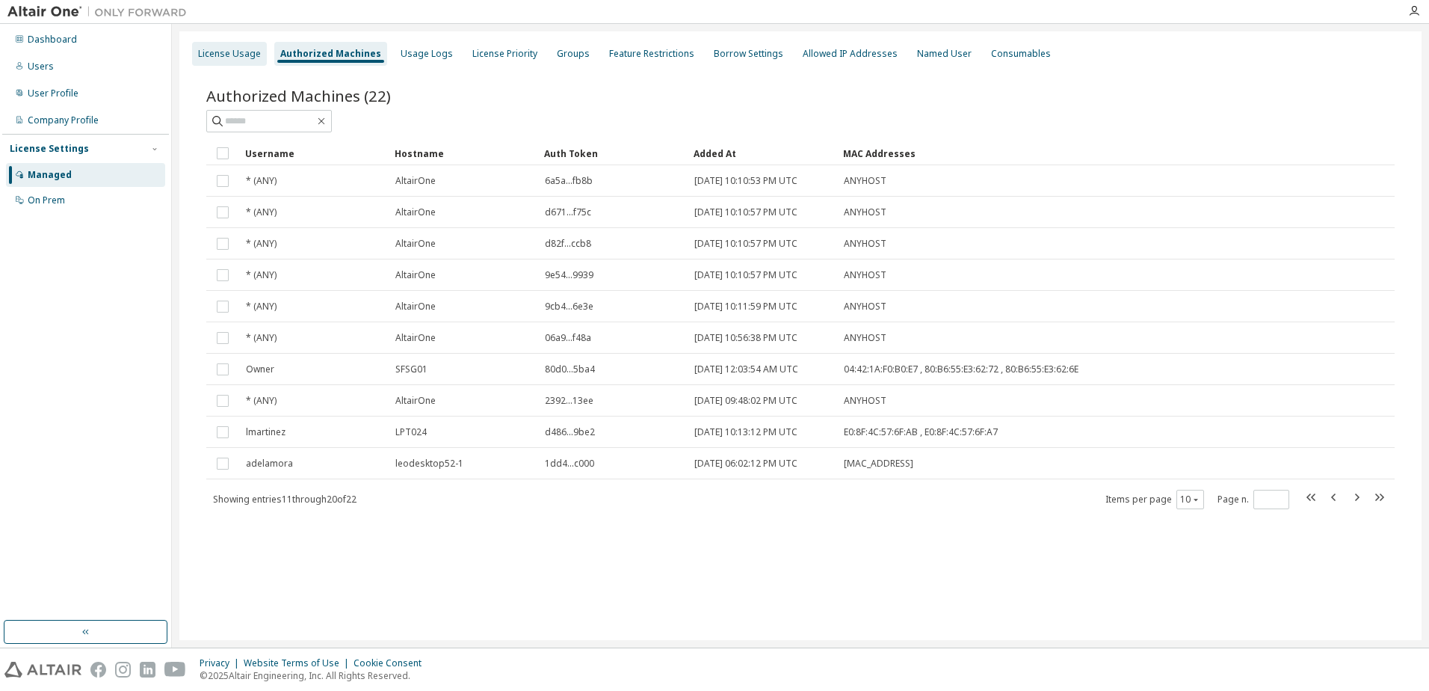
click at [206, 57] on div "License Usage" at bounding box center [229, 54] width 63 height 12
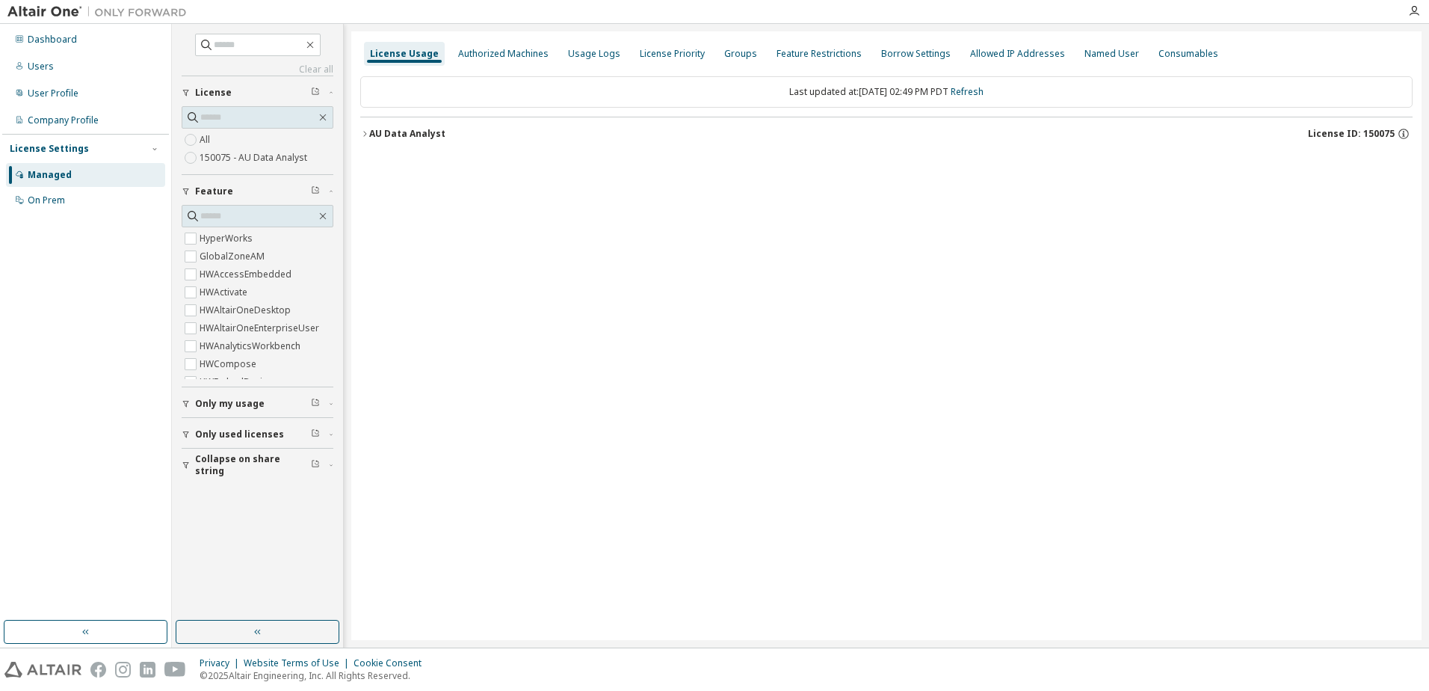
click at [382, 135] on div "AU Data Analyst" at bounding box center [407, 134] width 76 height 12
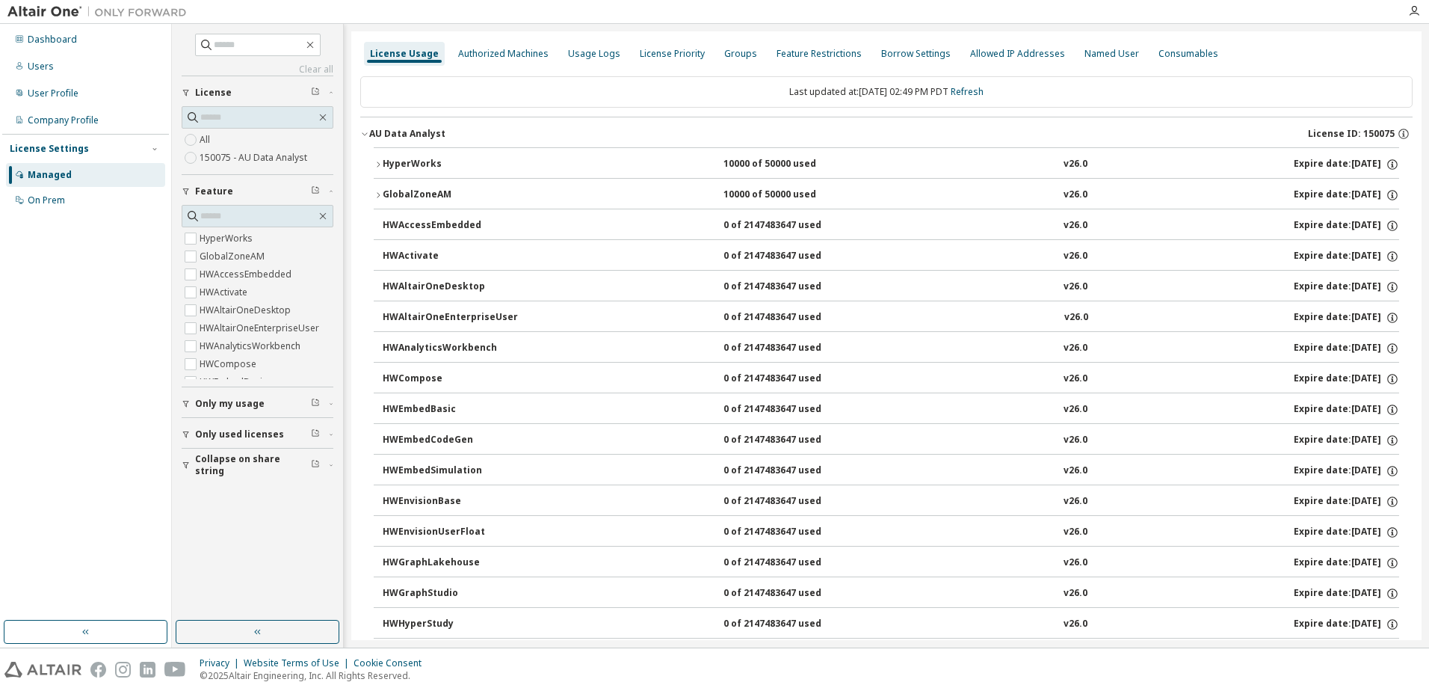
click at [382, 138] on div "AU Data Analyst" at bounding box center [407, 134] width 76 height 12
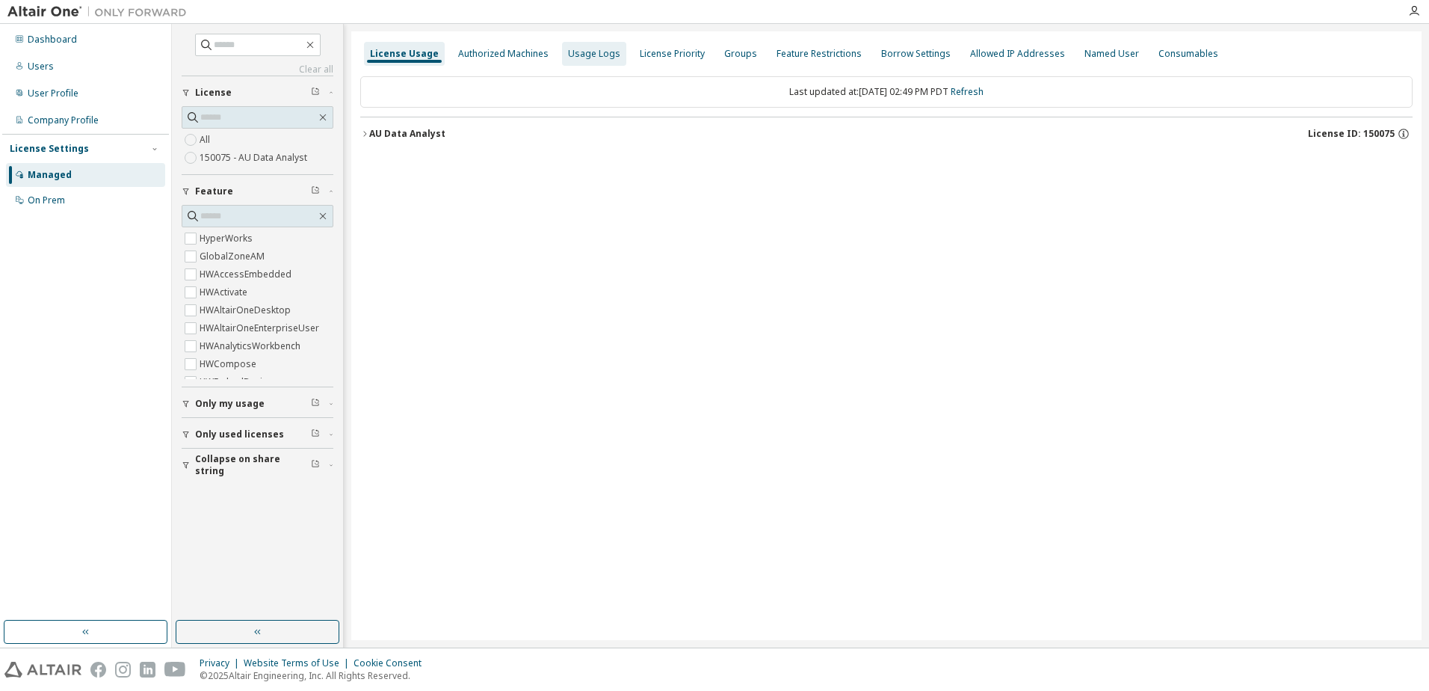
click at [569, 57] on div "Usage Logs" at bounding box center [594, 54] width 52 height 12
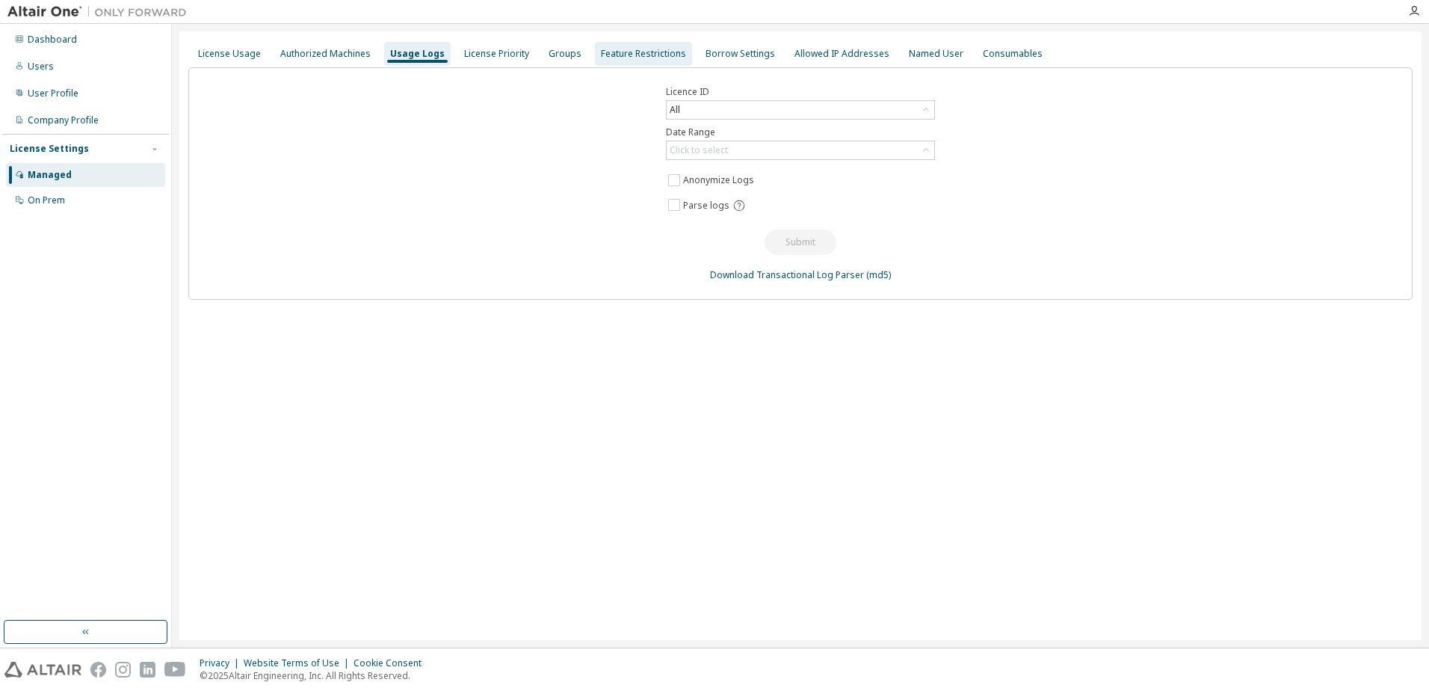
click at [658, 54] on div "Feature Restrictions" at bounding box center [643, 54] width 85 height 12
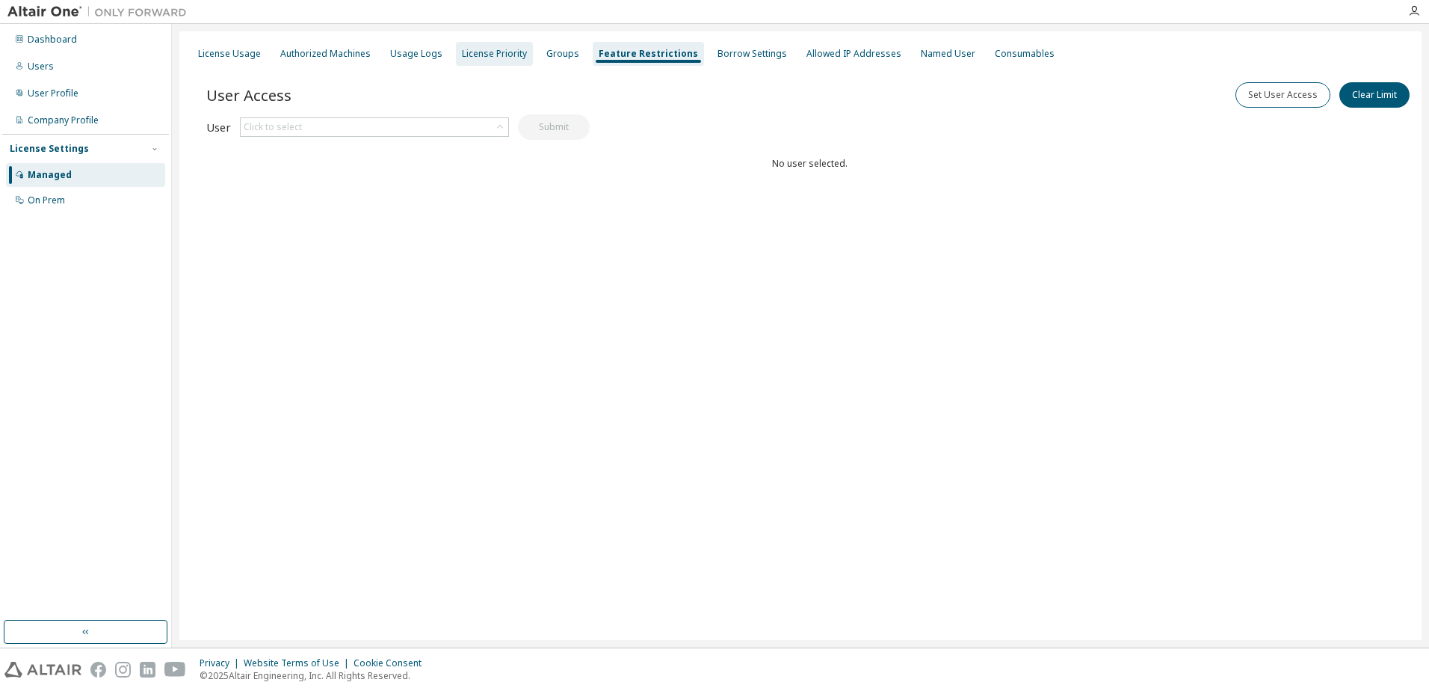
click at [522, 57] on div "License Priority" at bounding box center [494, 54] width 77 height 24
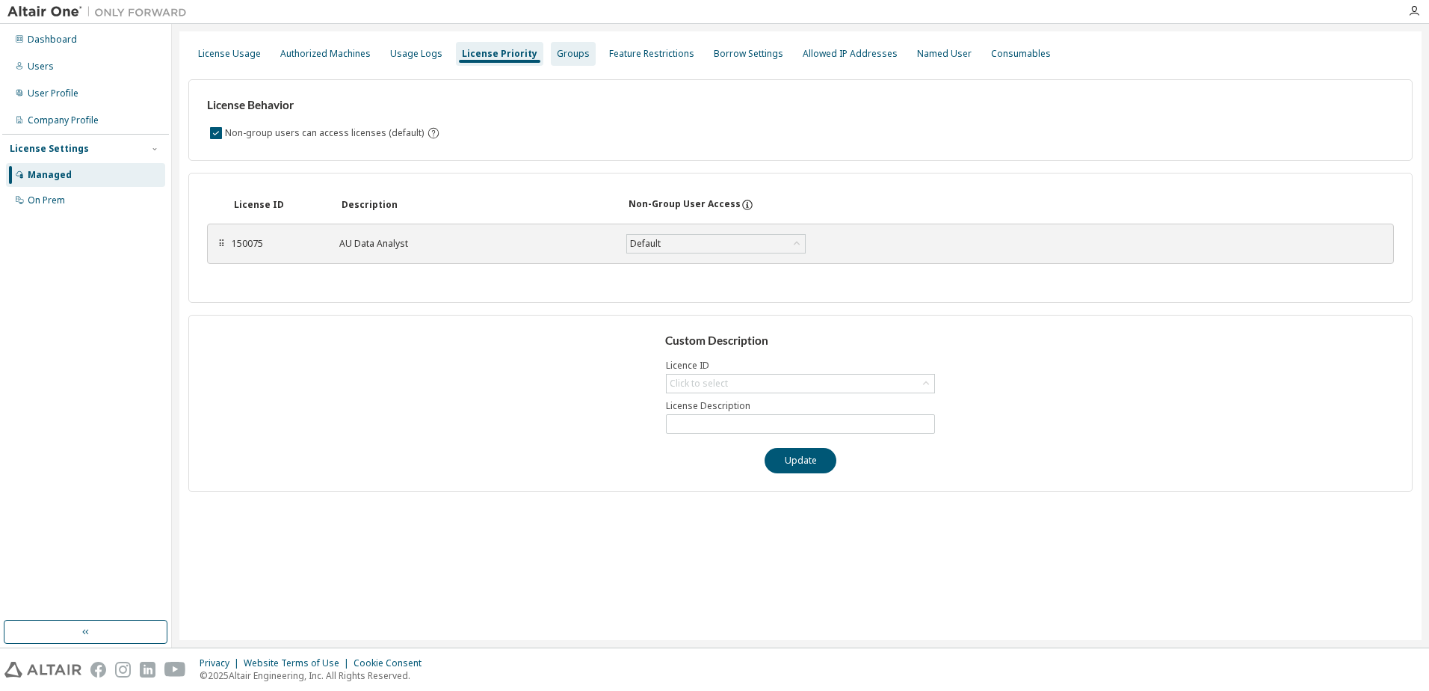
click at [562, 52] on div "Groups" at bounding box center [573, 54] width 33 height 12
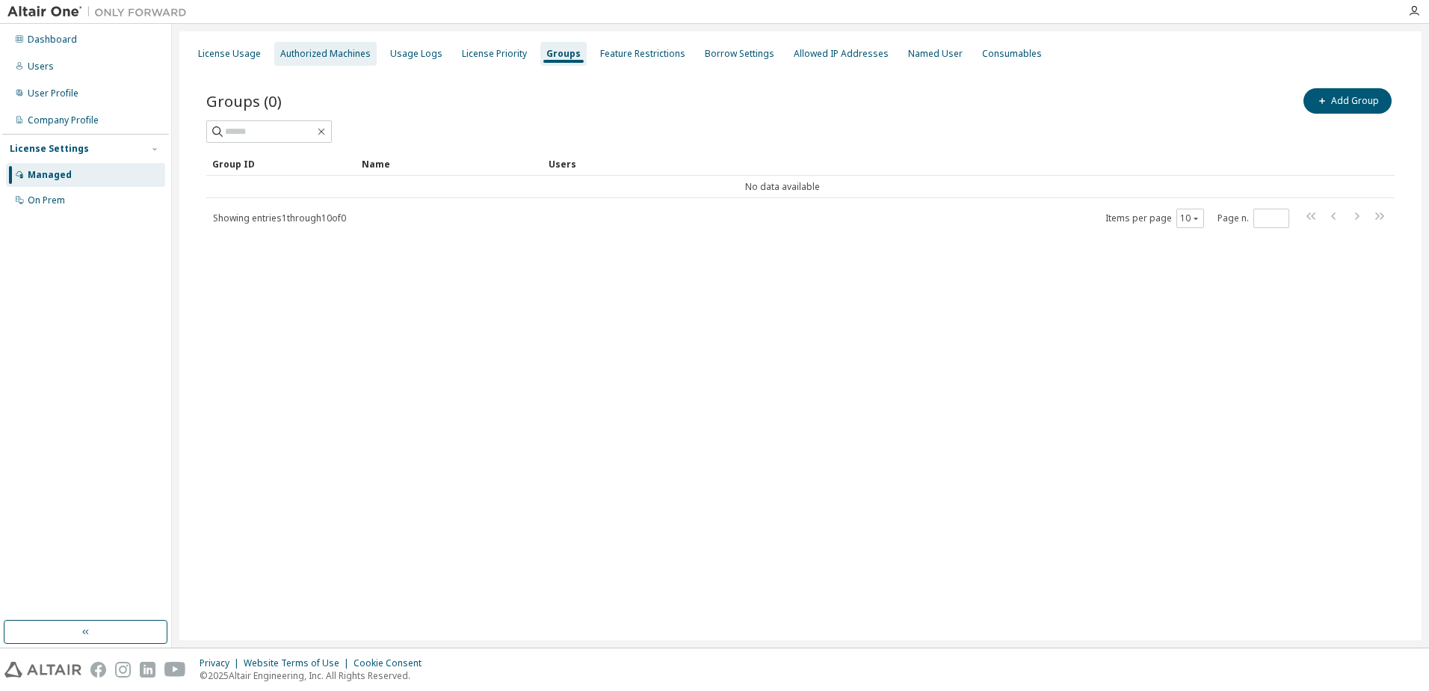
click at [330, 59] on div "Authorized Machines" at bounding box center [325, 54] width 90 height 12
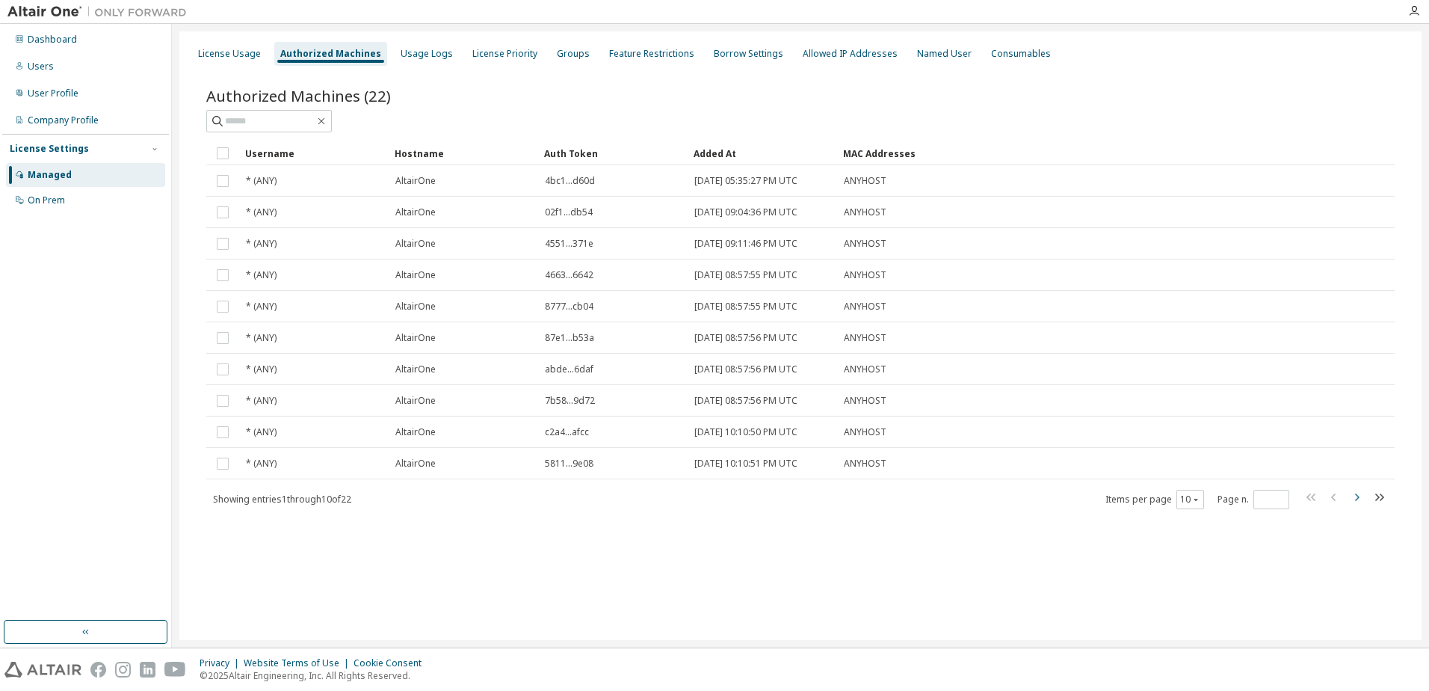
click at [1356, 502] on icon "button" at bounding box center [1356, 497] width 18 height 18
click at [1357, 498] on icon "button" at bounding box center [1357, 496] width 4 height 7
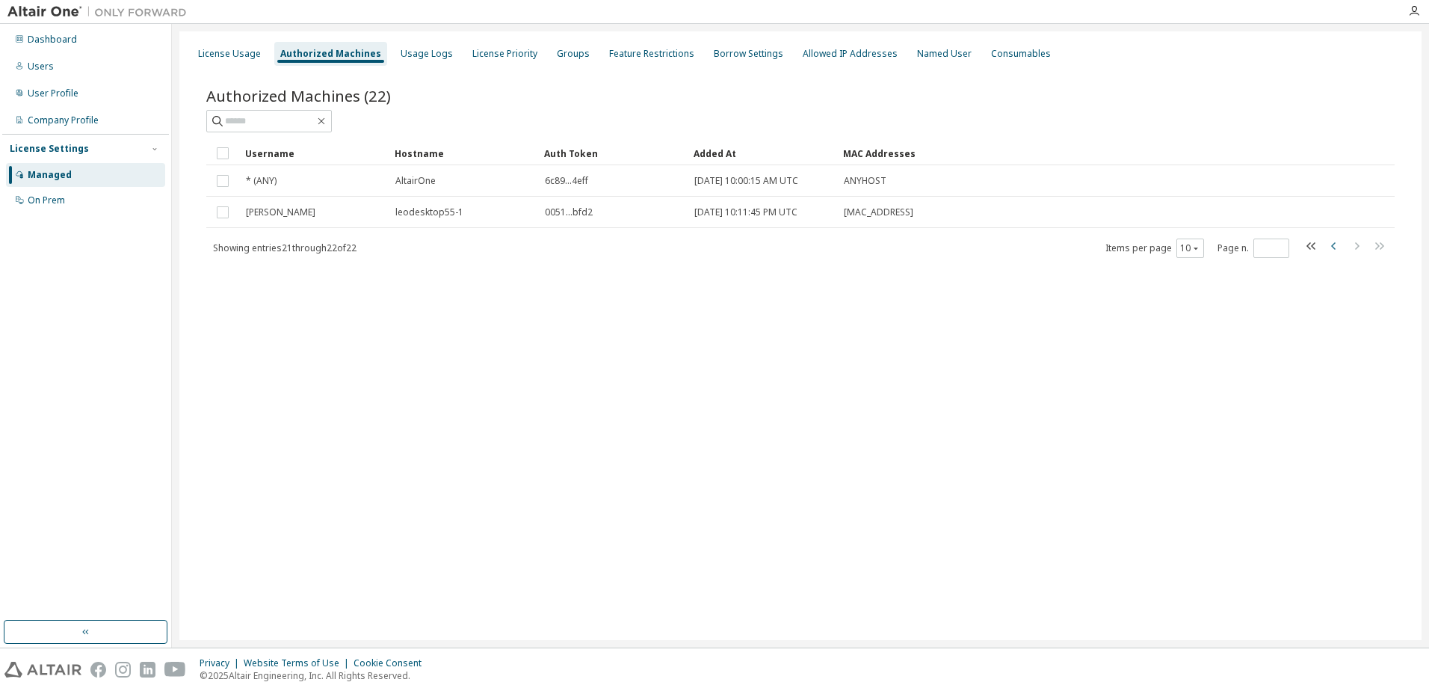
click at [1332, 247] on icon "button" at bounding box center [1334, 246] width 18 height 18
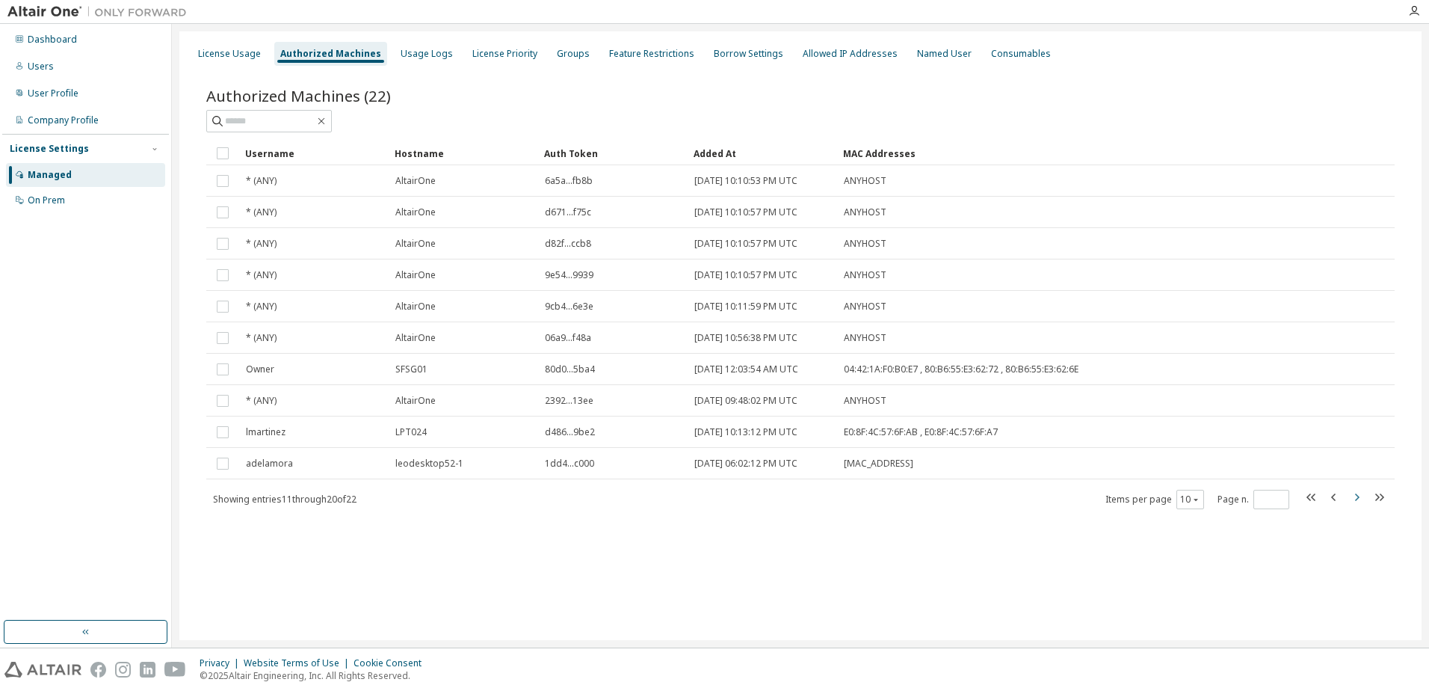
click at [1362, 498] on icon "button" at bounding box center [1356, 497] width 18 height 18
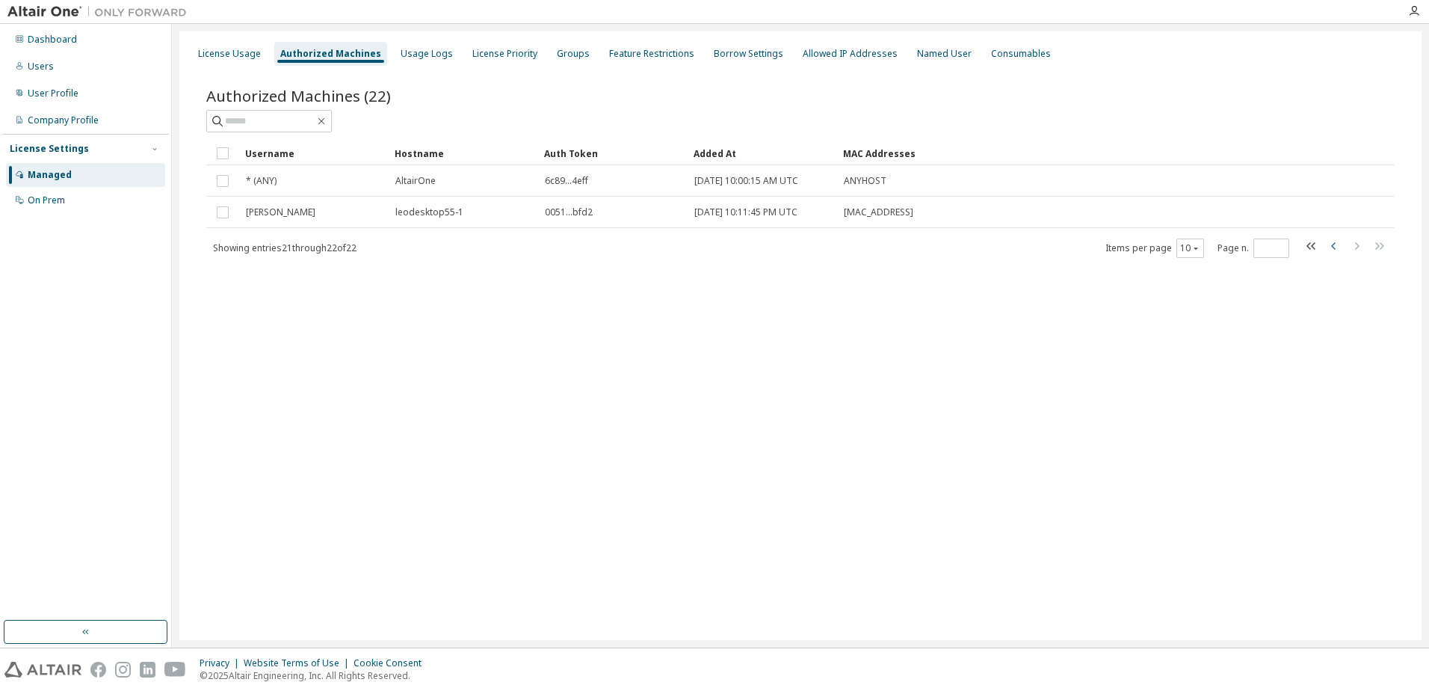
click at [1331, 246] on icon "button" at bounding box center [1333, 245] width 4 height 7
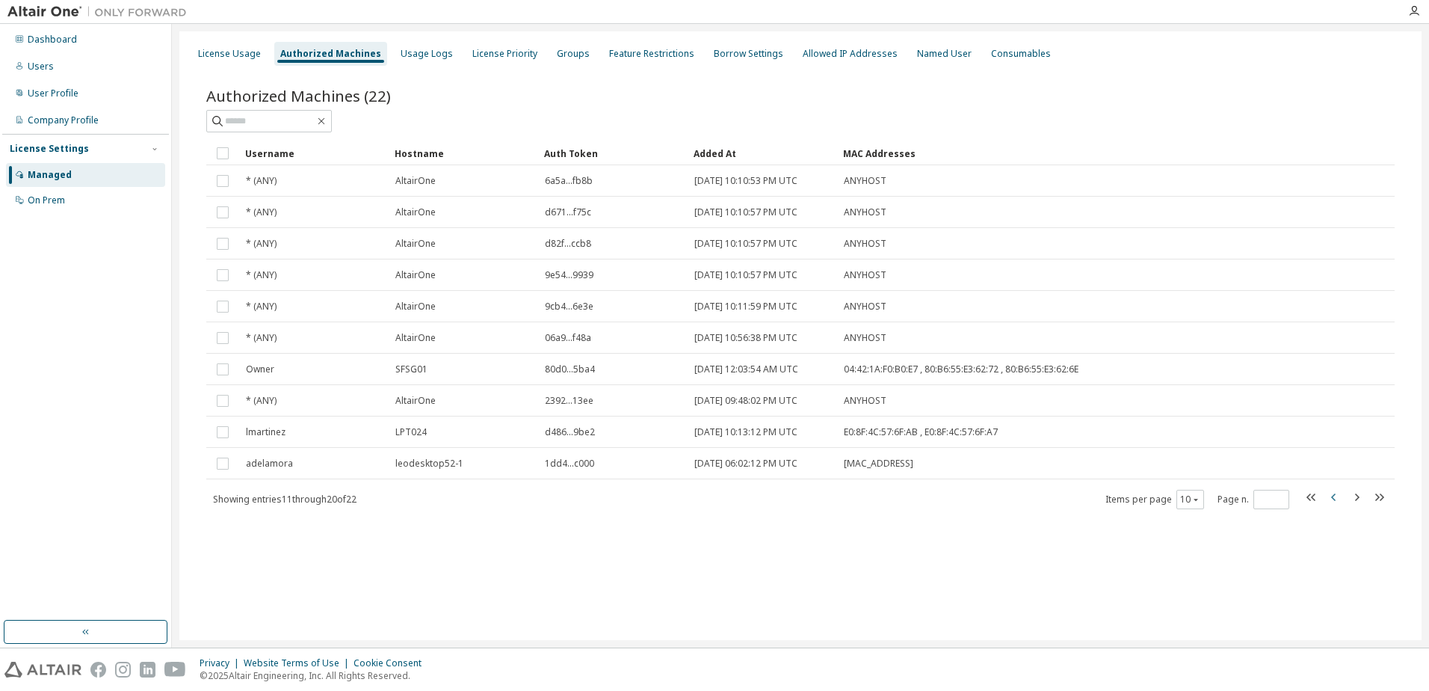
click at [1330, 497] on icon "button" at bounding box center [1334, 497] width 18 height 18
click at [1355, 501] on icon "button" at bounding box center [1356, 497] width 18 height 18
click at [1356, 498] on icon "button" at bounding box center [1356, 497] width 18 height 18
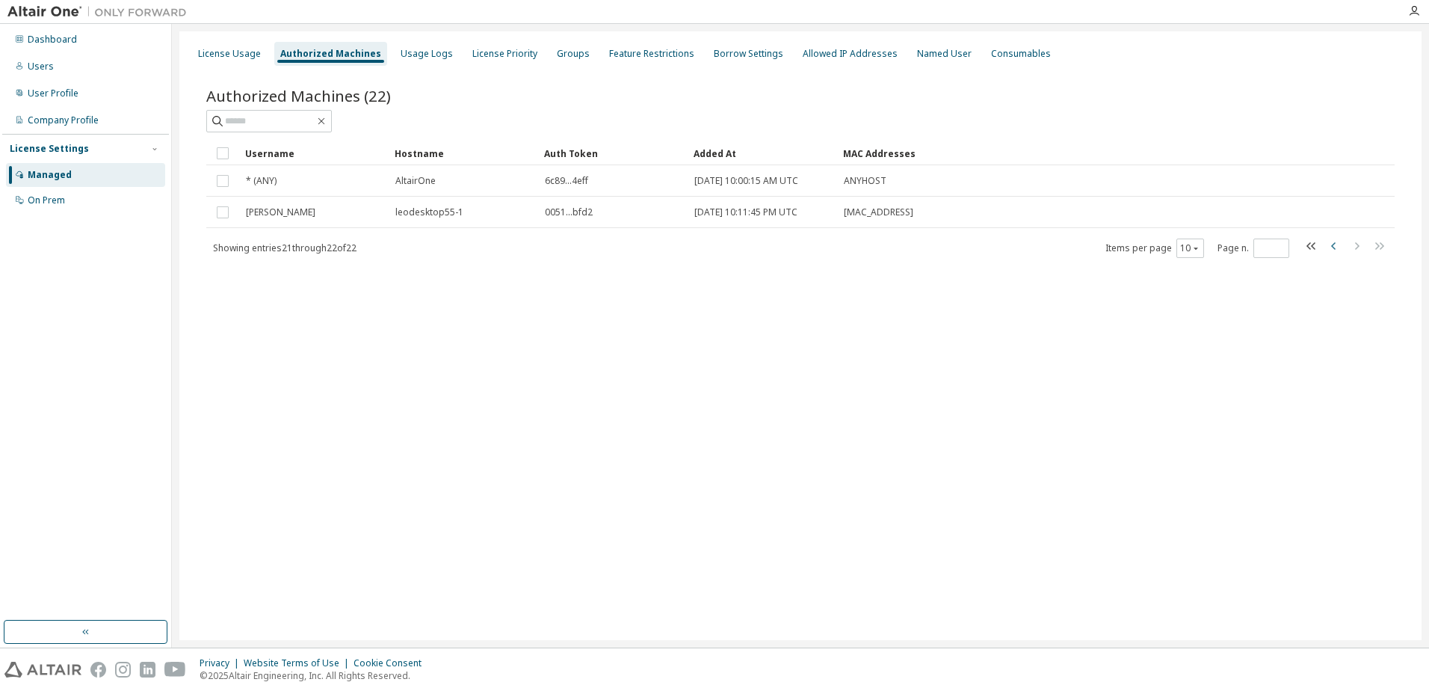
click at [1330, 247] on icon "button" at bounding box center [1334, 246] width 18 height 18
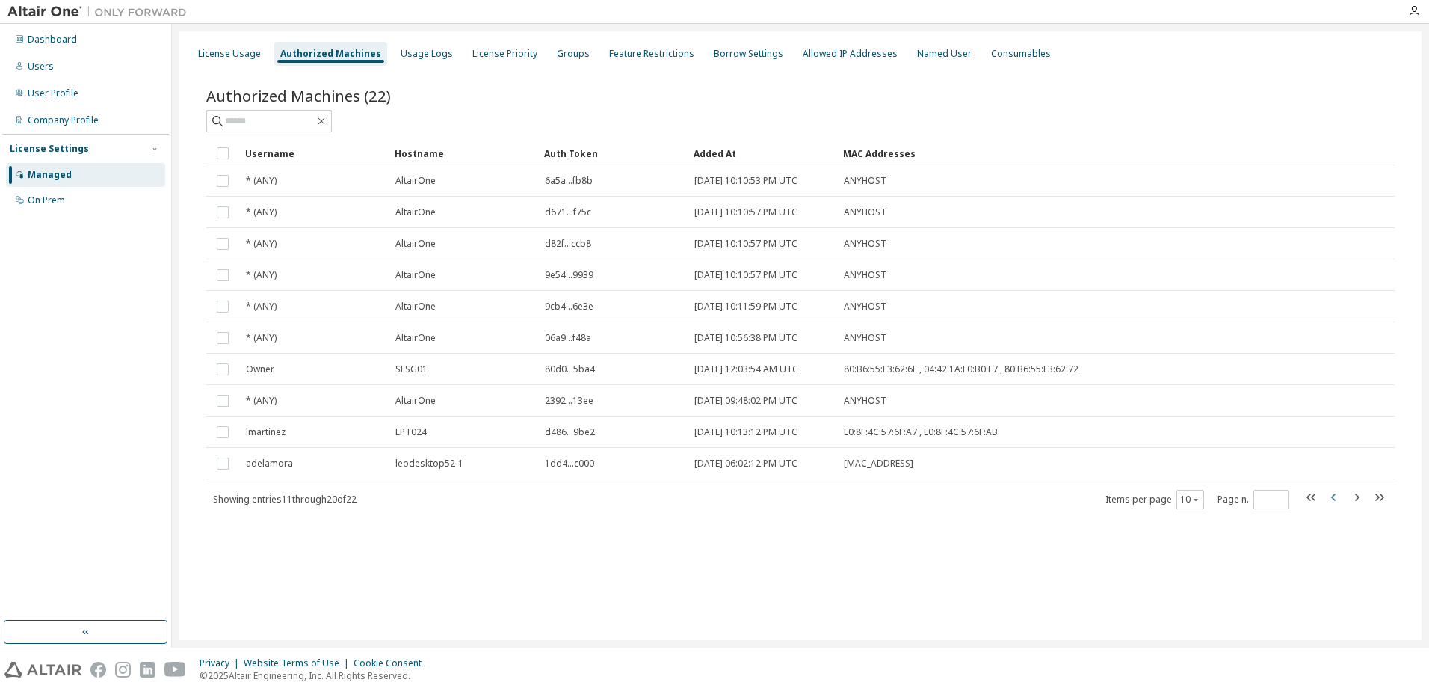
click at [1328, 498] on icon "button" at bounding box center [1334, 497] width 18 height 18
type input "*"
click at [27, 100] on div "User Profile" at bounding box center [85, 93] width 159 height 24
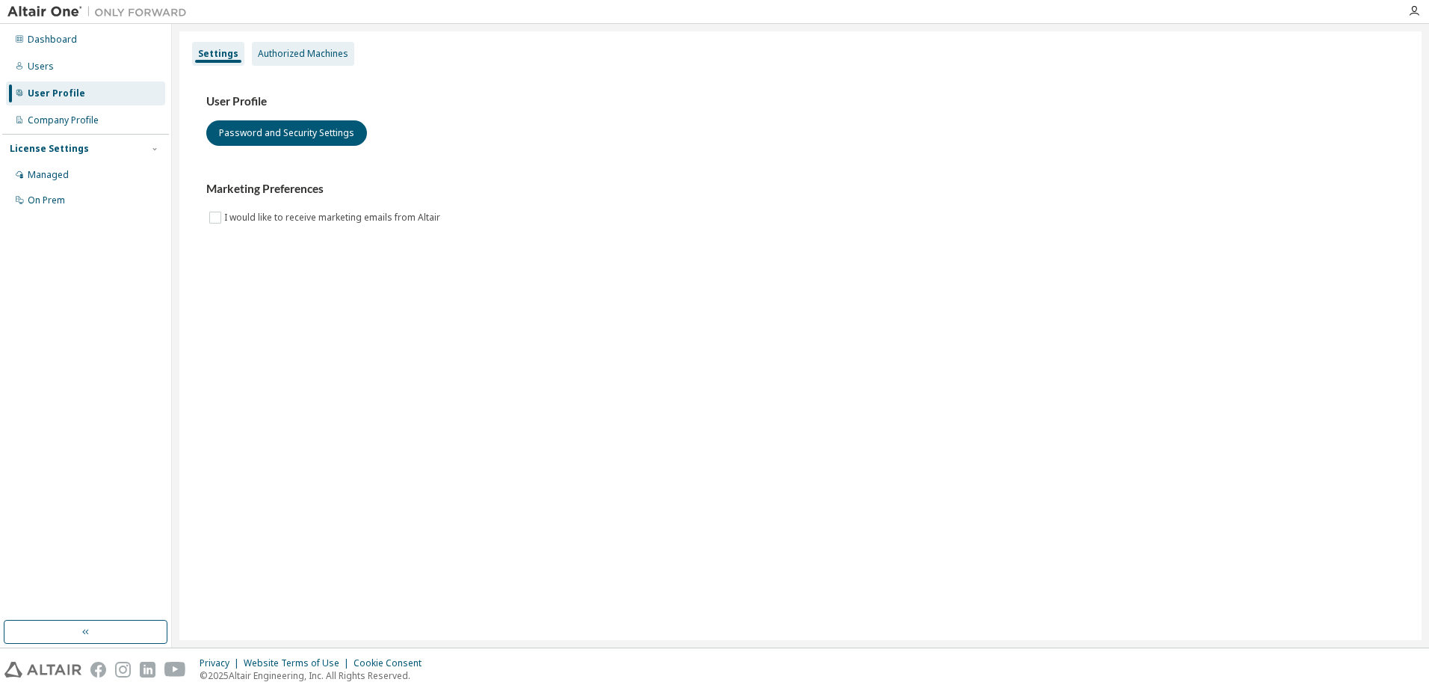
click at [280, 48] on div "Authorized Machines" at bounding box center [303, 54] width 90 height 12
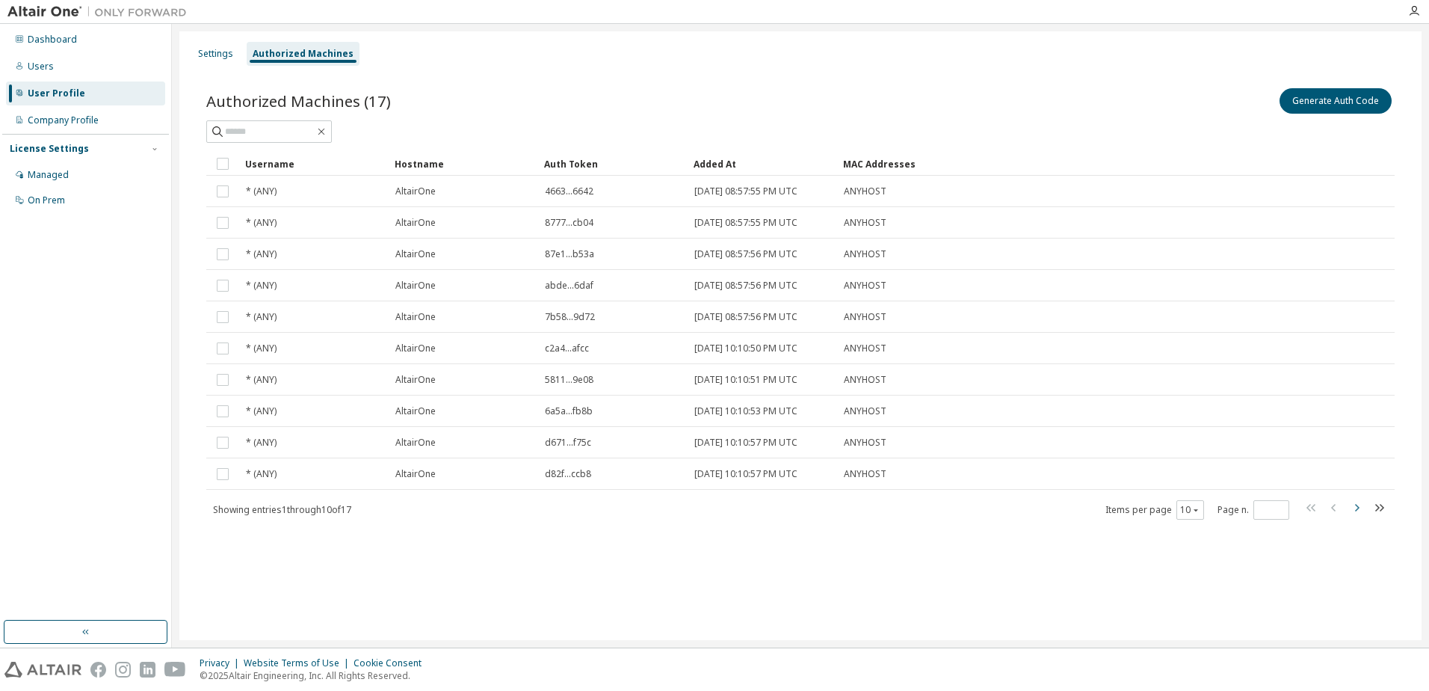
click at [1354, 511] on icon "button" at bounding box center [1356, 507] width 18 height 18
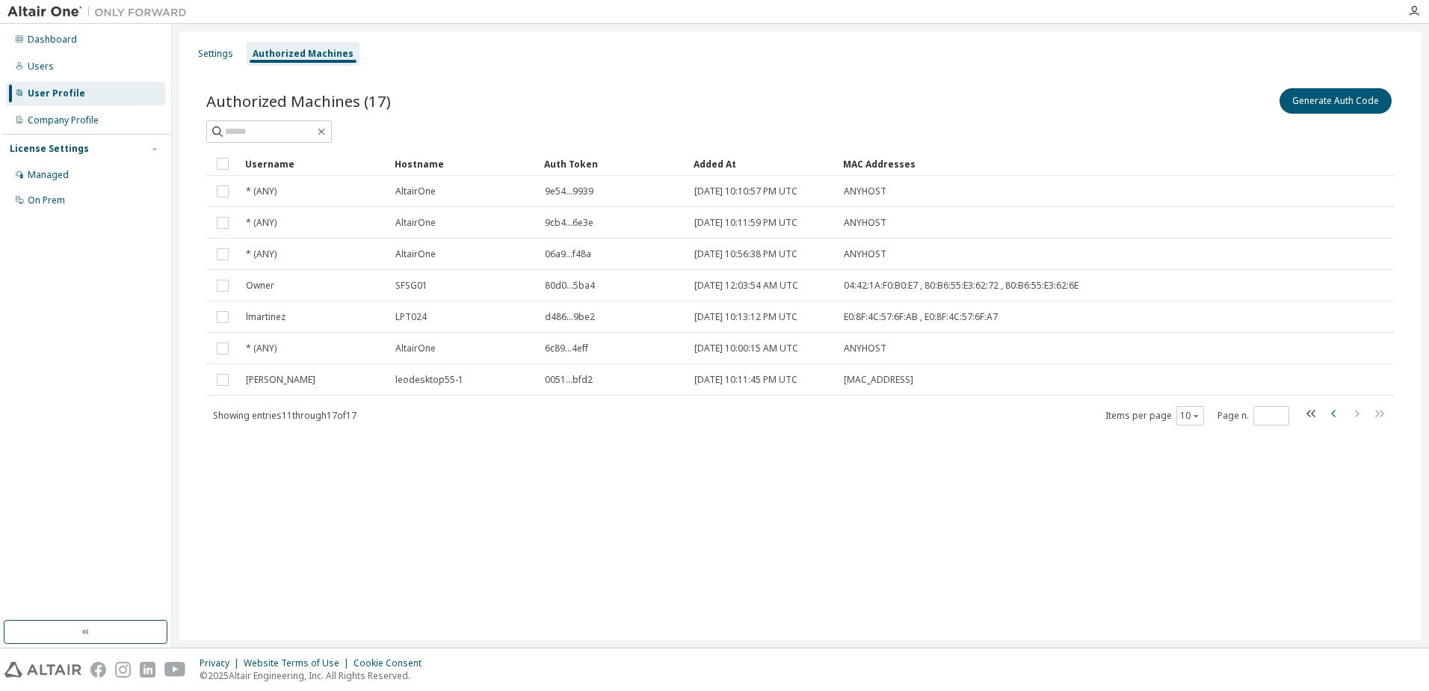
click at [1332, 416] on icon "button" at bounding box center [1334, 413] width 18 height 18
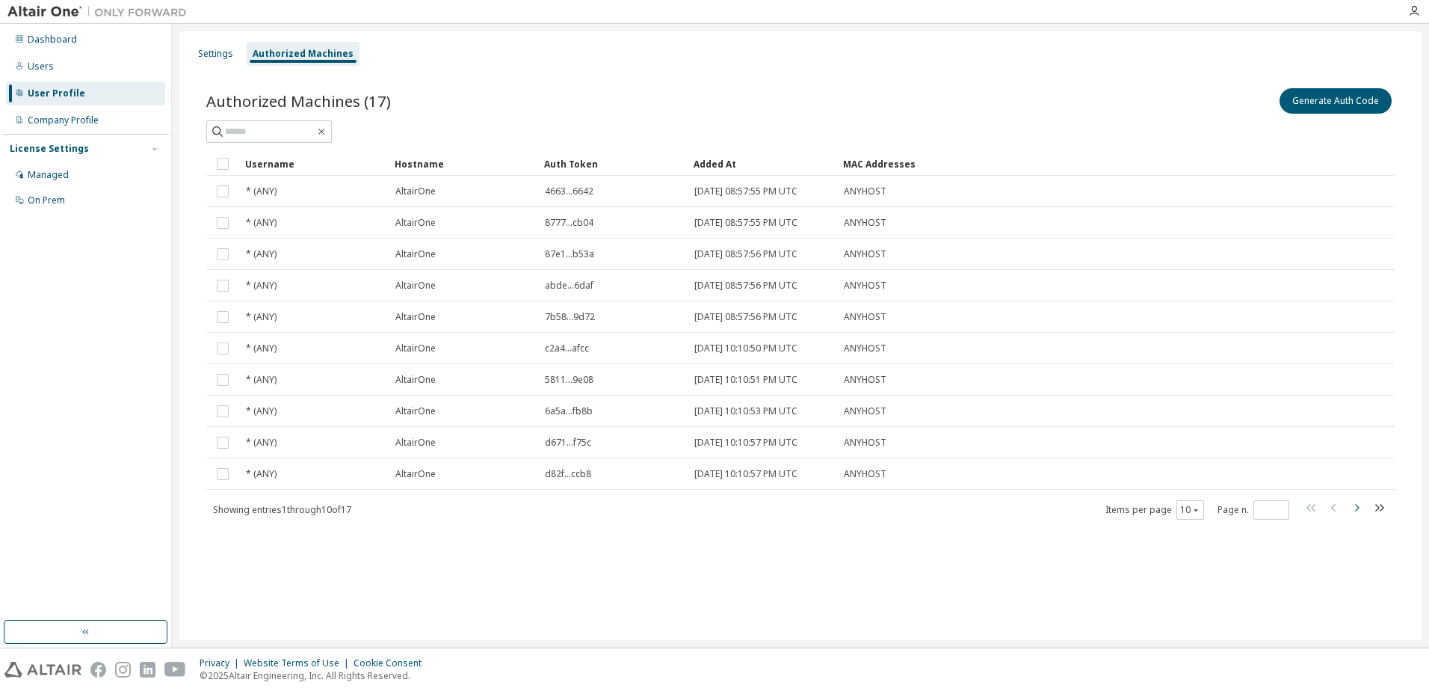
click at [1356, 505] on icon "button" at bounding box center [1357, 507] width 4 height 7
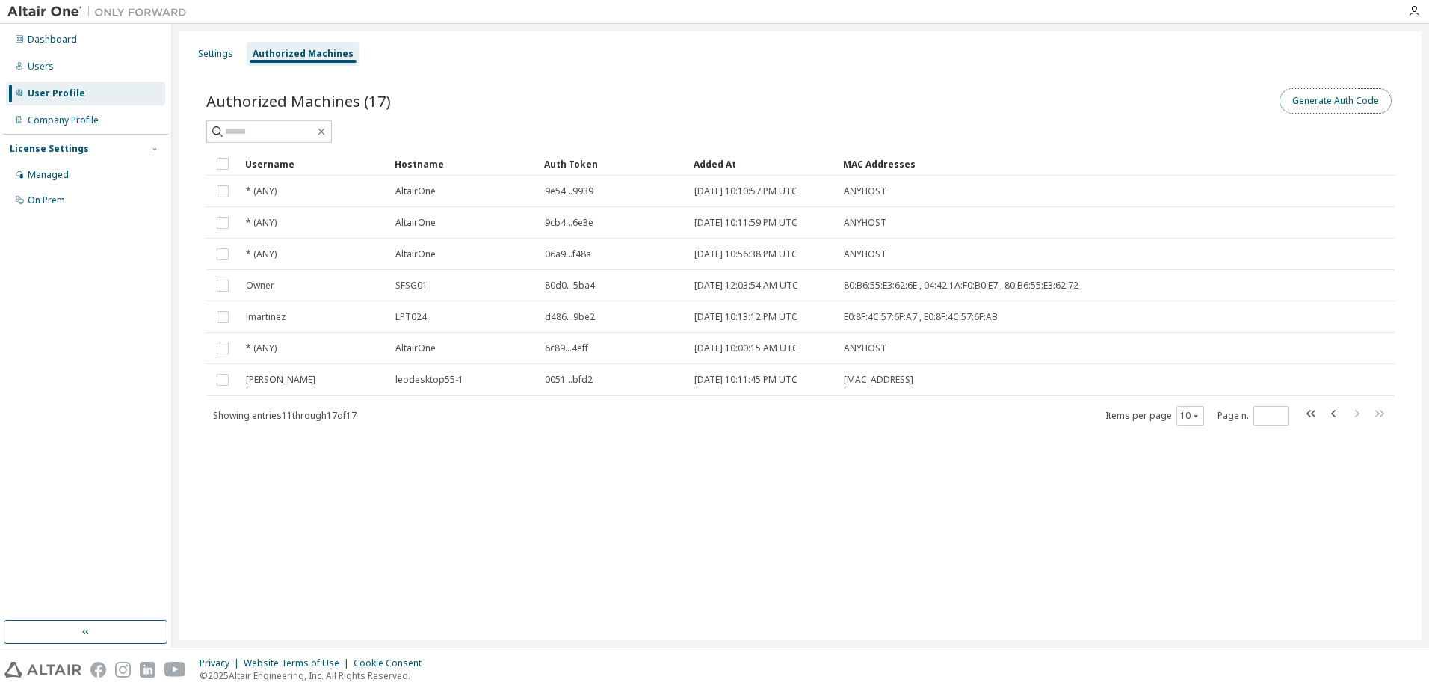
click at [1315, 102] on button "Generate Auth Code" at bounding box center [1335, 100] width 112 height 25
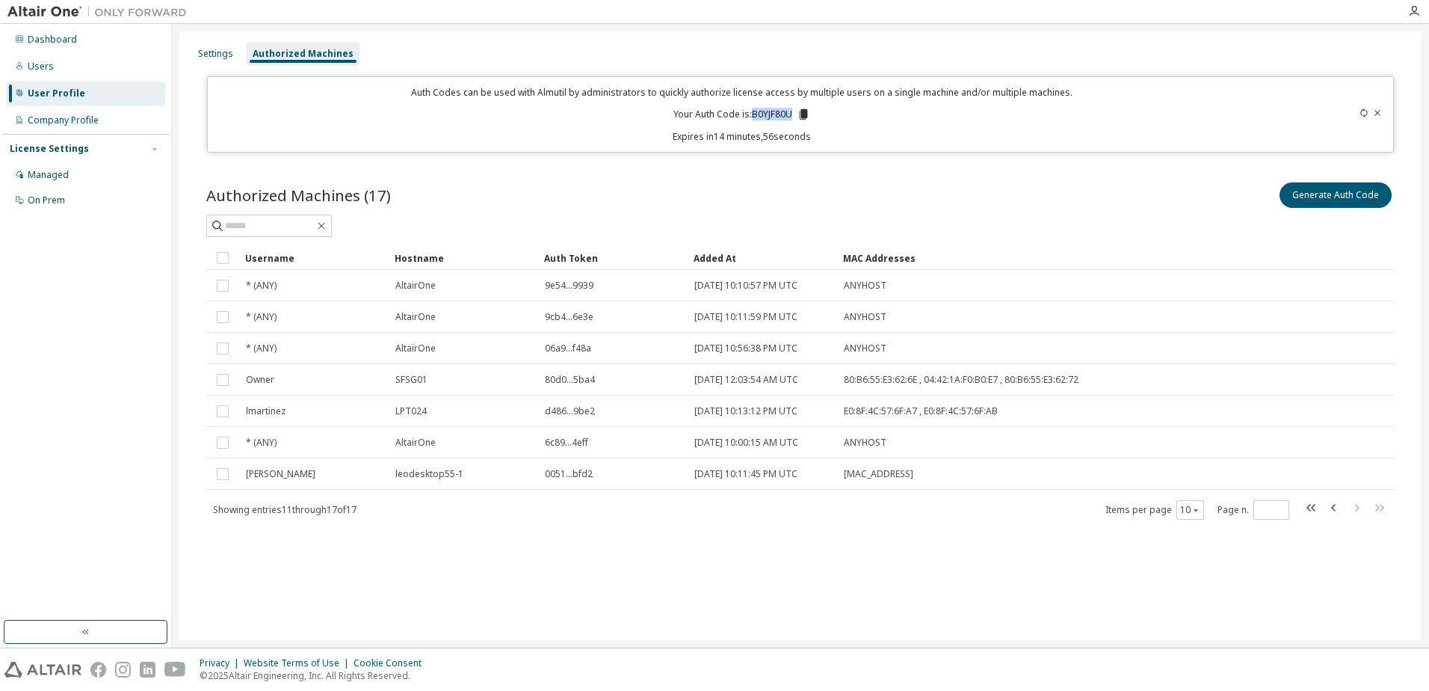
drag, startPoint x: 791, startPoint y: 114, endPoint x: 756, endPoint y: 116, distance: 35.9
click at [756, 116] on p "Your Auth Code is: B0YJF80U" at bounding box center [741, 114] width 137 height 13
copy p "B0YJF80U"
click at [1330, 508] on icon "button" at bounding box center [1334, 507] width 18 height 18
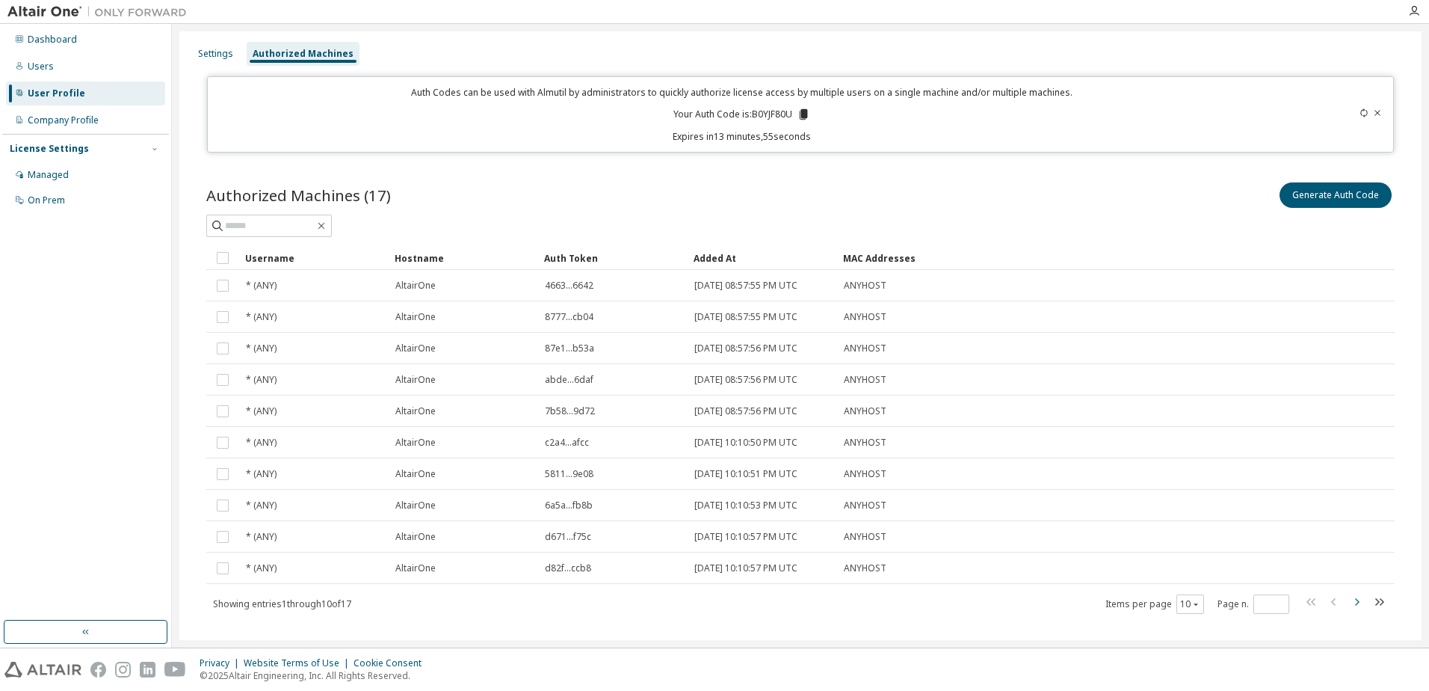
click at [1352, 603] on icon "button" at bounding box center [1356, 602] width 18 height 18
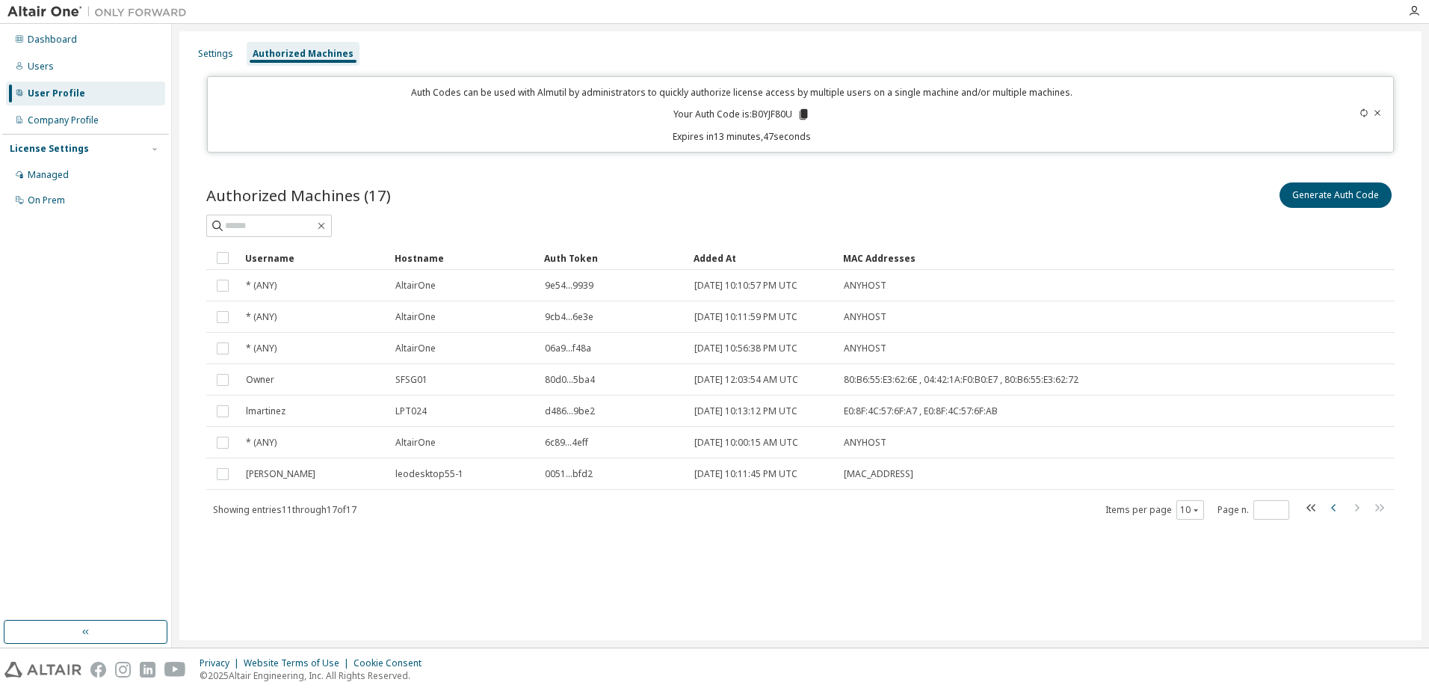
click at [1337, 510] on icon "button" at bounding box center [1334, 507] width 18 height 18
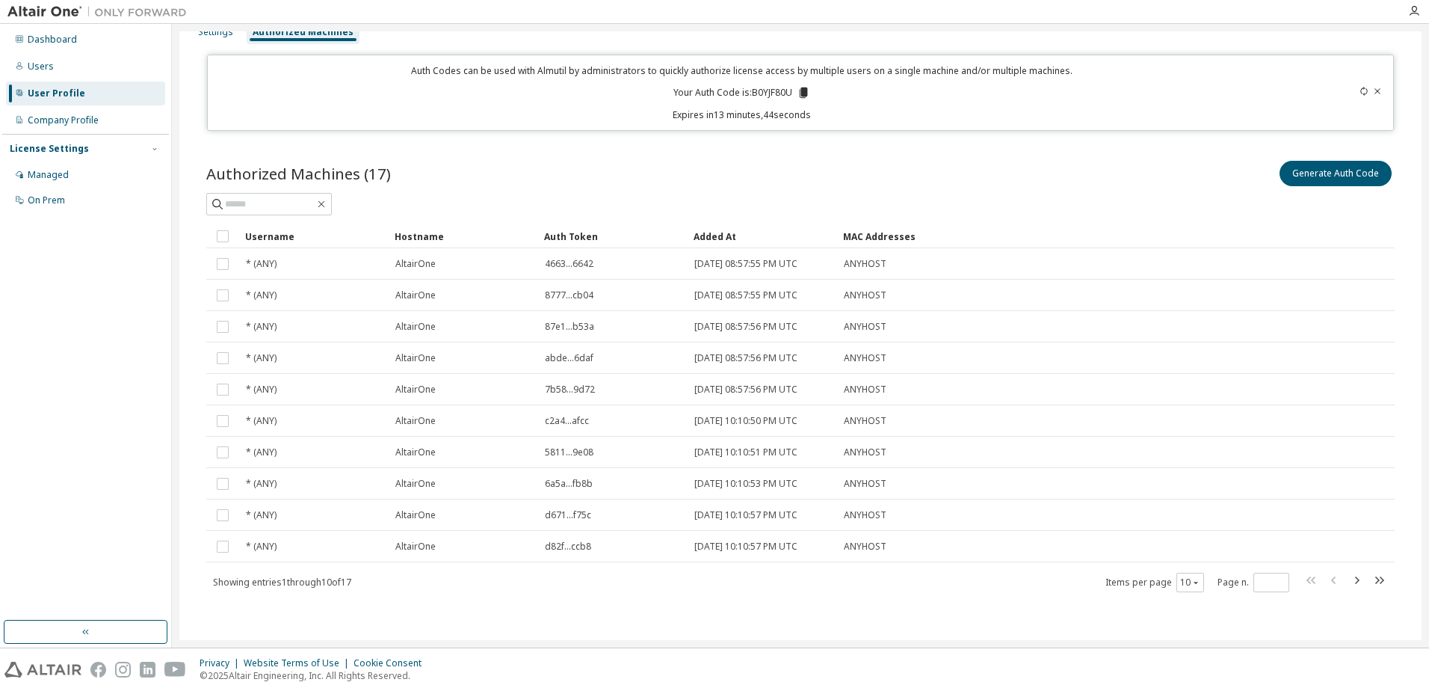
scroll to position [22, 0]
click at [1348, 584] on icon "button" at bounding box center [1356, 579] width 18 height 18
type input "*"
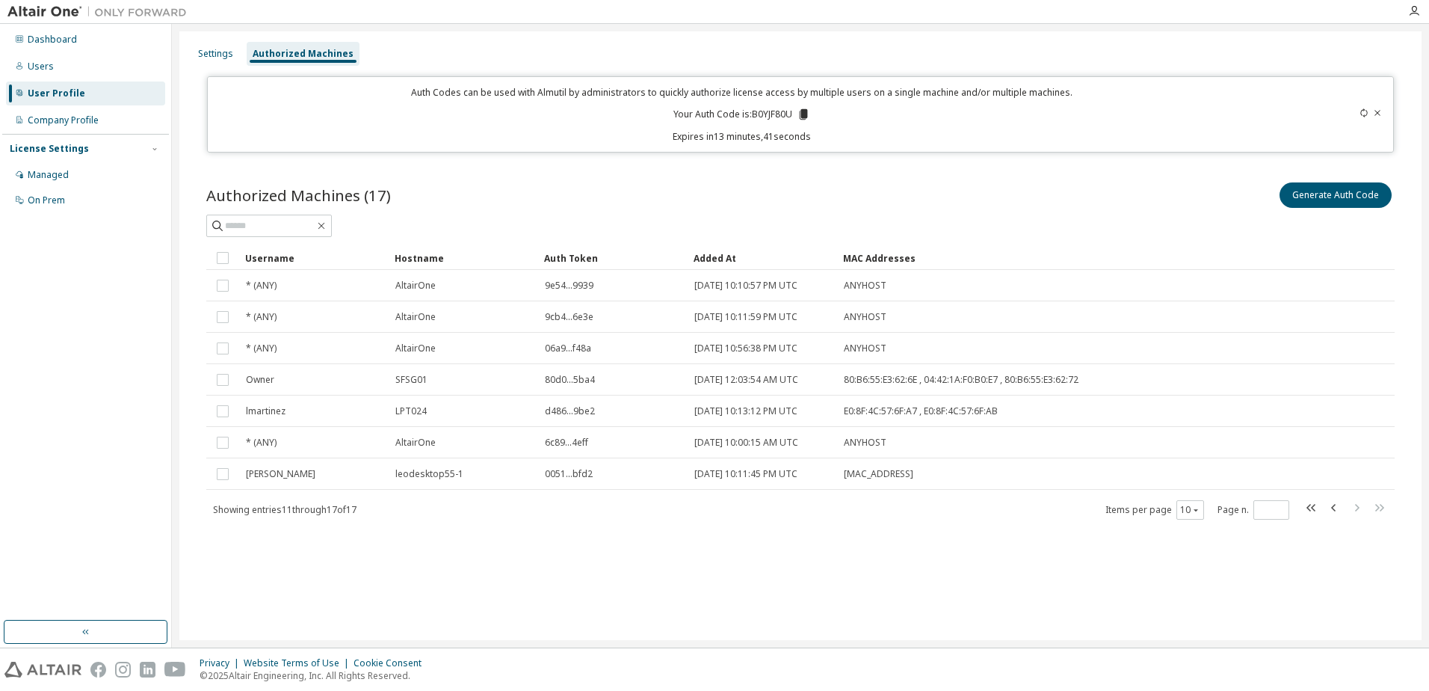
scroll to position [0, 0]
click at [56, 178] on div "Managed" at bounding box center [48, 175] width 41 height 12
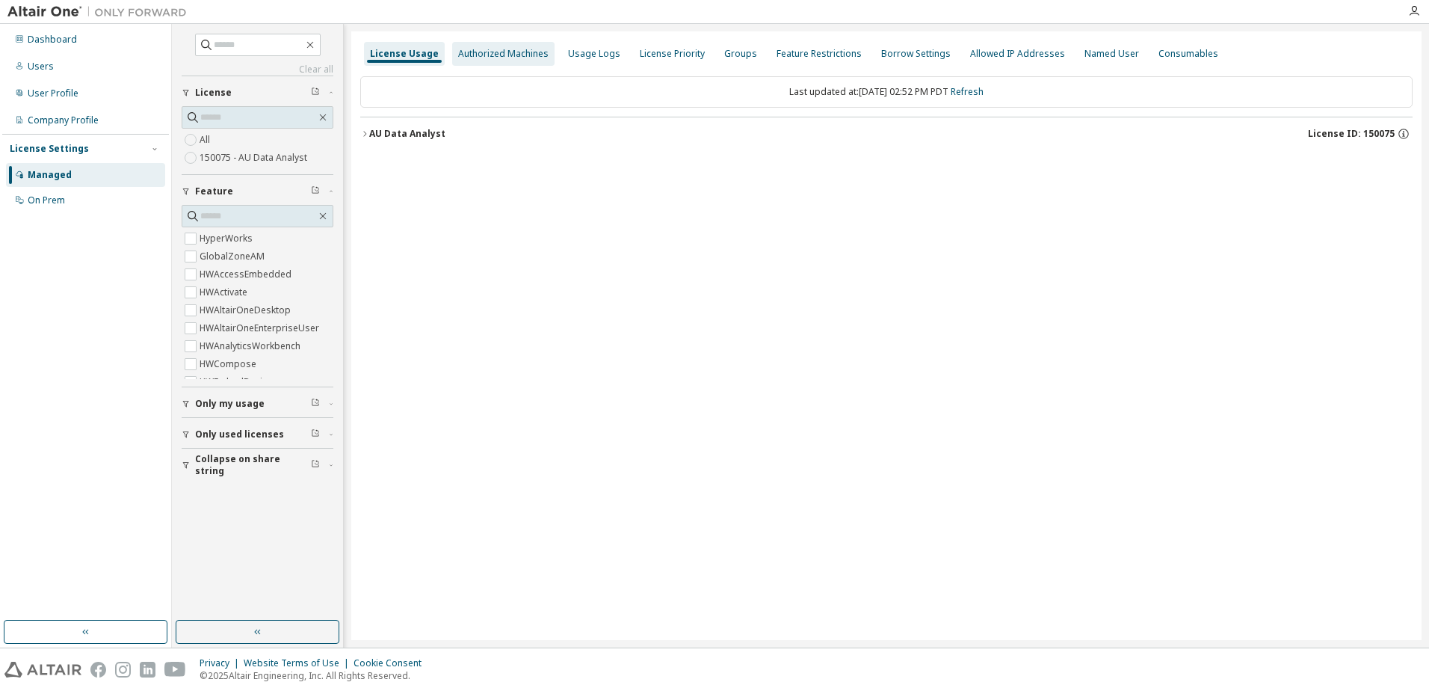
click at [509, 45] on div "Authorized Machines" at bounding box center [503, 54] width 102 height 24
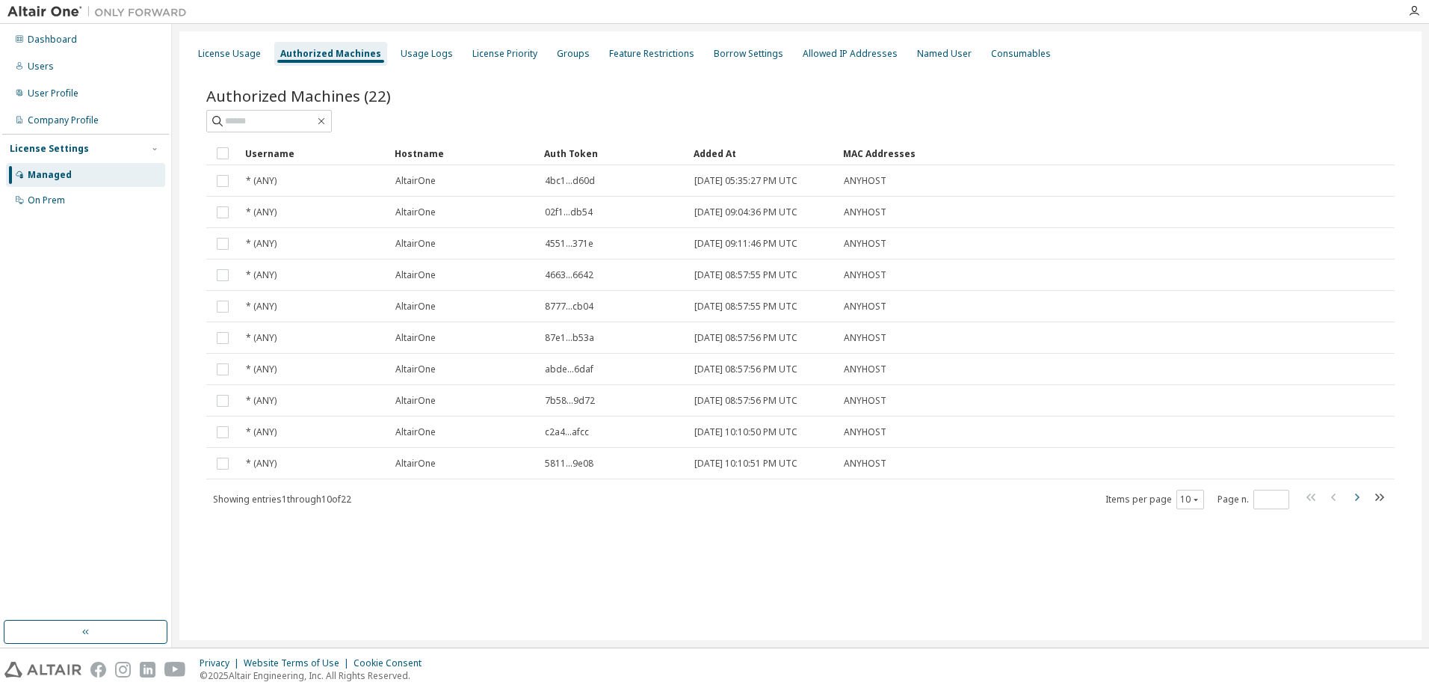
click at [1359, 499] on icon "button" at bounding box center [1356, 497] width 18 height 18
click at [1359, 495] on icon "button" at bounding box center [1356, 497] width 18 height 18
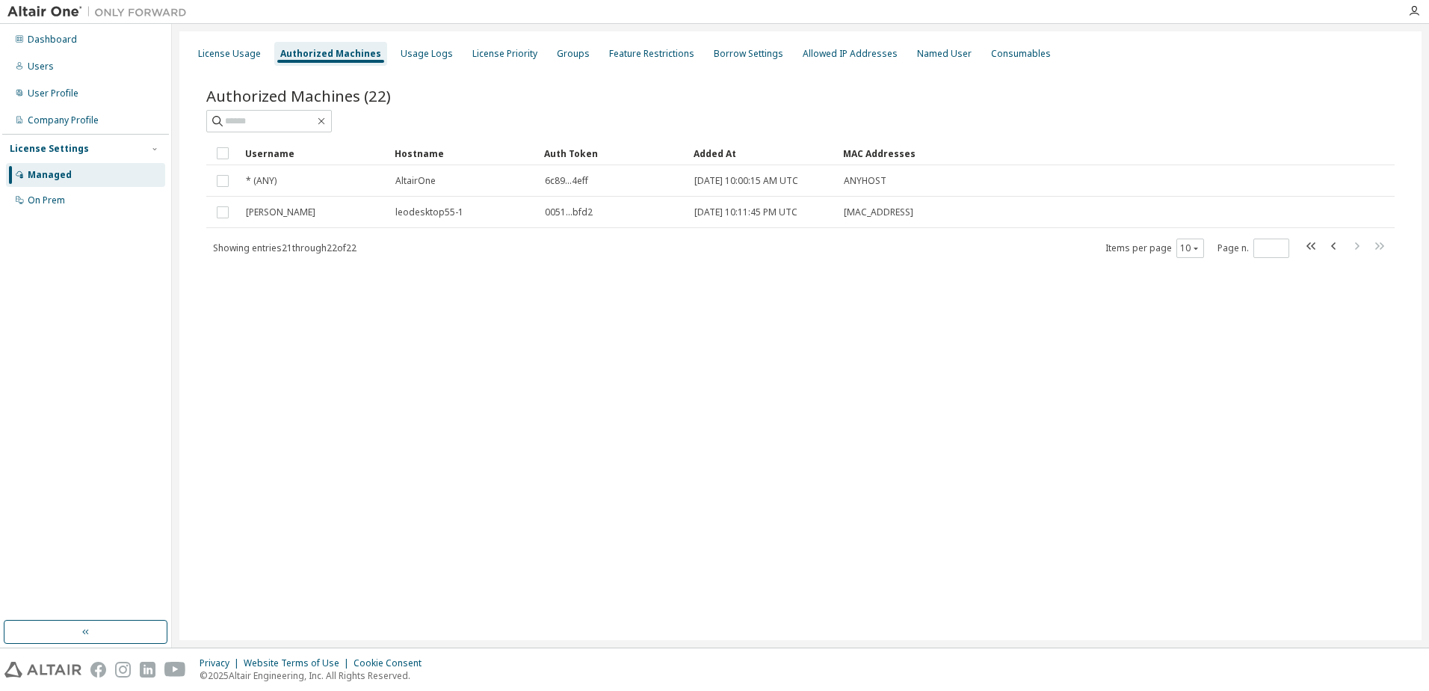
drag, startPoint x: 1332, startPoint y: 244, endPoint x: 1256, endPoint y: 410, distance: 182.2
click at [1261, 403] on div "License Usage Authorized Machines Usage Logs License Priority Groups Feature Re…" at bounding box center [800, 335] width 1242 height 608
click at [1331, 244] on icon "button" at bounding box center [1334, 246] width 18 height 18
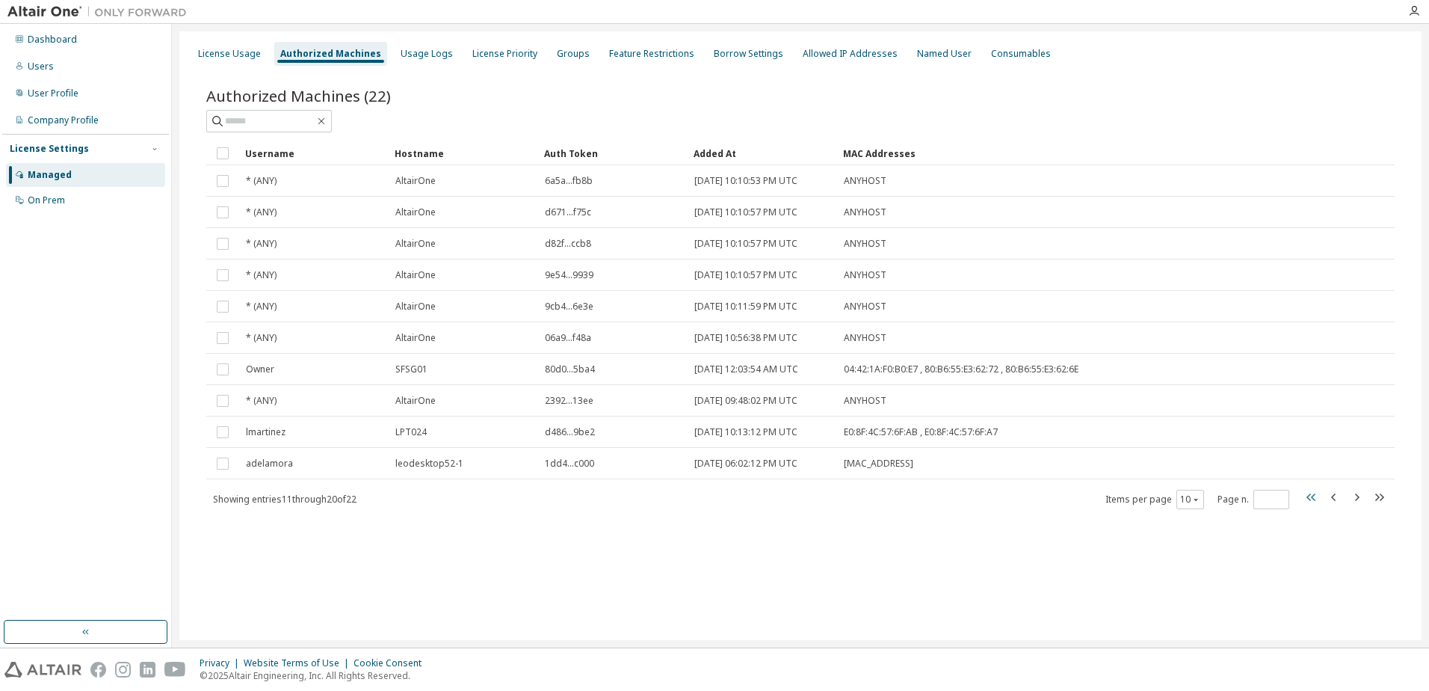
click at [1306, 497] on icon "button" at bounding box center [1312, 497] width 18 height 18
click at [1351, 495] on icon "button" at bounding box center [1356, 497] width 18 height 18
click at [1358, 495] on icon "button" at bounding box center [1357, 496] width 4 height 7
type input "*"
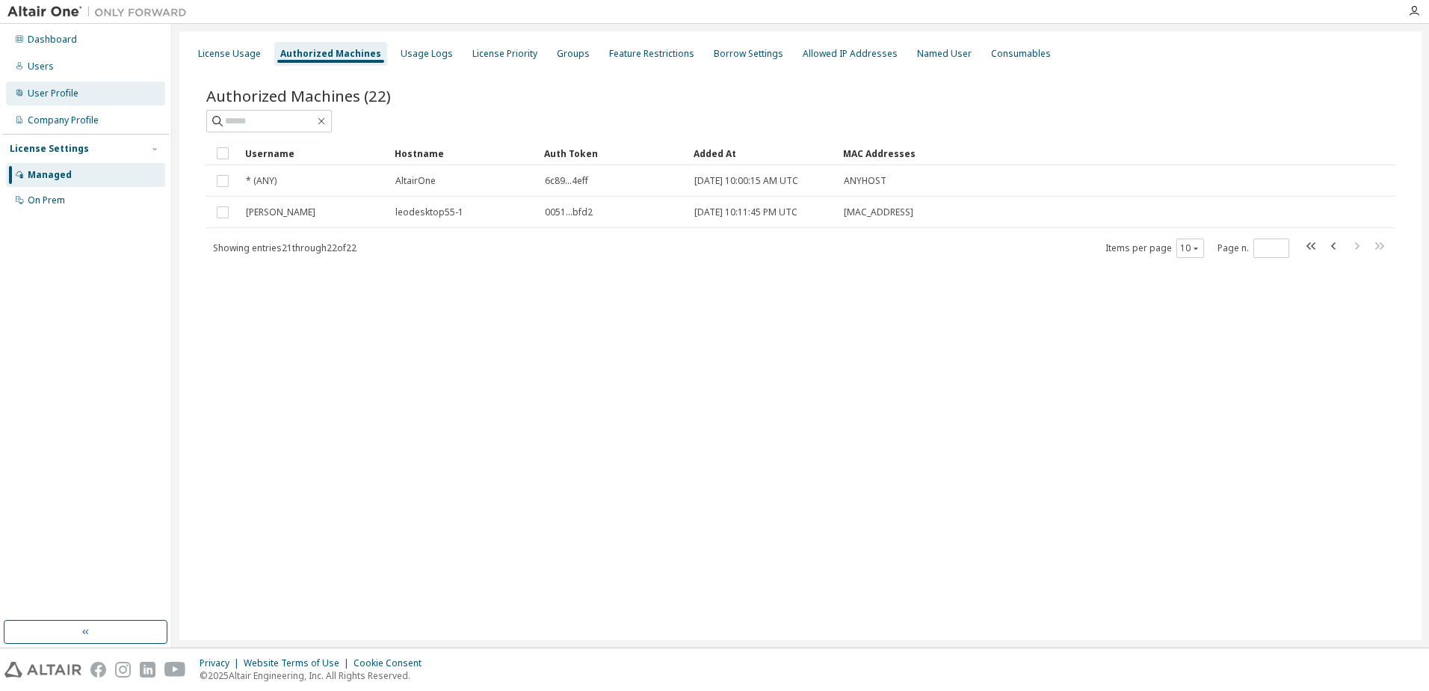
drag, startPoint x: 166, startPoint y: 158, endPoint x: 57, endPoint y: 96, distance: 125.5
click at [57, 96] on div "User Profile" at bounding box center [53, 93] width 51 height 12
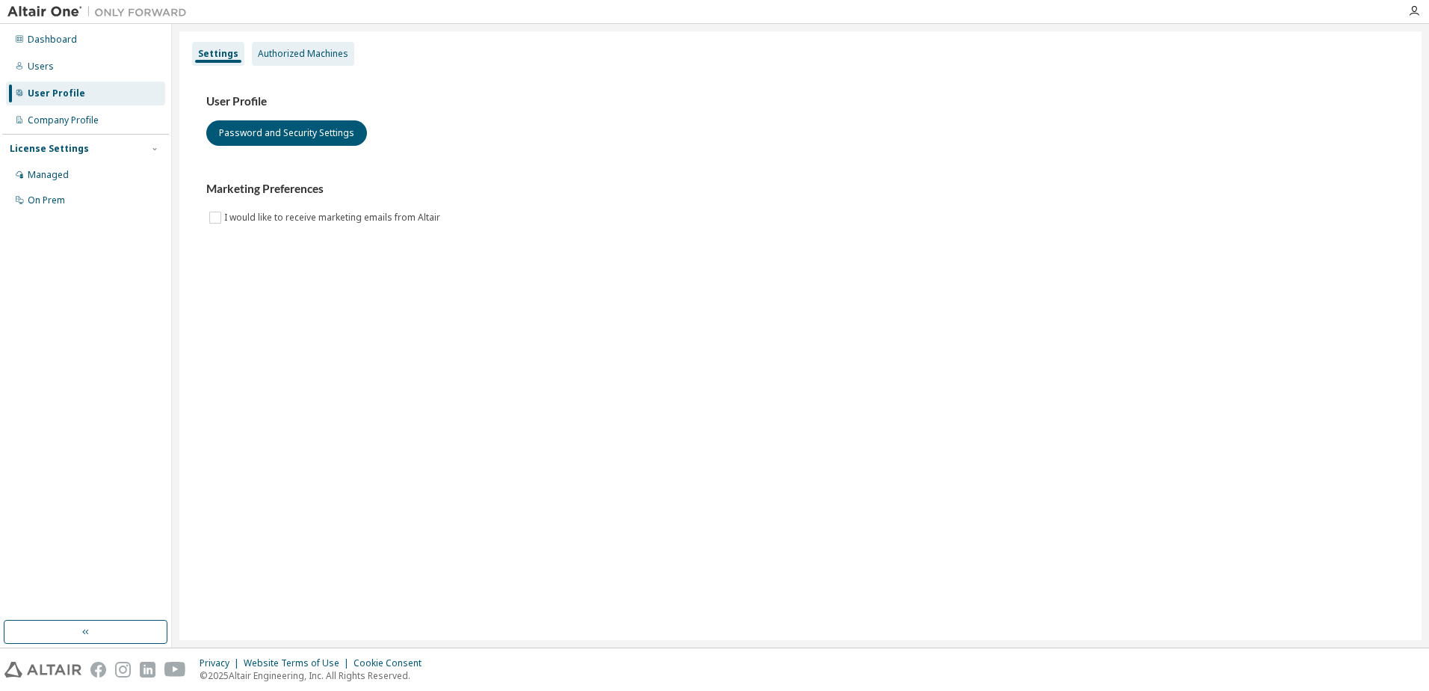
click at [312, 49] on div "Authorized Machines" at bounding box center [303, 54] width 90 height 12
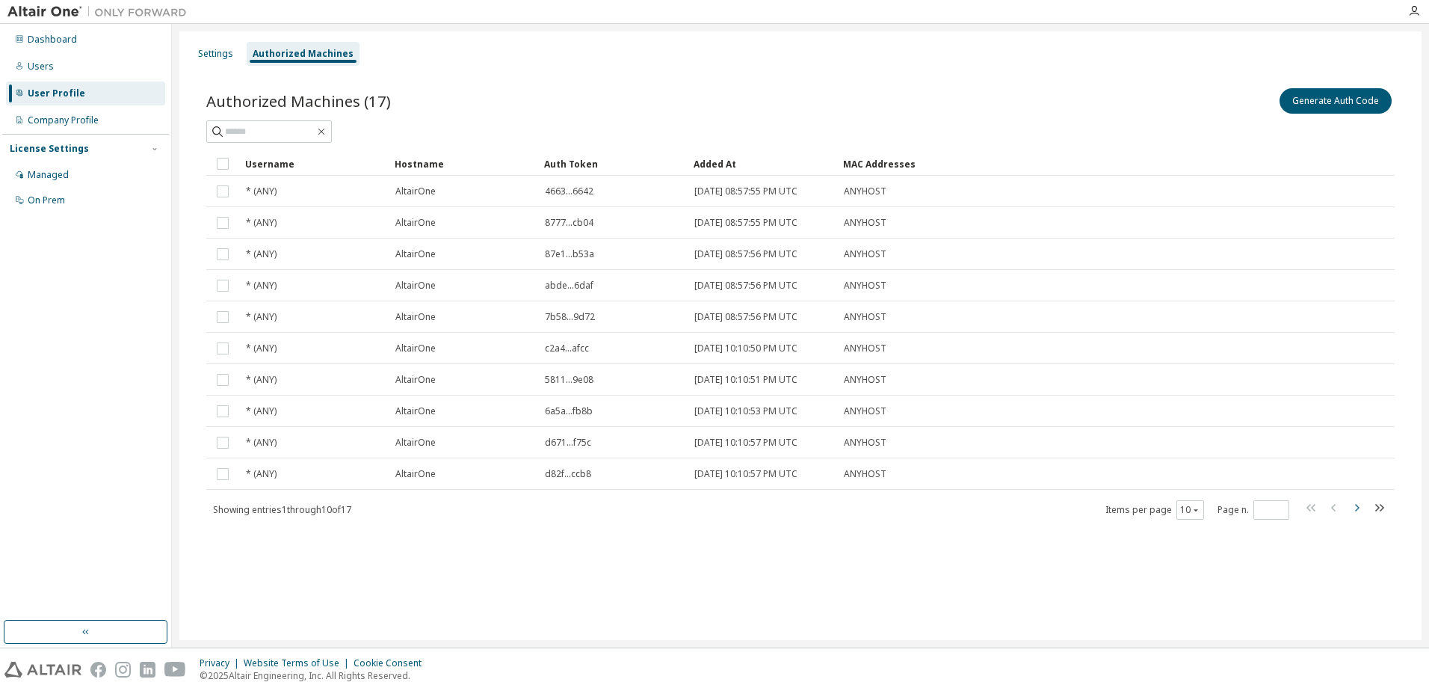
click at [1353, 506] on icon "button" at bounding box center [1356, 507] width 18 height 18
type input "*"
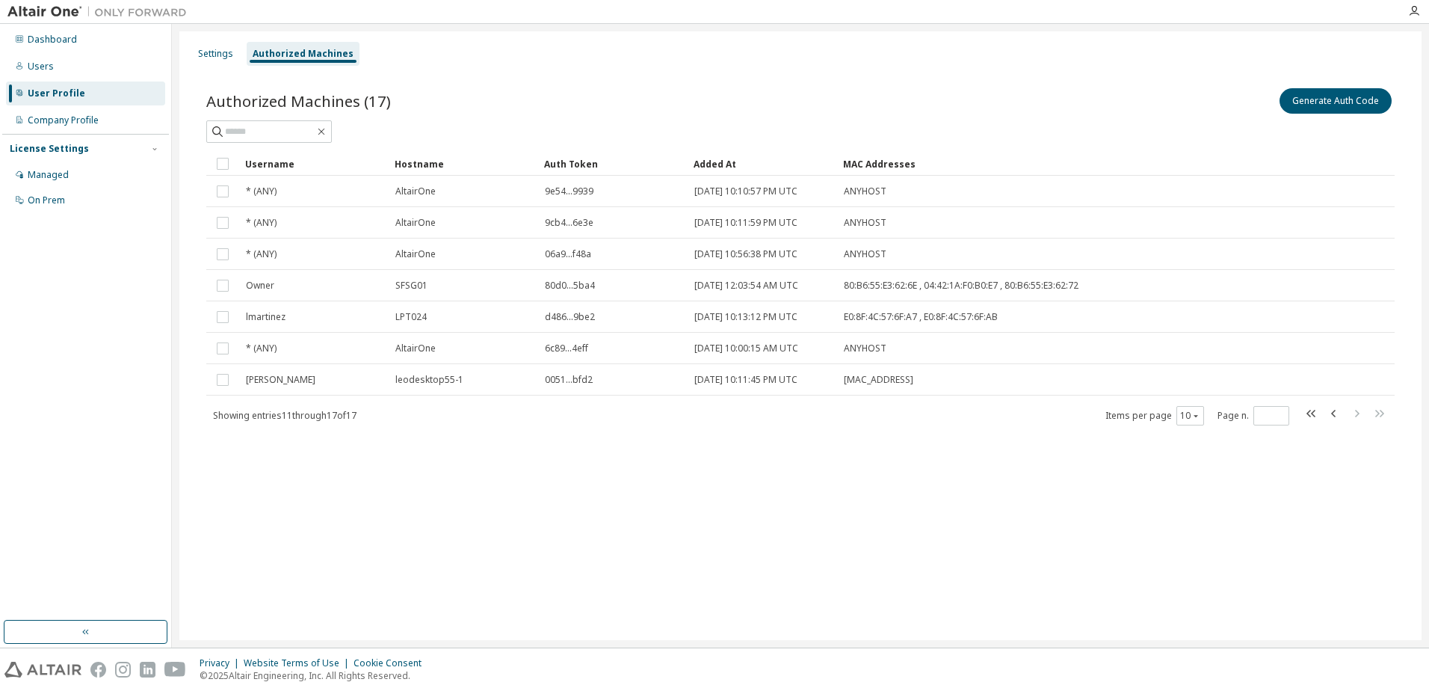
click at [1191, 485] on div "Settings Authorized Machines Authorized Machines (17) Generate Auth Code Clear …" at bounding box center [800, 335] width 1242 height 608
click at [219, 49] on div "Settings" at bounding box center [215, 54] width 35 height 12
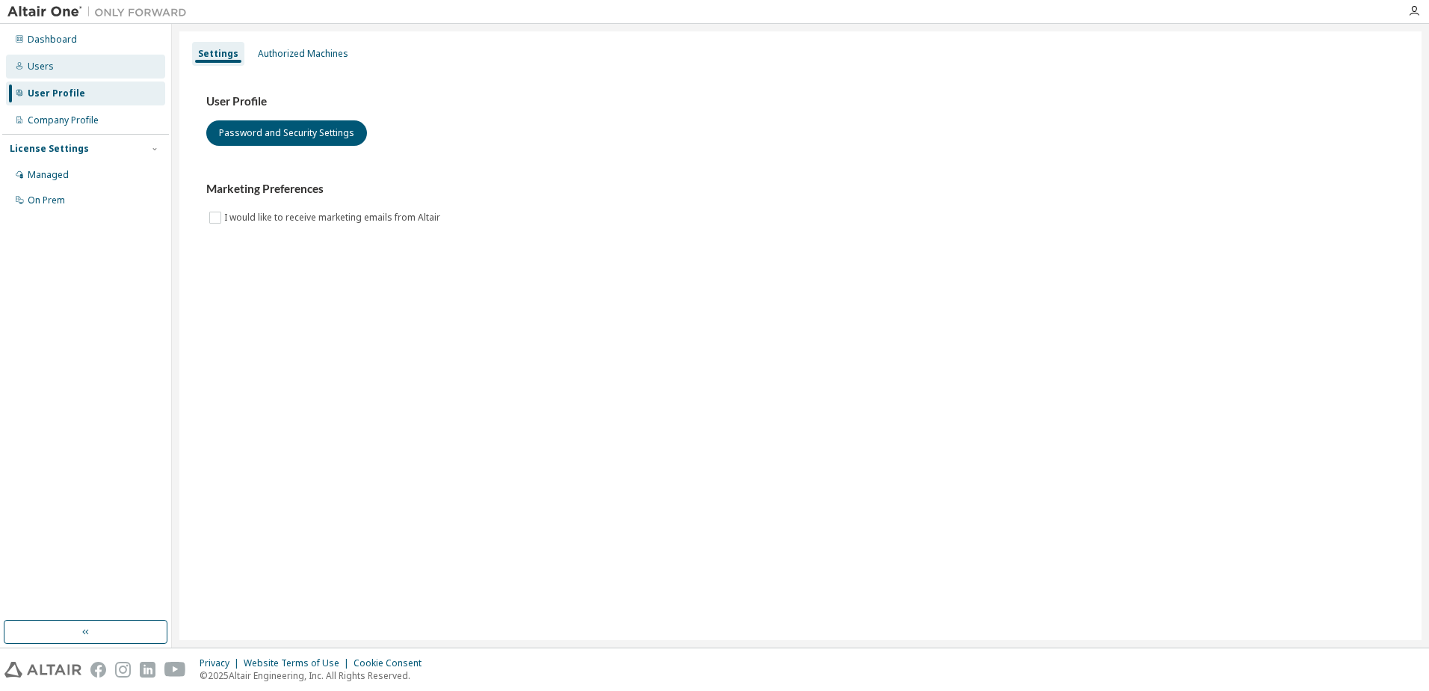
click at [61, 68] on div "Users" at bounding box center [85, 67] width 159 height 24
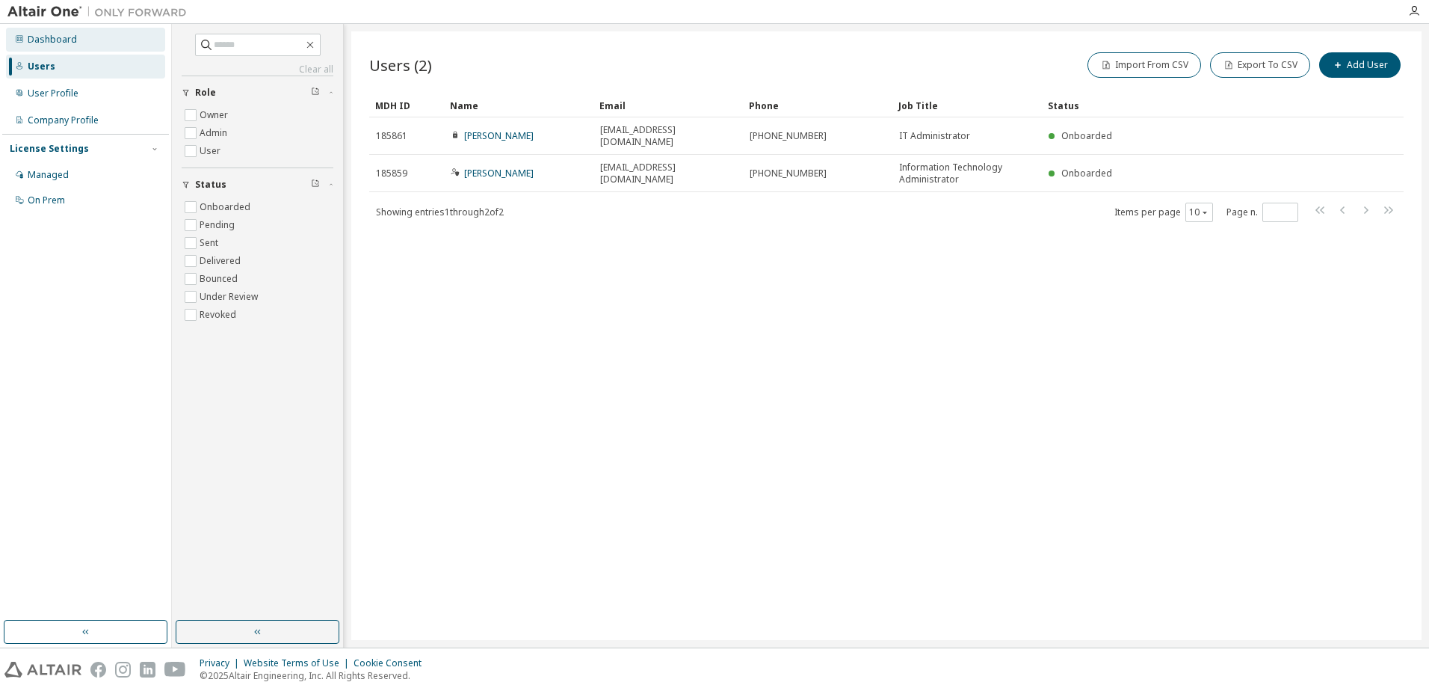
click at [55, 40] on div "Dashboard" at bounding box center [52, 40] width 49 height 12
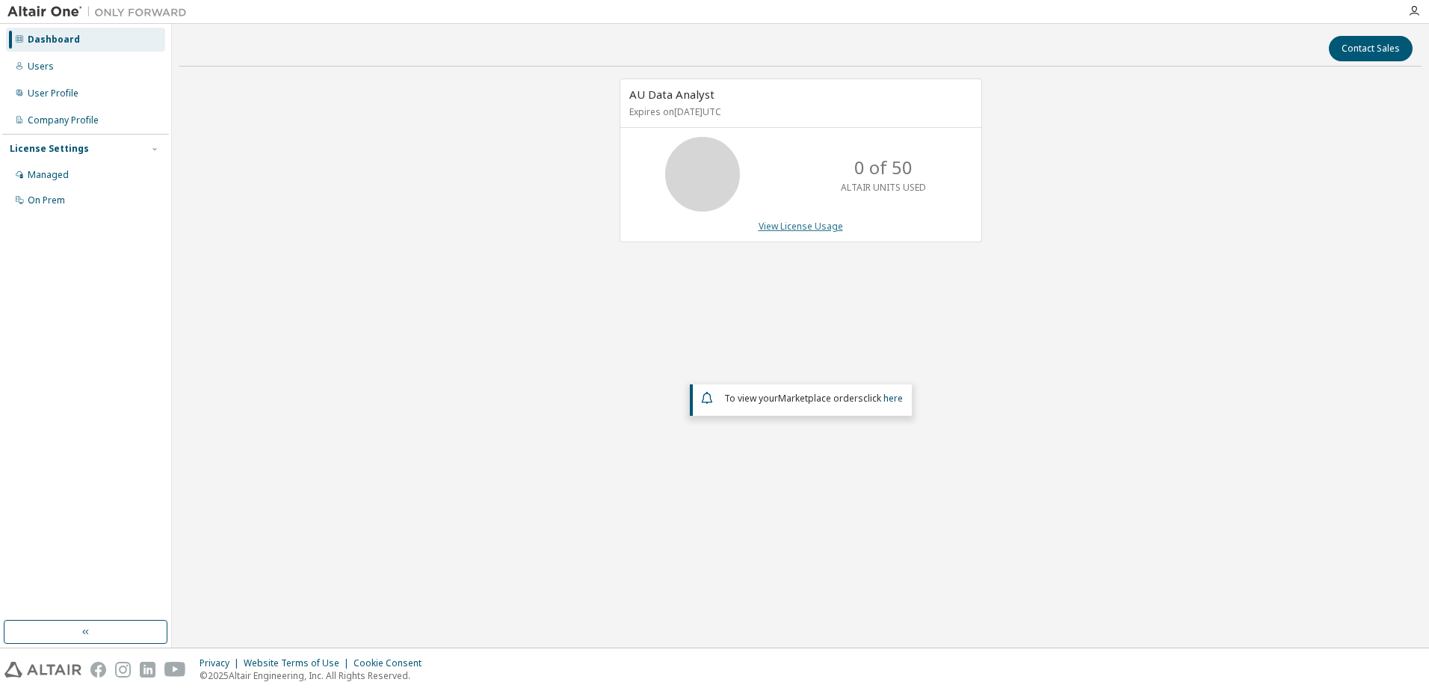
click at [809, 228] on link "View License Usage" at bounding box center [801, 226] width 84 height 13
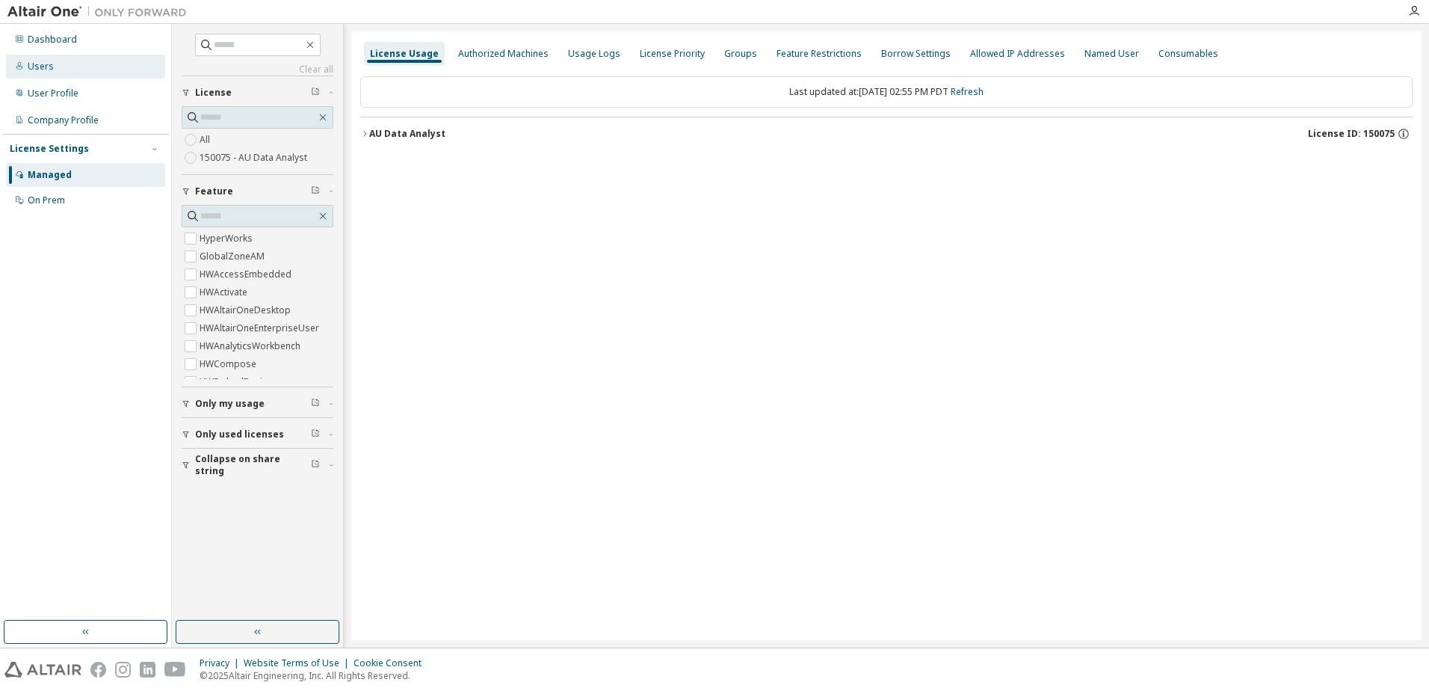
click at [43, 75] on div "Users" at bounding box center [85, 67] width 159 height 24
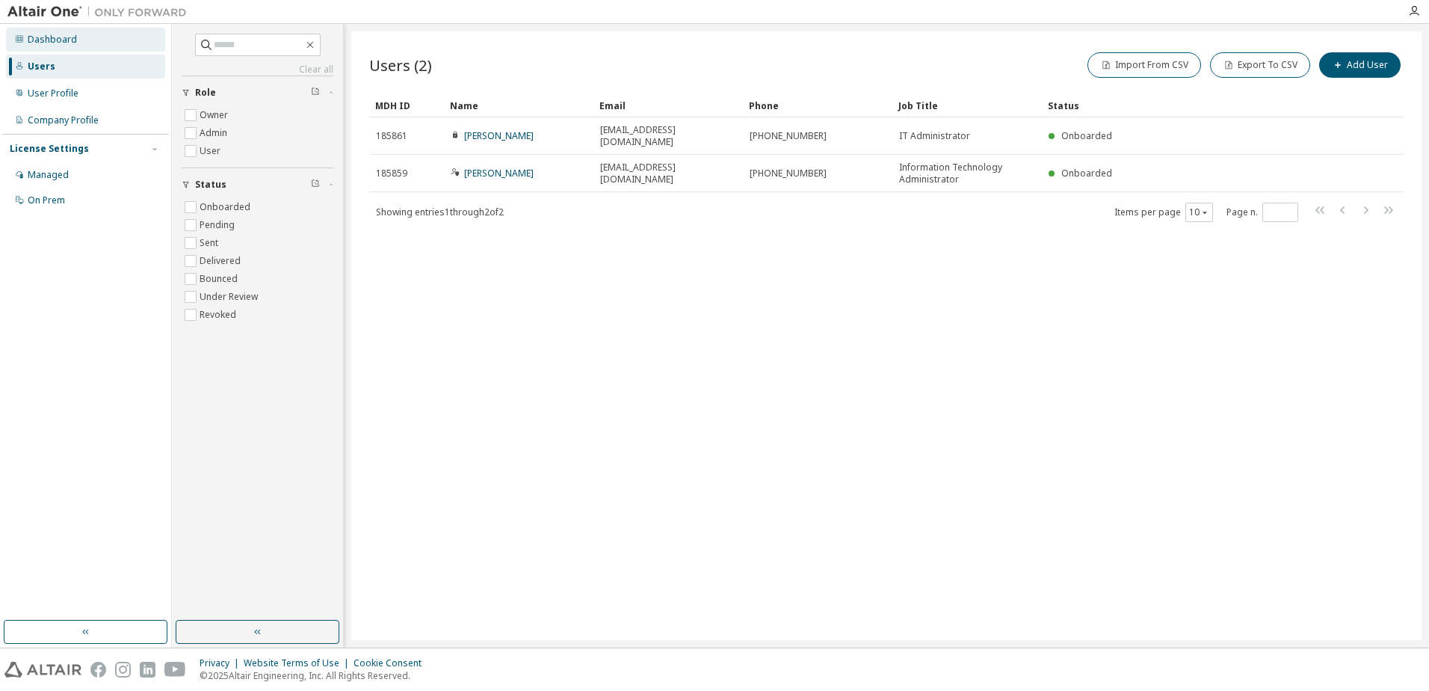
click at [61, 42] on div "Dashboard" at bounding box center [52, 40] width 49 height 12
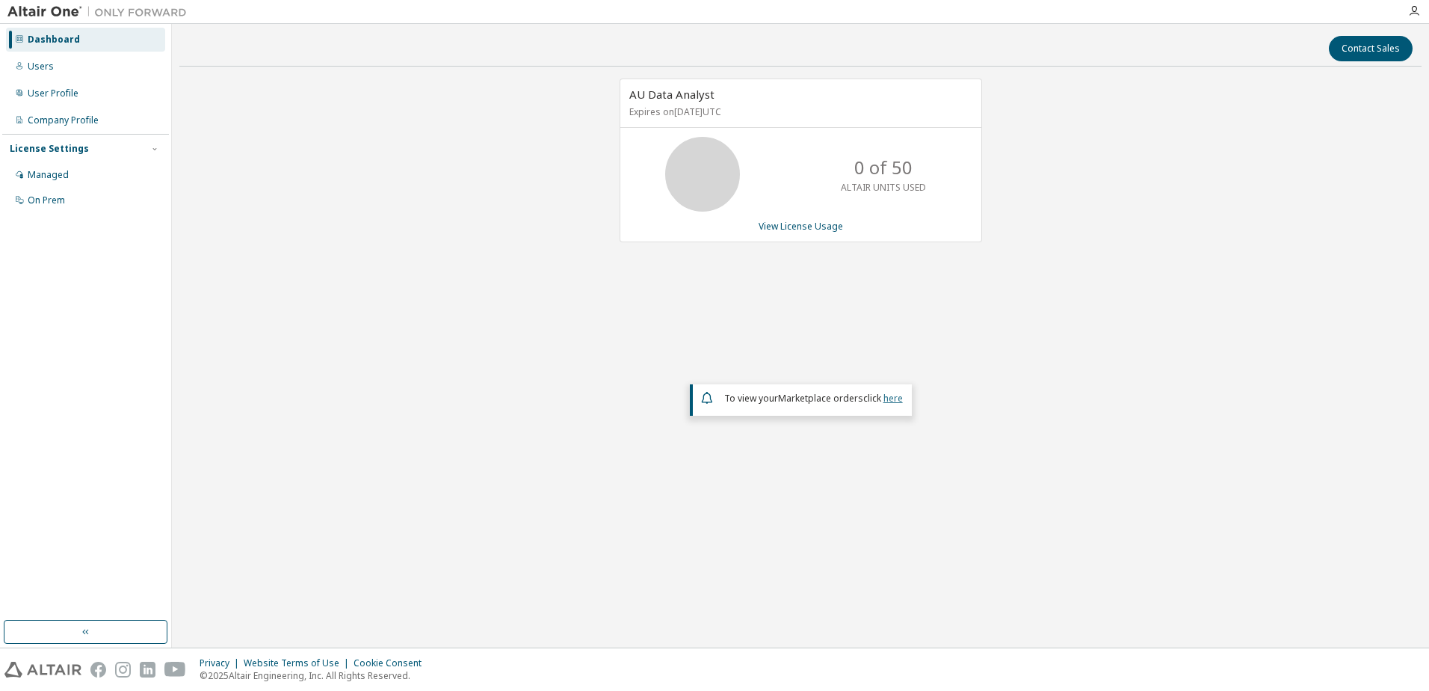
click at [889, 400] on link "here" at bounding box center [892, 398] width 19 height 13
click at [54, 84] on div "User Profile" at bounding box center [85, 93] width 159 height 24
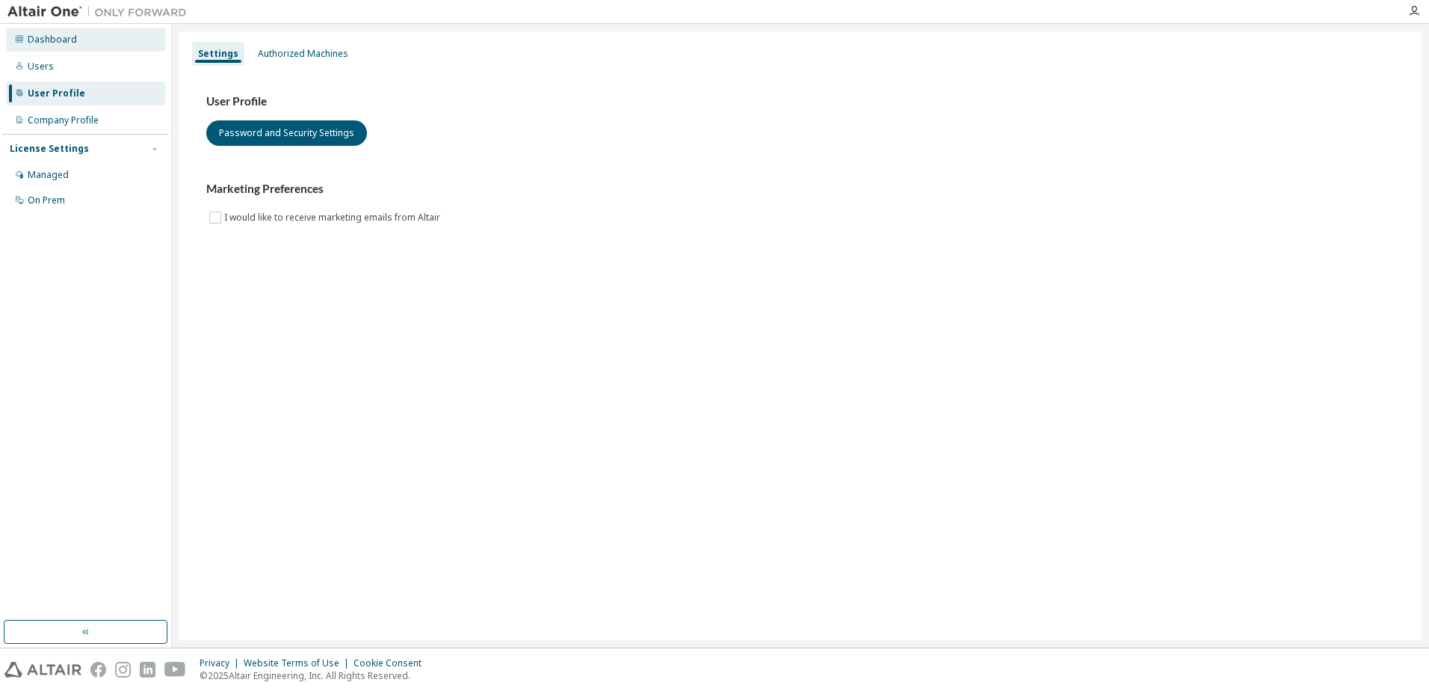
click at [82, 43] on div "Dashboard" at bounding box center [85, 40] width 159 height 24
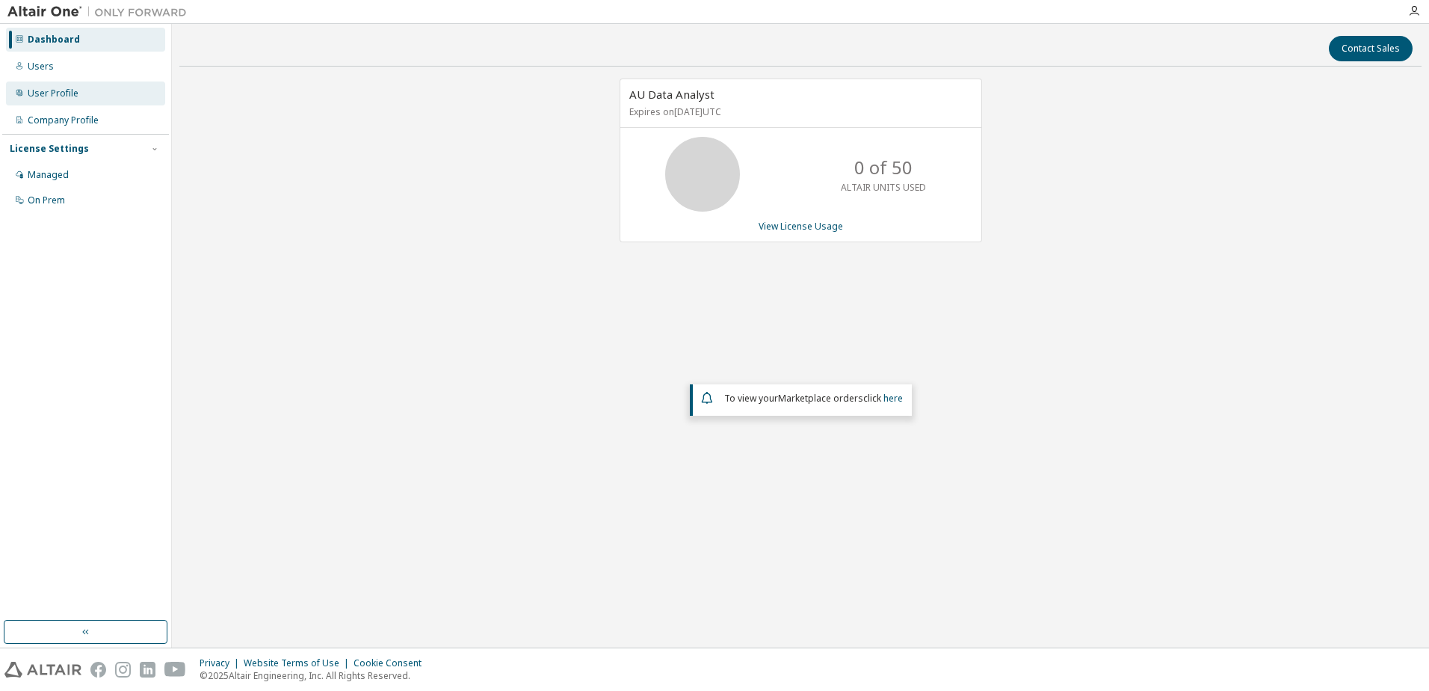
click at [58, 90] on div "User Profile" at bounding box center [53, 93] width 51 height 12
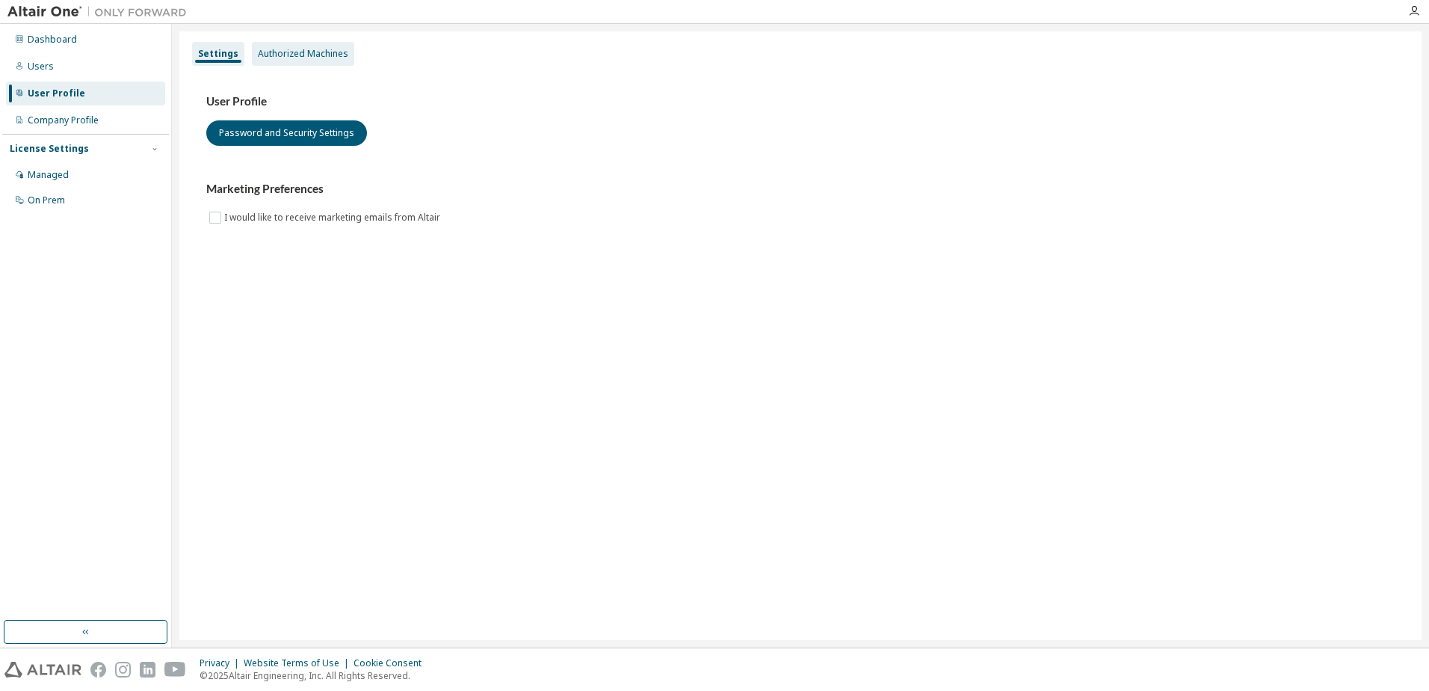
click at [307, 56] on div "Authorized Machines" at bounding box center [303, 54] width 90 height 12
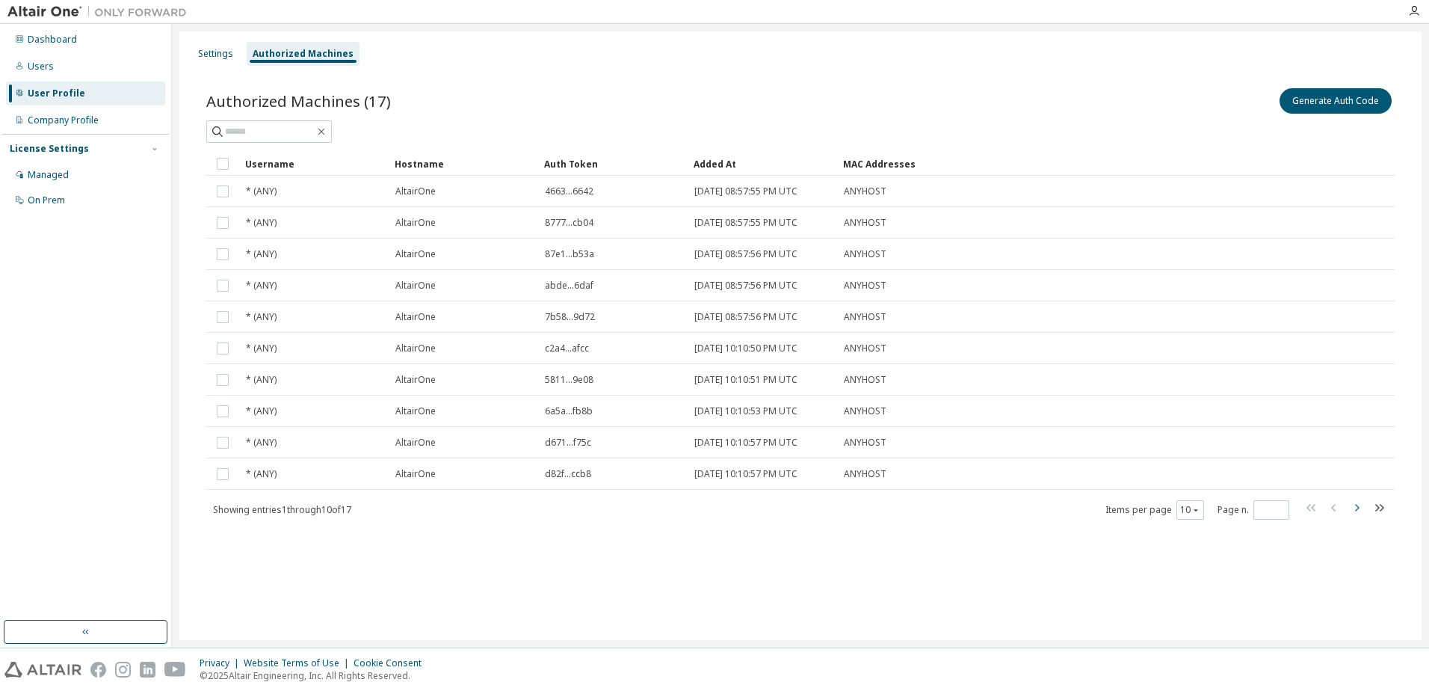
click at [1353, 509] on icon "button" at bounding box center [1356, 507] width 18 height 18
type input "*"
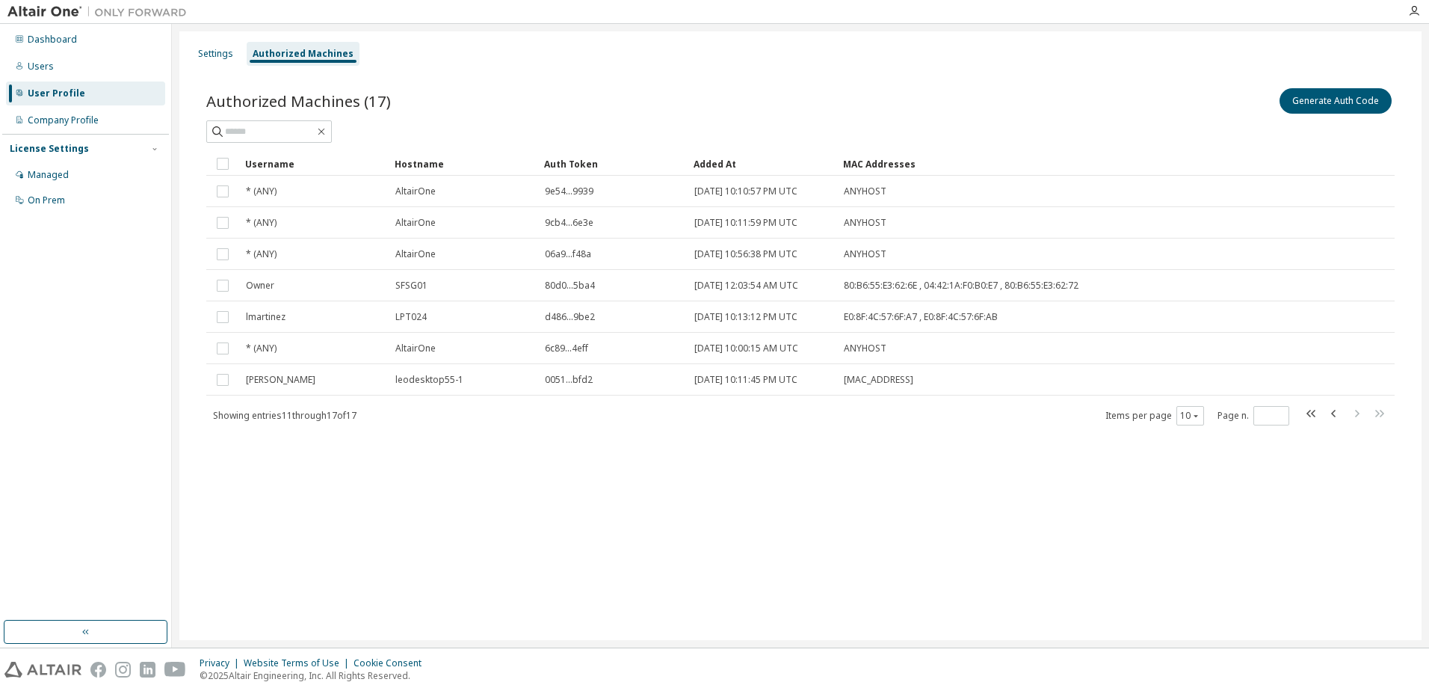
click at [1358, 457] on div "Authorized Machines (17) Generate Auth Code Clear Load Save Save As Field Opera…" at bounding box center [800, 266] width 1224 height 398
click at [901, 430] on div "Authorized Machines (17) Generate Auth Code Clear Load Save Save As Field Opera…" at bounding box center [800, 266] width 1224 height 398
click at [64, 171] on div "Managed" at bounding box center [48, 175] width 41 height 12
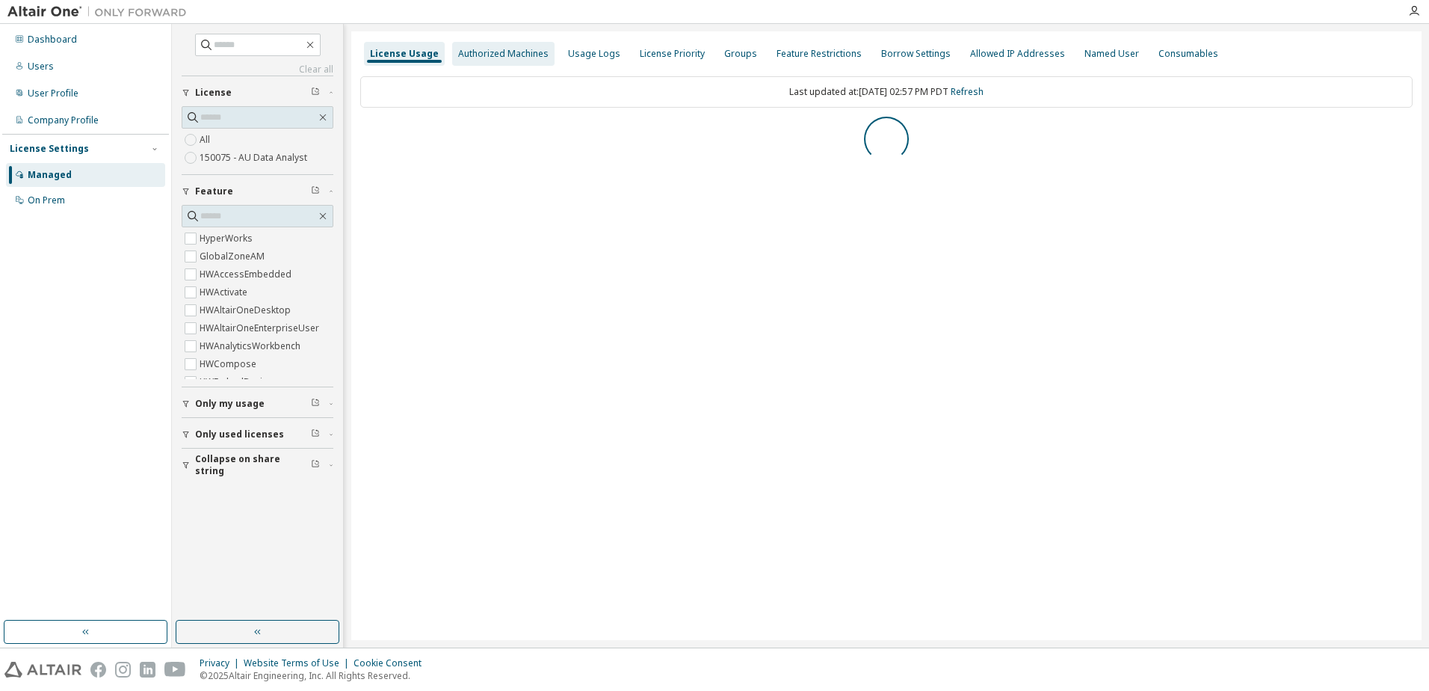
click at [514, 58] on div "Authorized Machines" at bounding box center [503, 54] width 90 height 12
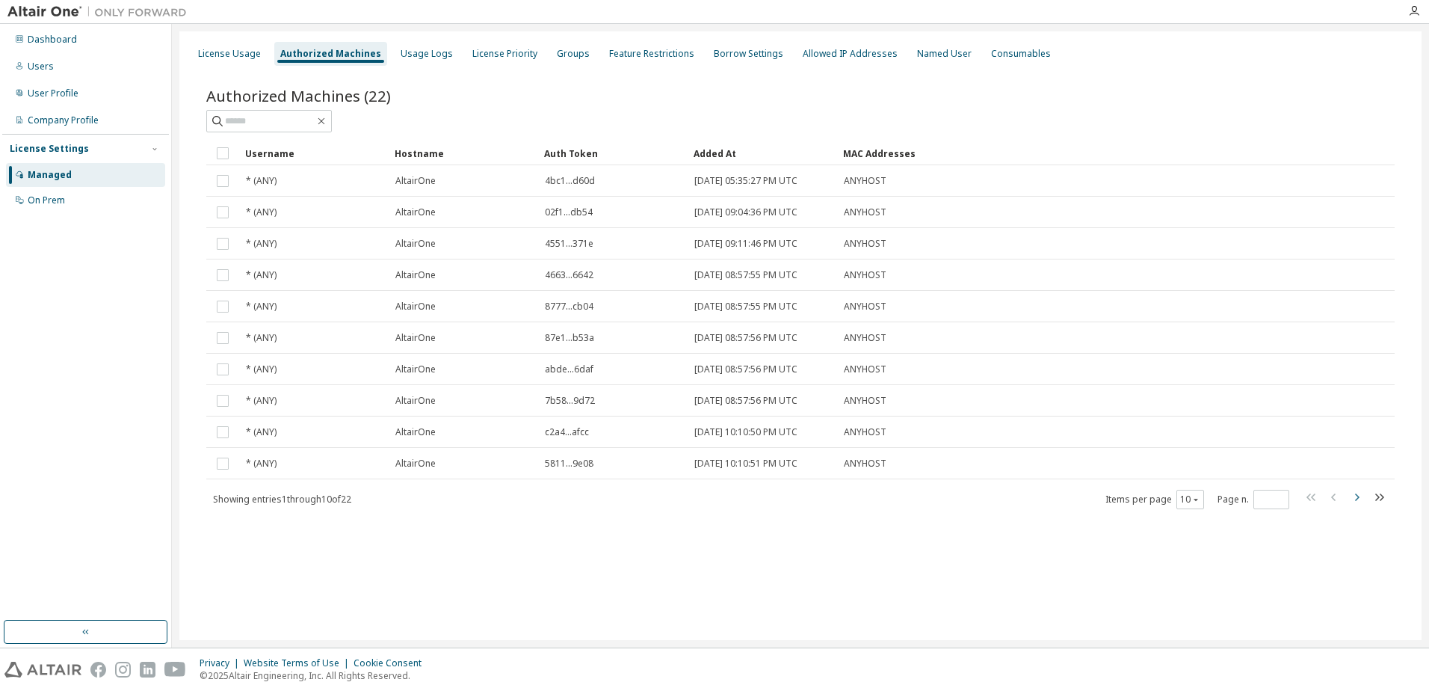
click at [1359, 498] on icon "button" at bounding box center [1356, 497] width 18 height 18
type input "*"
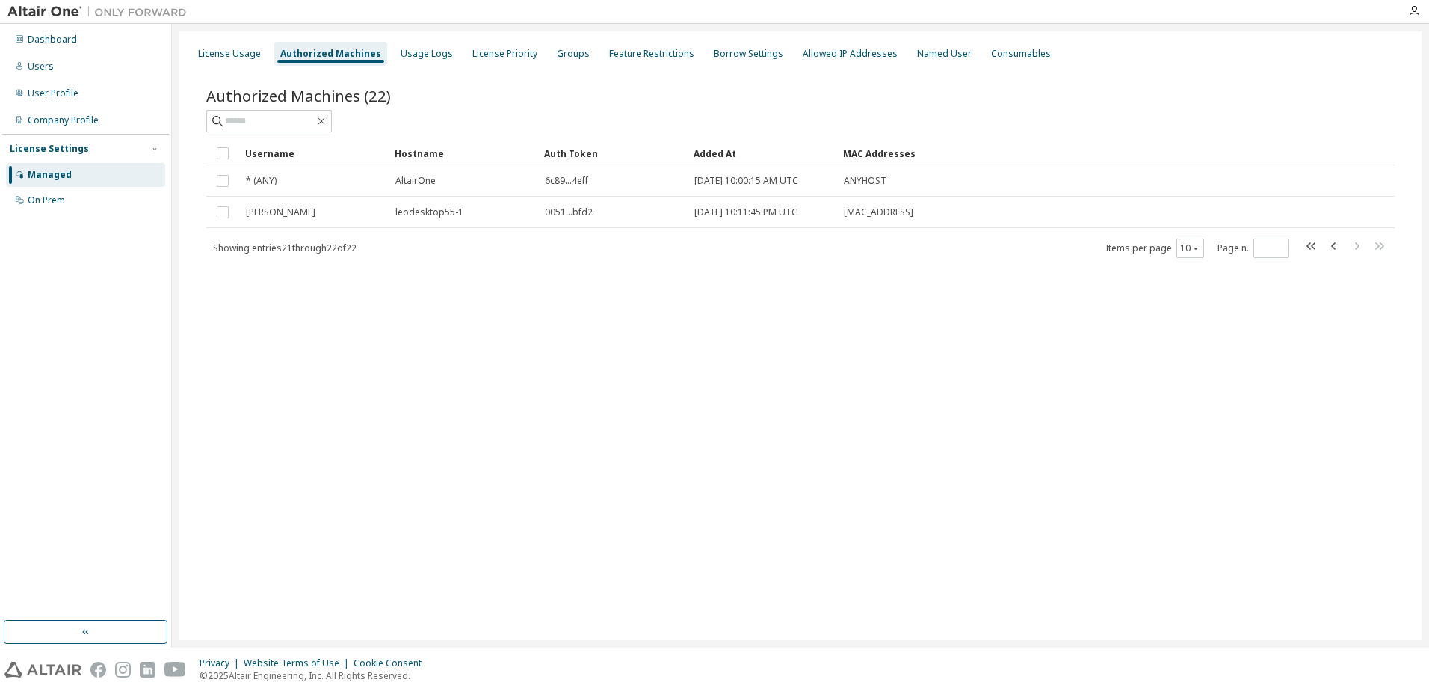
click at [1060, 385] on div "License Usage Authorized Machines Usage Logs License Priority Groups Feature Re…" at bounding box center [800, 335] width 1242 height 608
